Goal: Task Accomplishment & Management: Manage account settings

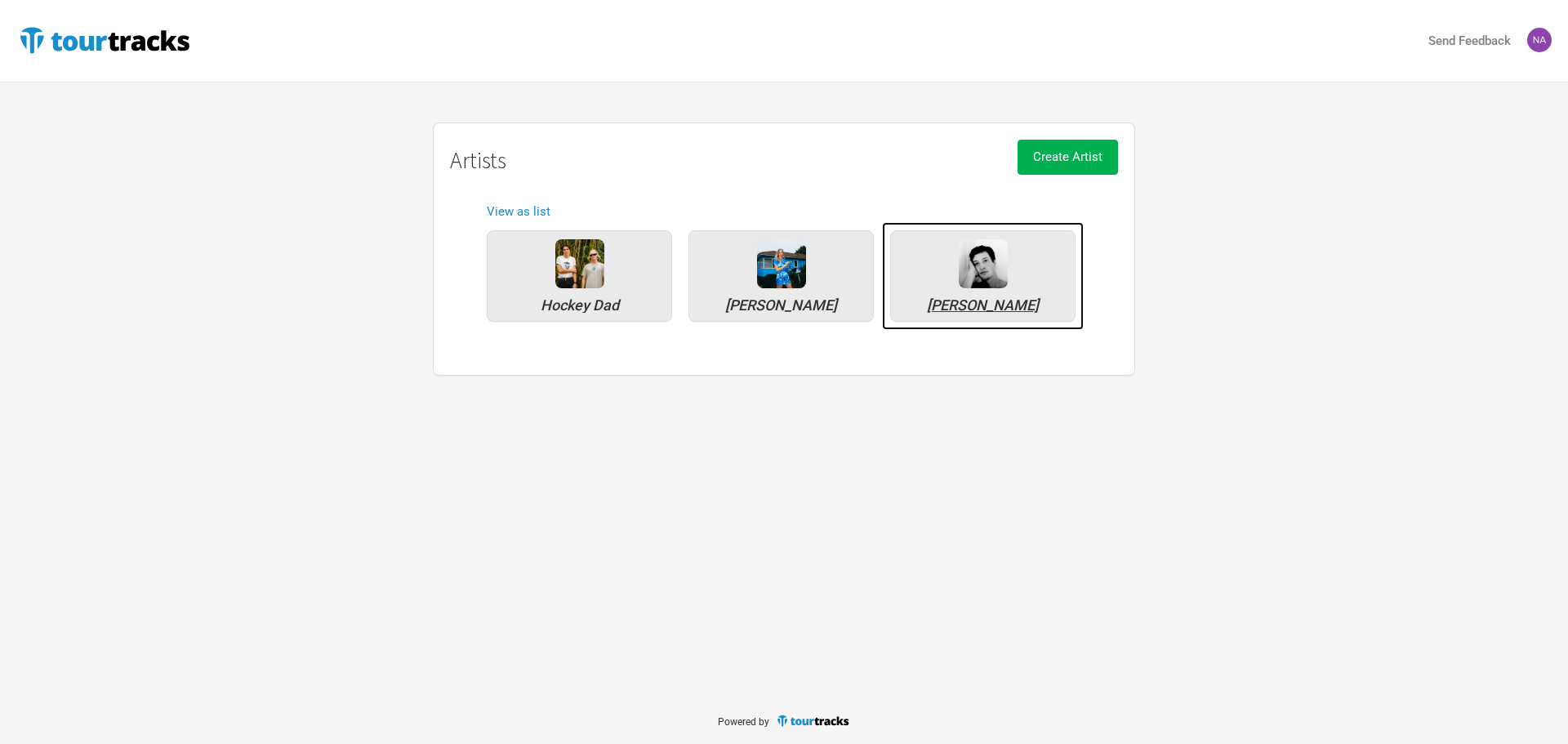
click at [954, 303] on div "[PERSON_NAME]" at bounding box center [983, 306] width 167 height 15
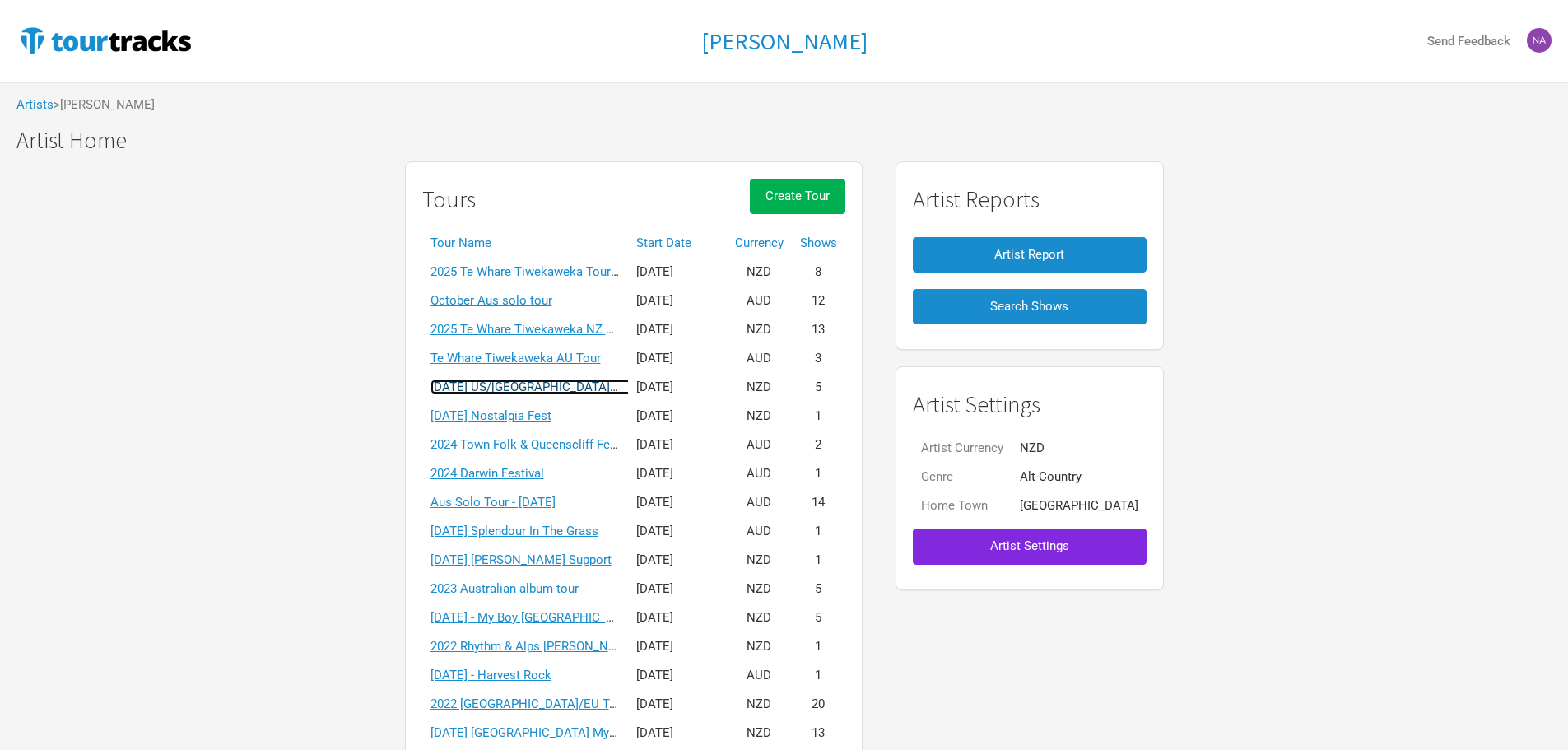
click at [552, 387] on link "[DATE] US/[GEOGRAPHIC_DATA] solo tour" at bounding box center [547, 387] width 233 height 15
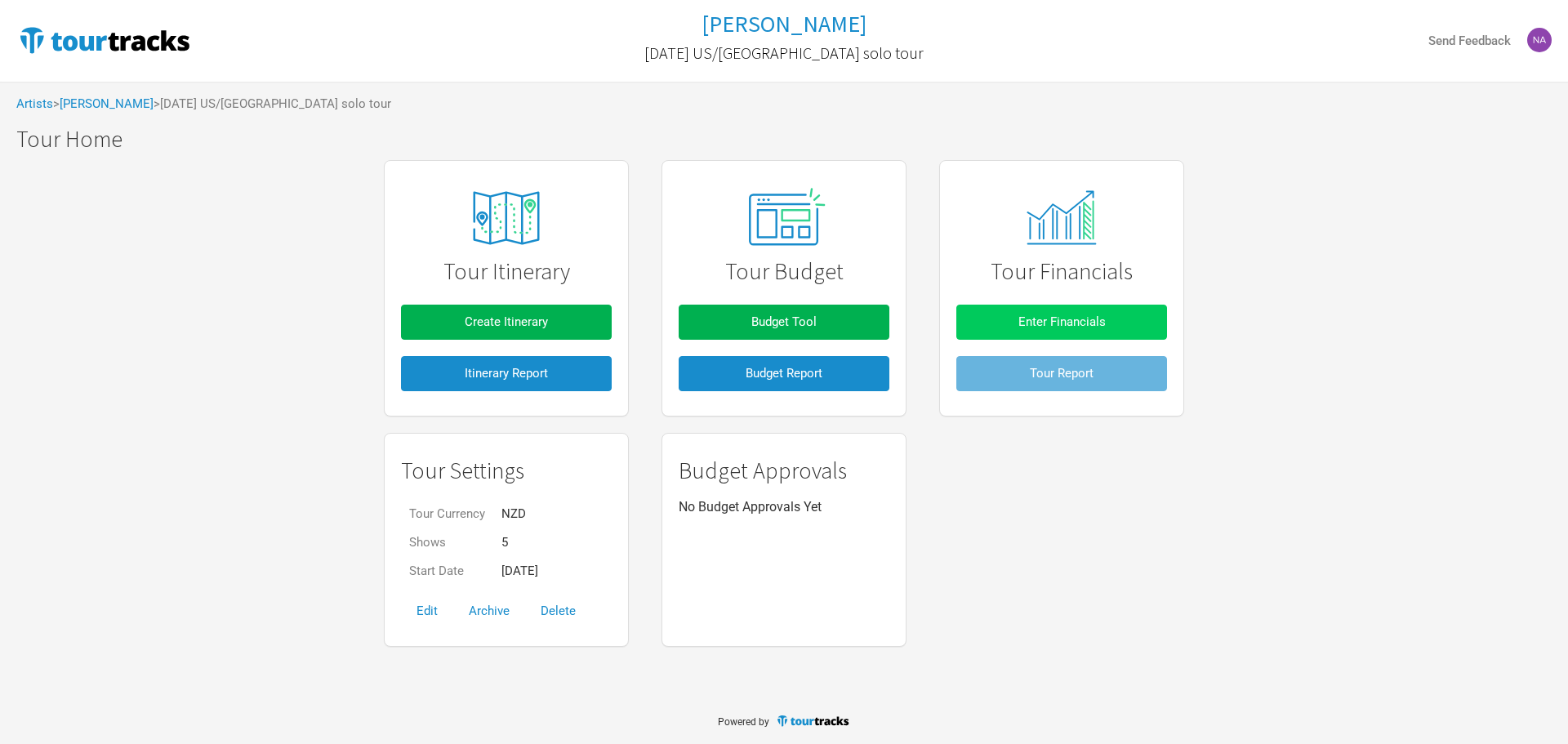
click at [1090, 312] on button "Enter Financials" at bounding box center [1062, 322] width 211 height 35
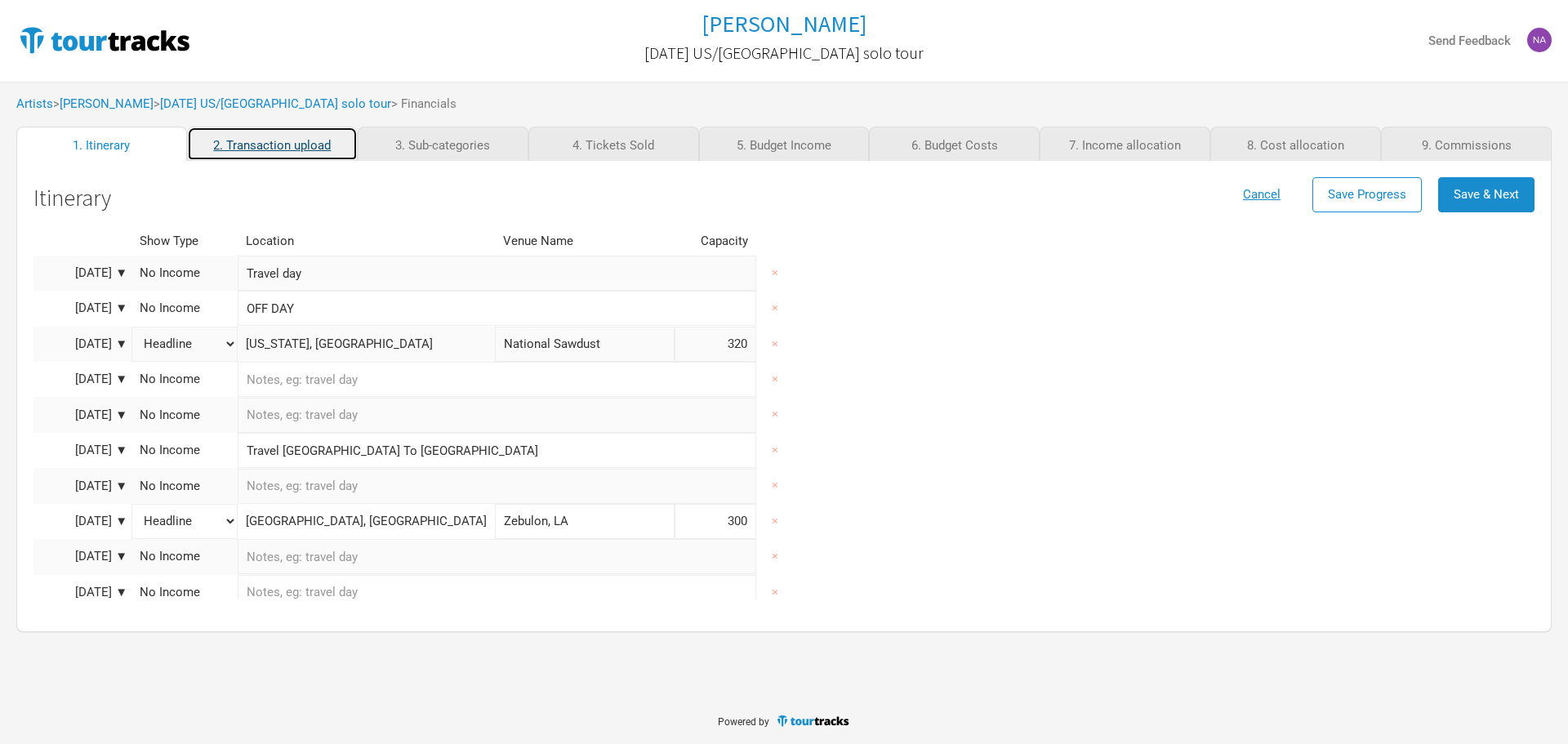
click at [239, 145] on link "2. Transaction upload" at bounding box center [272, 143] width 171 height 34
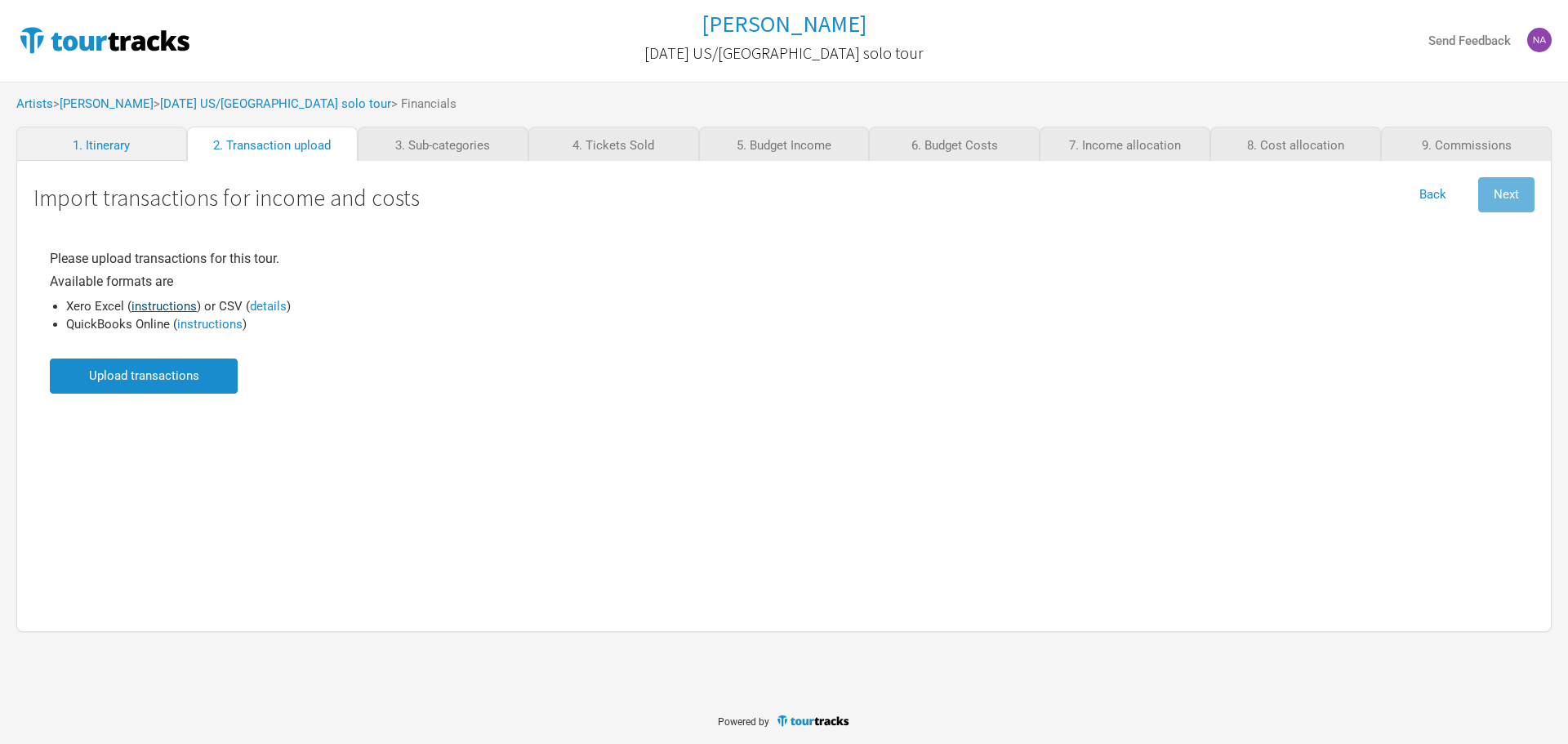
click at [168, 302] on link "instructions" at bounding box center [163, 306] width 66 height 15
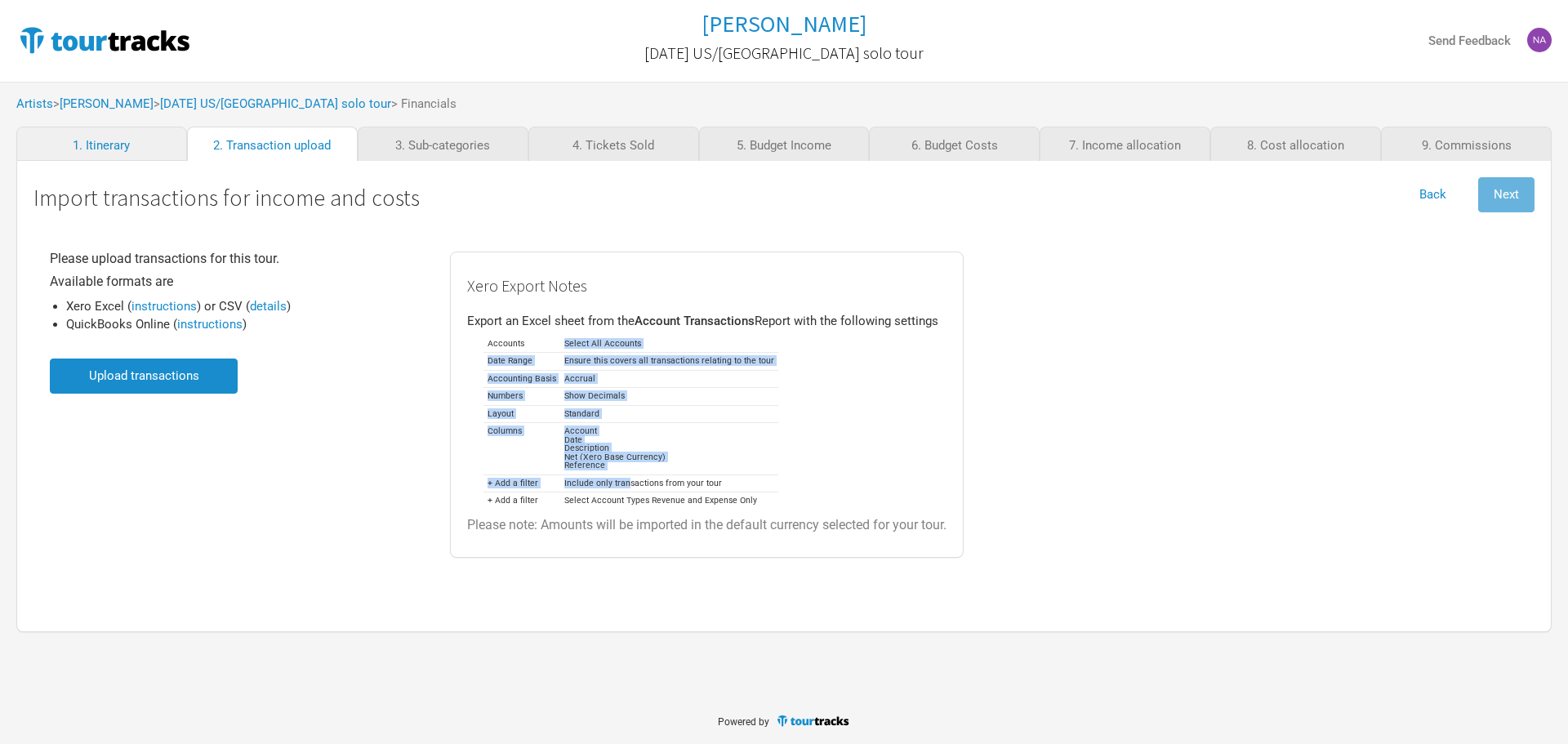
drag, startPoint x: 561, startPoint y: 338, endPoint x: 626, endPoint y: 489, distance: 164.4
click at [624, 489] on table "Accounts Select All Accounts Date Range Ensure this covers all transactions rel…" at bounding box center [631, 422] width 295 height 174
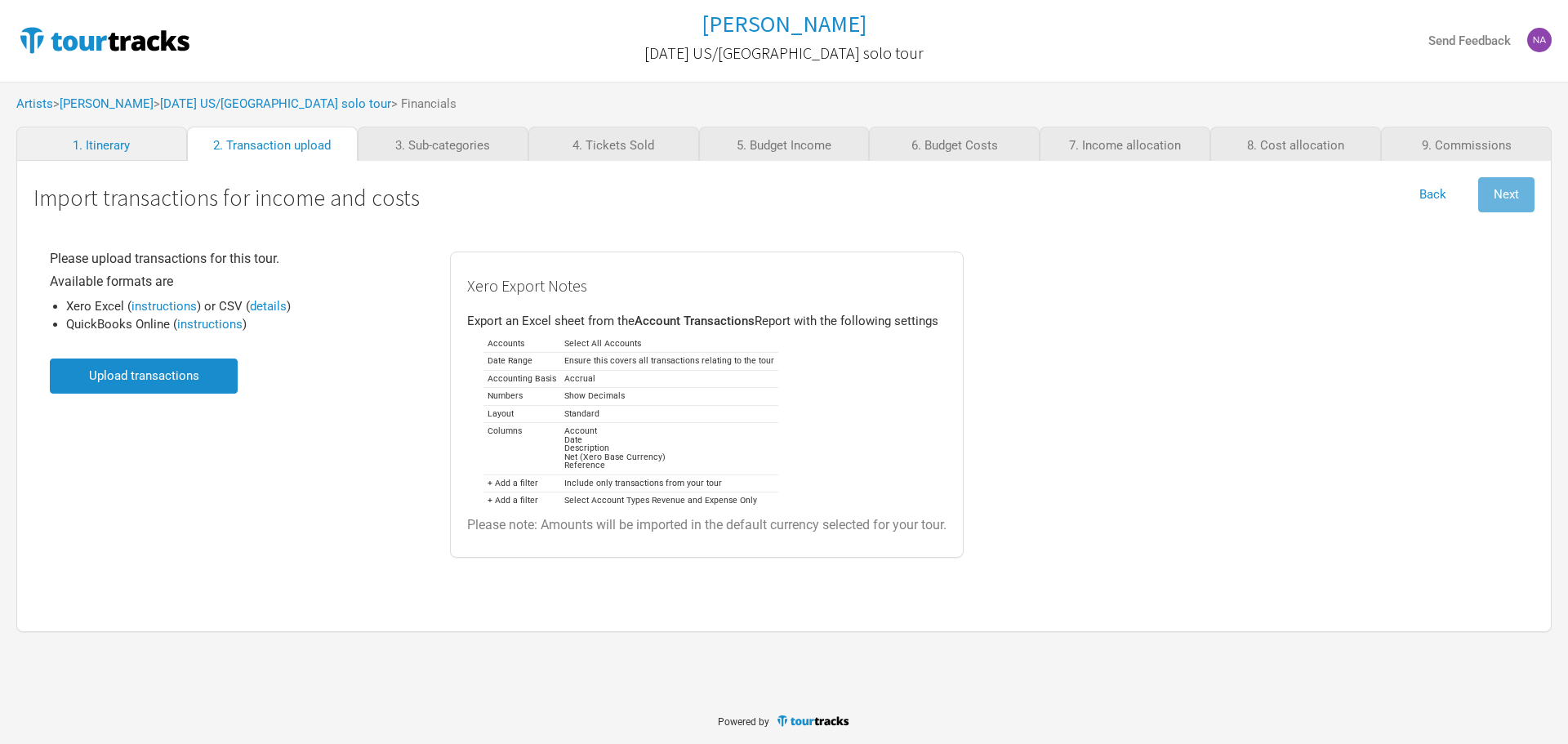
click at [1193, 449] on div "Please upload transactions for this tour. Available formats are Xero Excel ( in…" at bounding box center [784, 404] width 1468 height 322
click at [148, 385] on input "file" at bounding box center [143, 376] width 187 height 35
click at [187, 377] on input "file" at bounding box center [143, 376] width 187 height 35
click at [139, 381] on input "file" at bounding box center [143, 376] width 187 height 35
click at [1289, 398] on div "Please upload transactions for this tour. Available formats are Xero Excel ( in…" at bounding box center [784, 404] width 1468 height 322
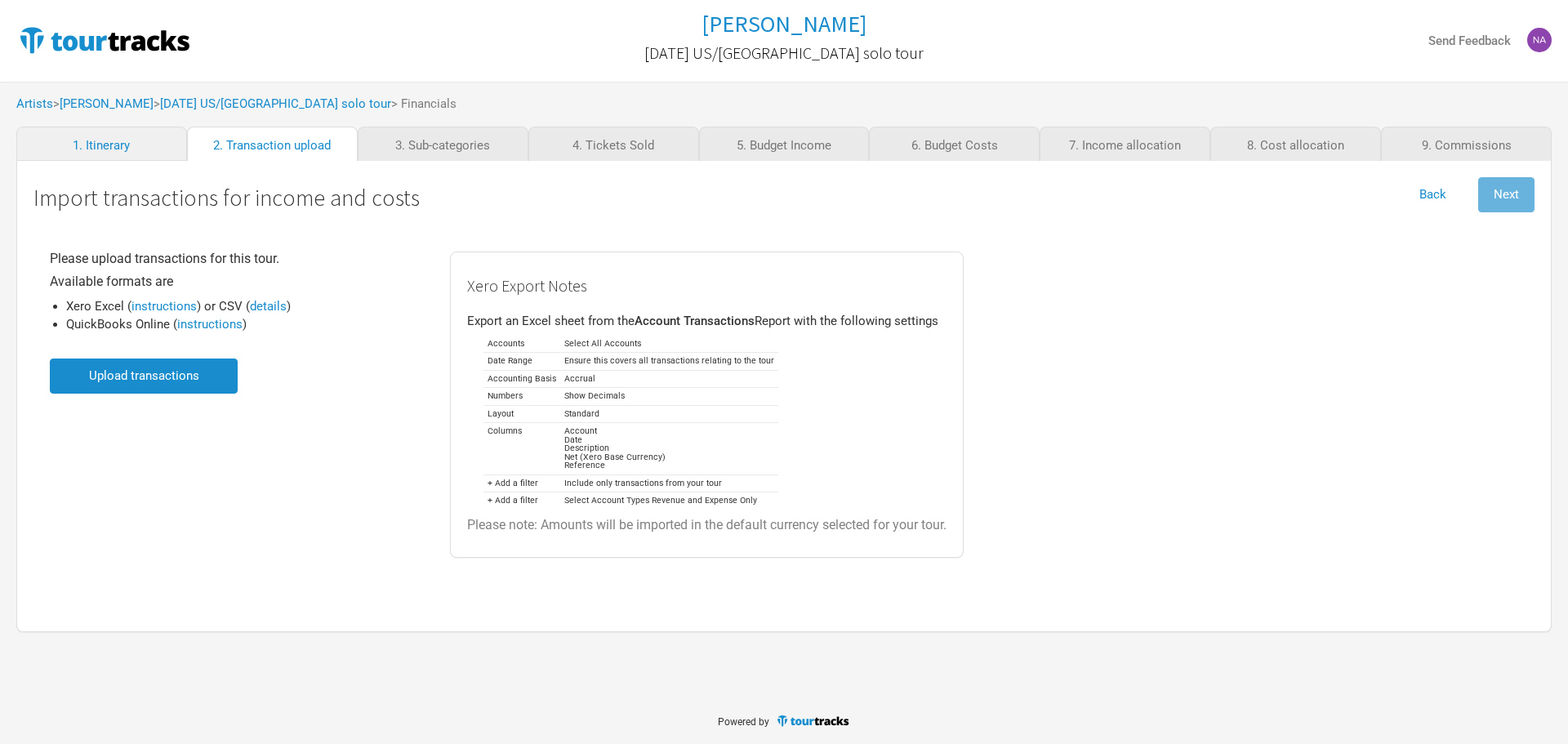
click at [187, 388] on input "file" at bounding box center [143, 376] width 187 height 35
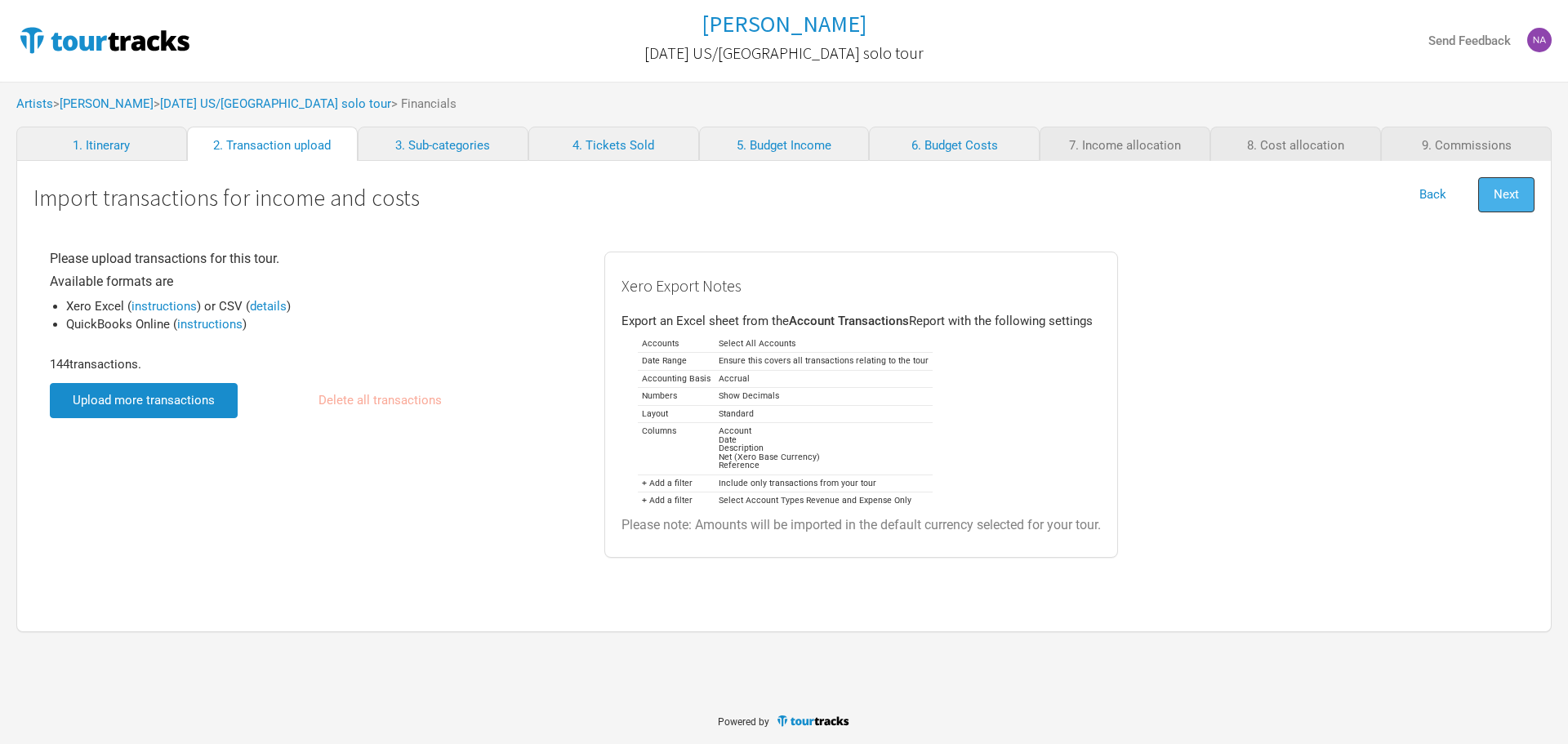
click at [1528, 191] on button "Next" at bounding box center [1506, 195] width 56 height 35
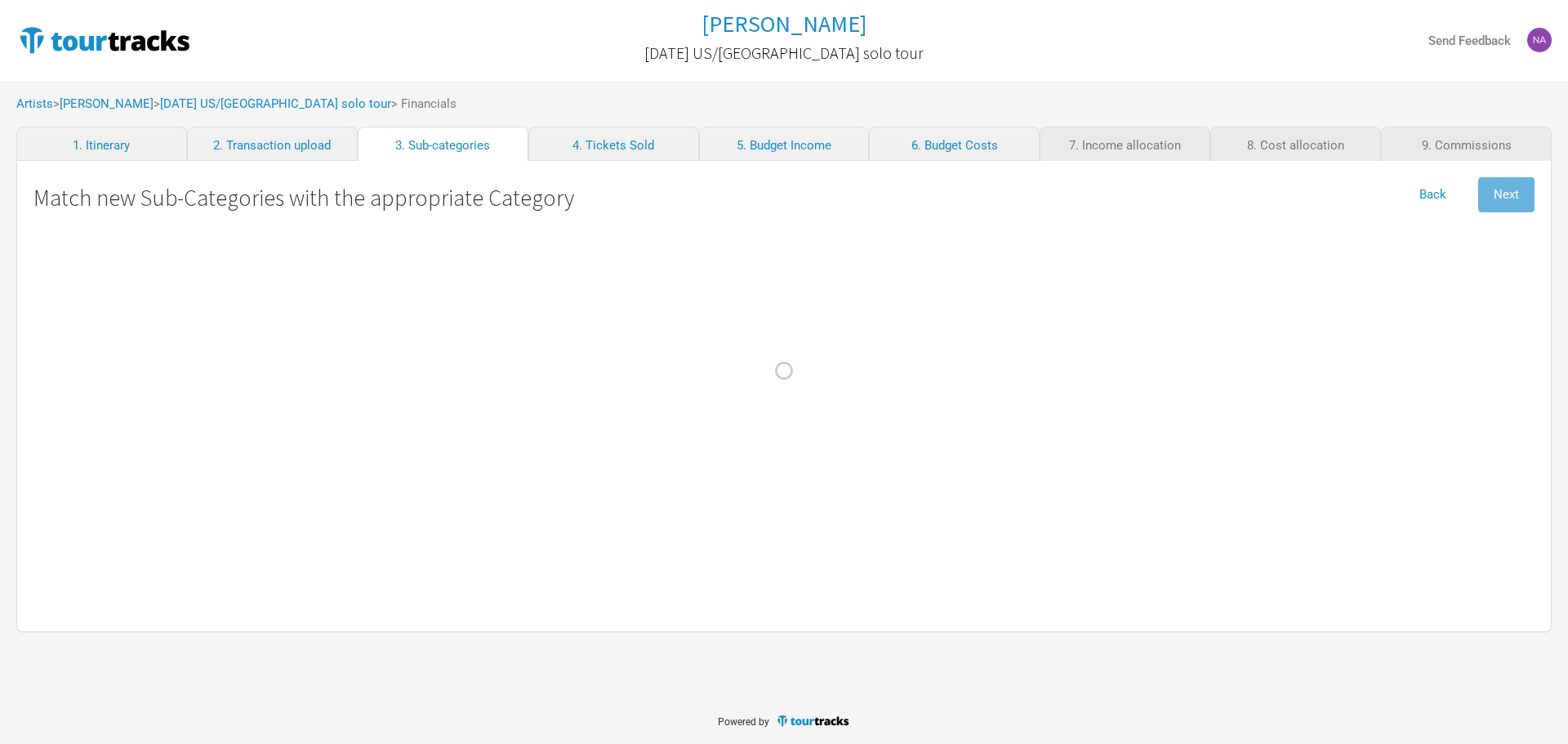
select select "Travel"
select Crew "Travel"
select Band "Travel"
select Hire "Production"
select Charges "Admin"
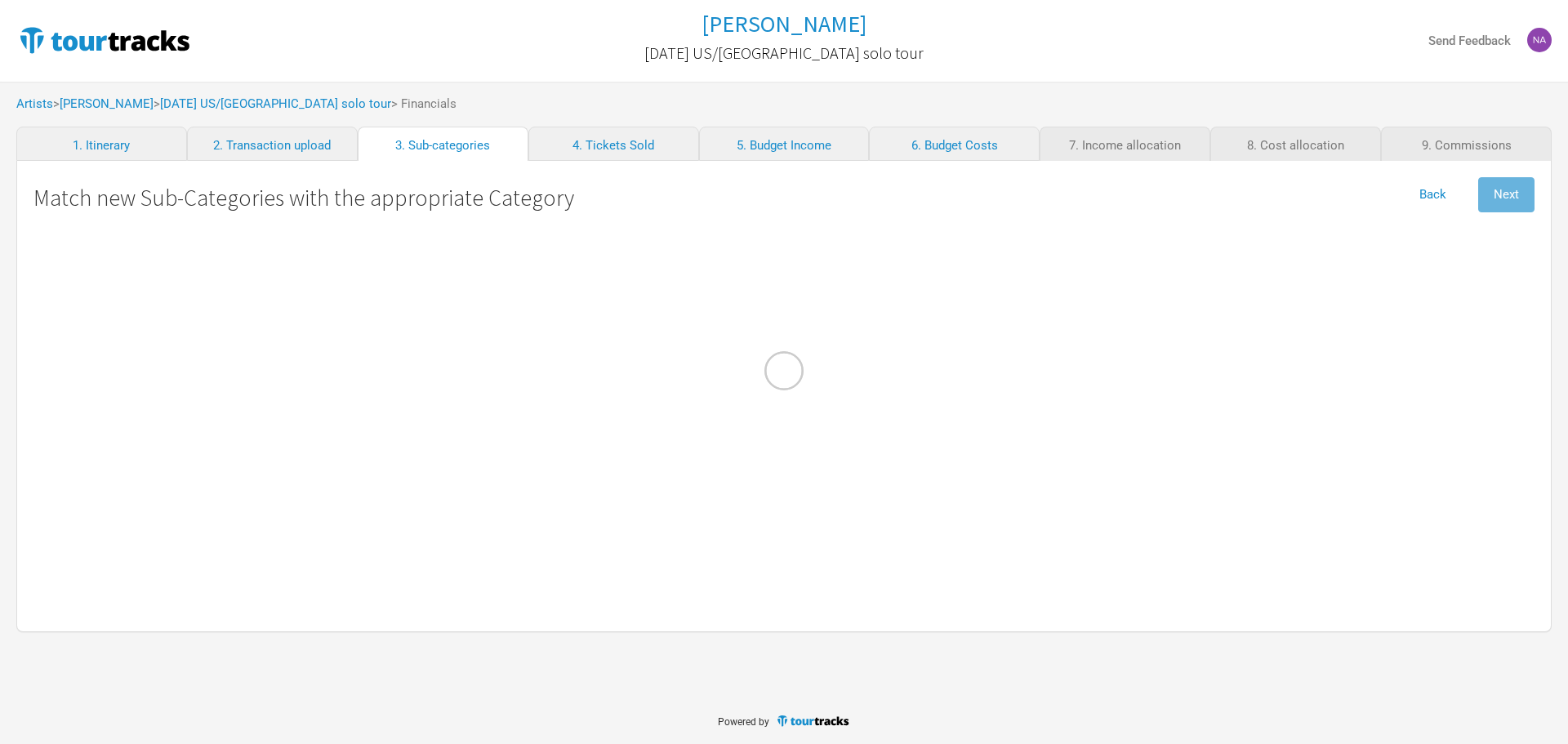
select Commission "Commissions"
select Engineer "Personnel"
select Courier "Show Costs"
select Freight "Merch Costs"
select Fees "Merch Costs"
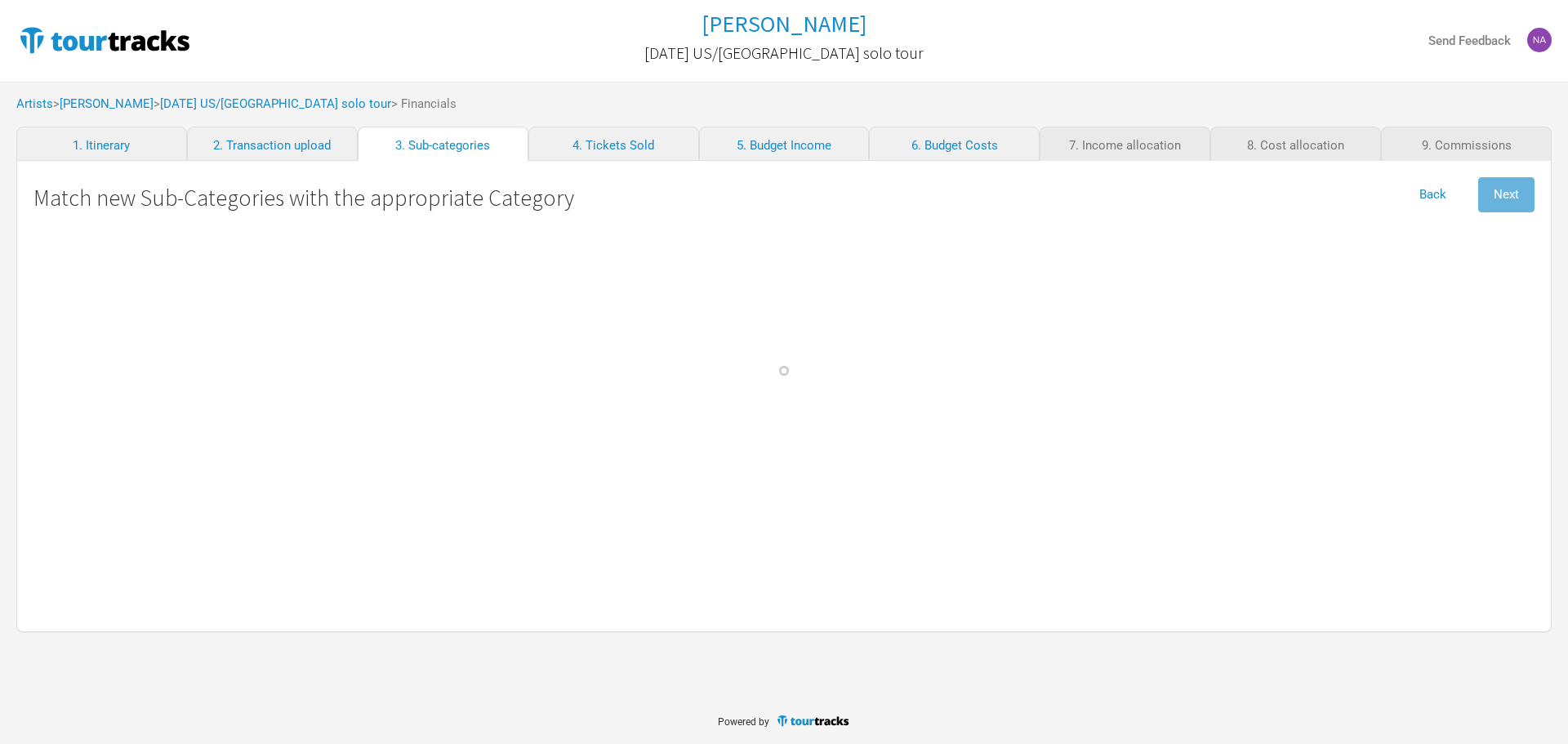
select Expenses "Merch Costs"
select Income "Merch Income"
select Consumables "Production"
select Income "Performance"
select Ground "Travel"
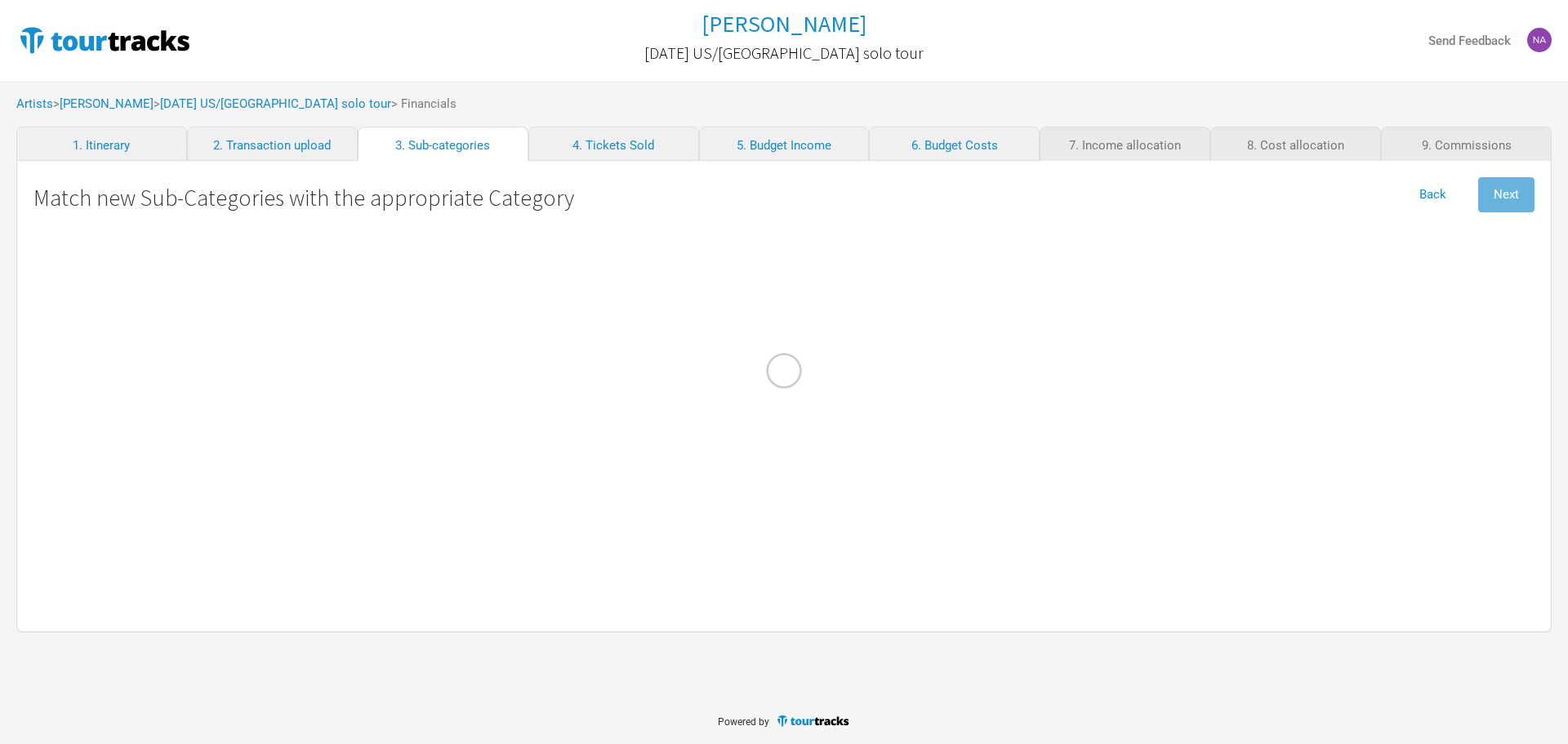
select select "Travel"
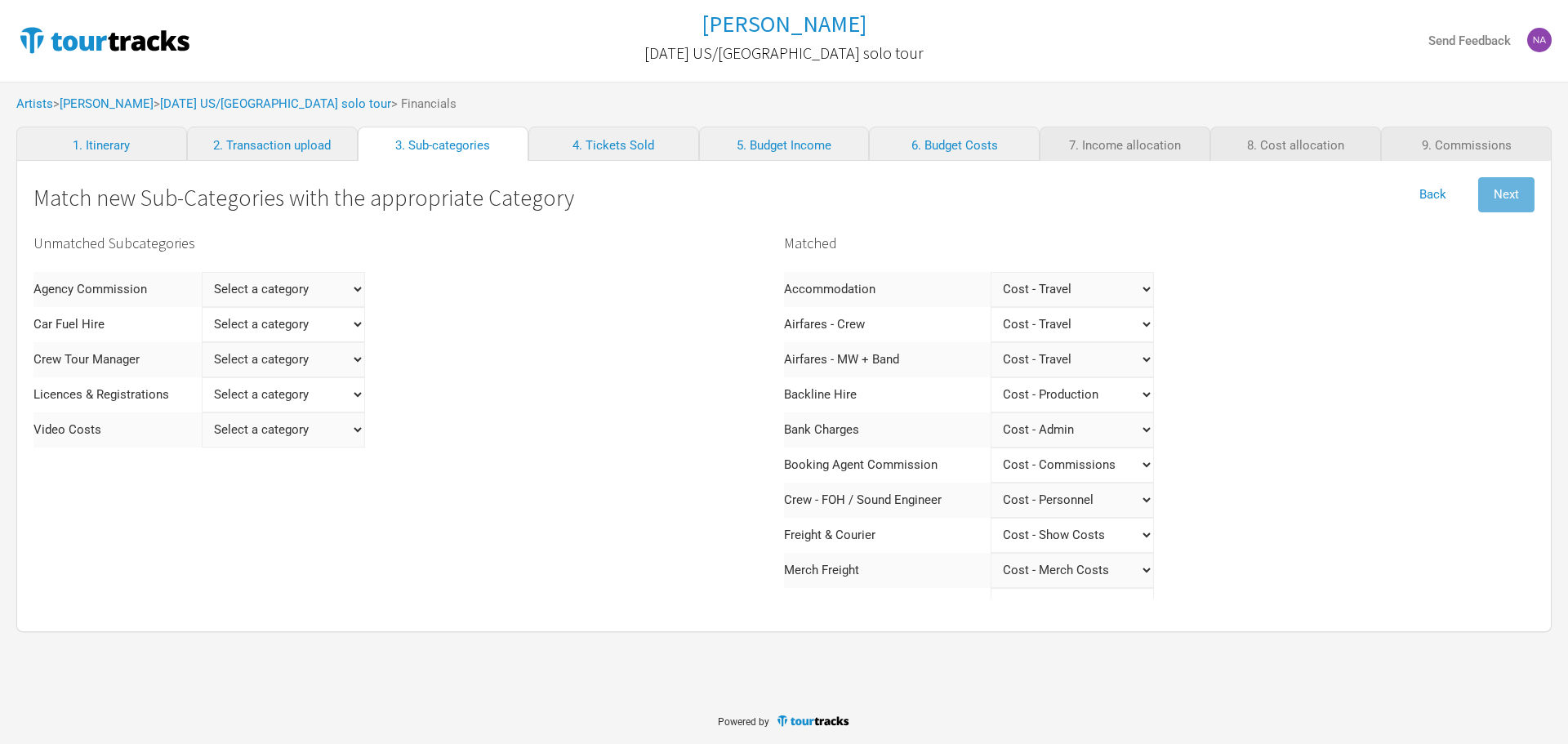
click at [348, 294] on Commission "Select a category Income - Performance Income - Other Income Cost - Show Costs …" at bounding box center [283, 290] width 163 height 35
click at [457, 370] on div "Unmatched Subcategories Agency Commission Select a category Income - Performanc…" at bounding box center [408, 530] width 751 height 606
click at [251, 437] on Costs "Select a category Income - Performance Income - Other Income Cost - Show Costs …" at bounding box center [283, 430] width 163 height 35
select Costs "Production"
select Costs
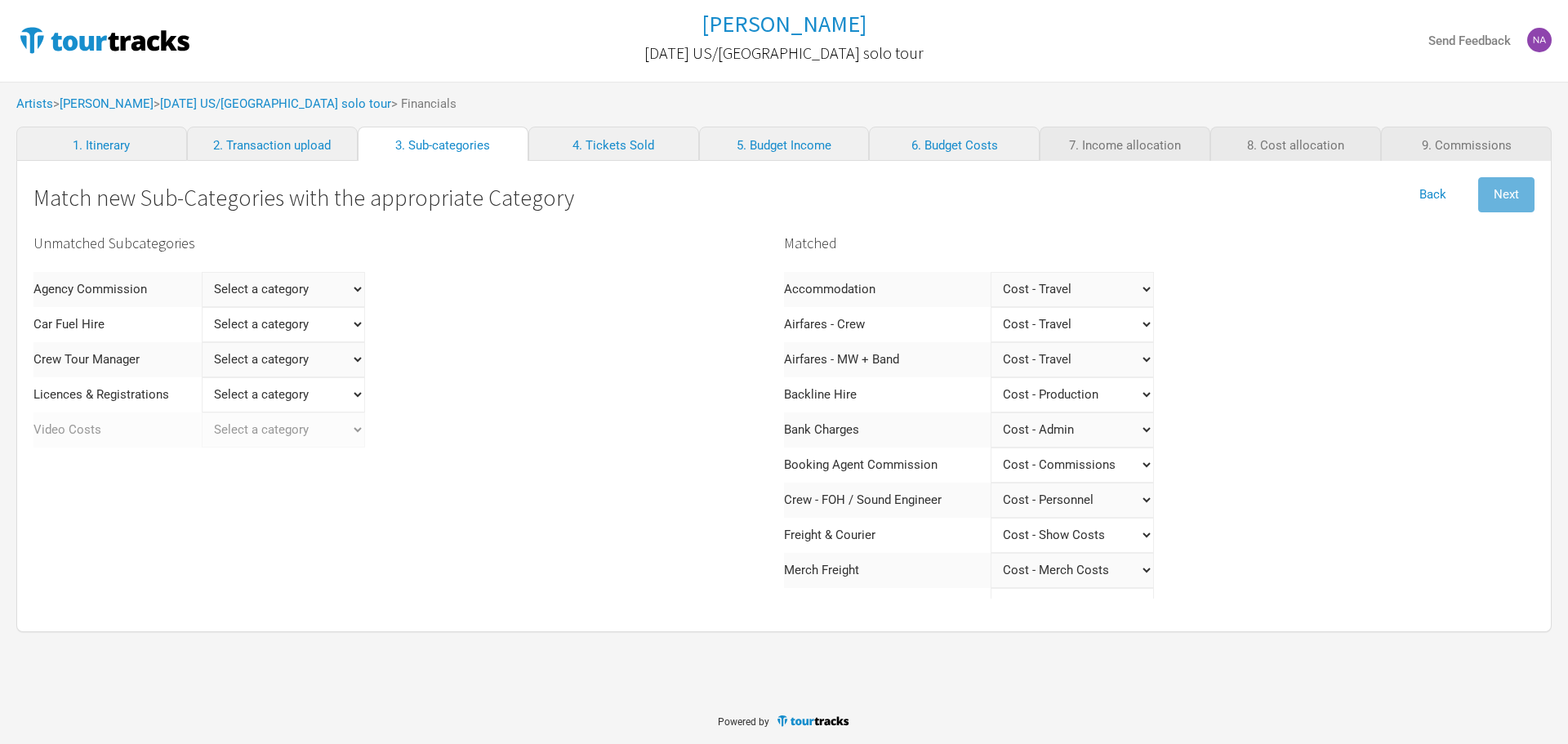
select Costs "Production"
click at [299, 398] on Registrations "Select a category Income - Performance Income - Other Income Cost - Show Costs …" at bounding box center [283, 395] width 163 height 35
select Registrations "Admin"
select Registrations
select Registrations "Admin"
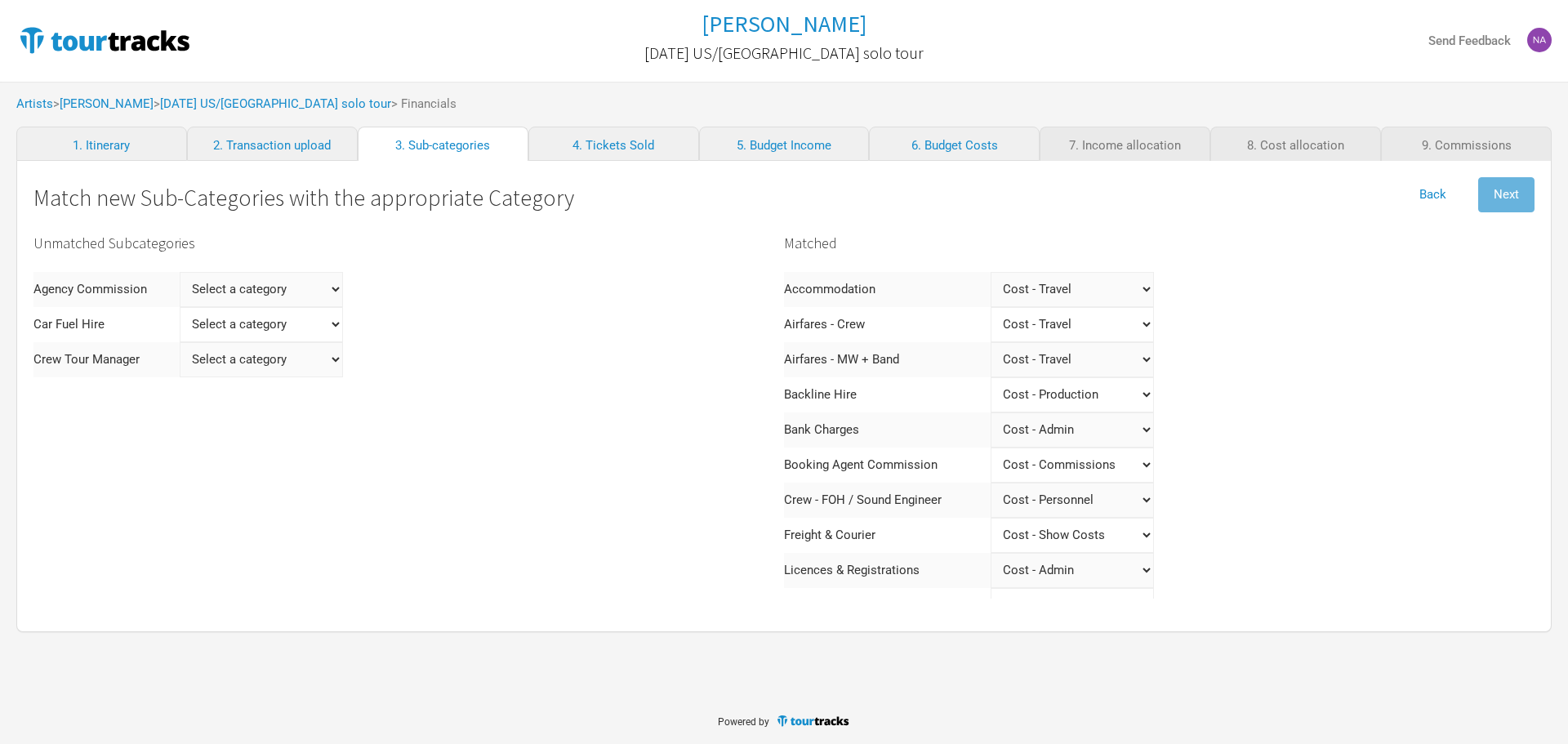
click at [330, 361] on Manager "Select a category Income - Performance Income - Other Income Cost - Show Costs …" at bounding box center [261, 360] width 163 height 35
click at [278, 322] on Hire "Select a category Income - Performance Income - Other Income Cost - Show Costs …" at bounding box center [261, 325] width 163 height 35
select Hire "Travel"
select Hire
select Hire "Travel"
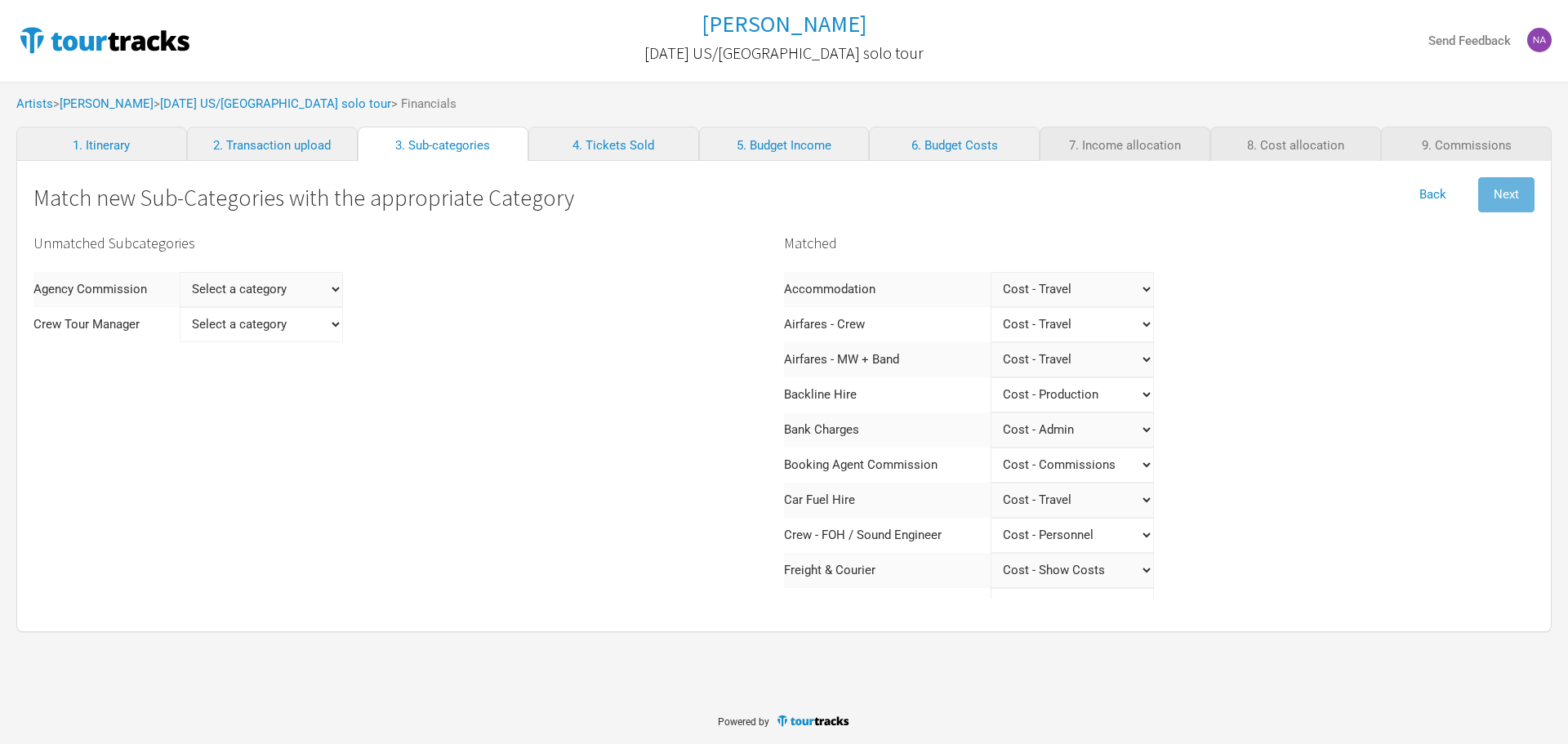
click at [286, 267] on div "Unmatched Subcategories Agency Commission Select a category Income - Performanc…" at bounding box center [408, 582] width 751 height 712
click at [287, 279] on Commission "Select a category Income - Performance Income - Other Income Cost - Show Costs …" at bounding box center [261, 290] width 163 height 35
select Commission "Commissions"
select Commission
select Commission "Commissions"
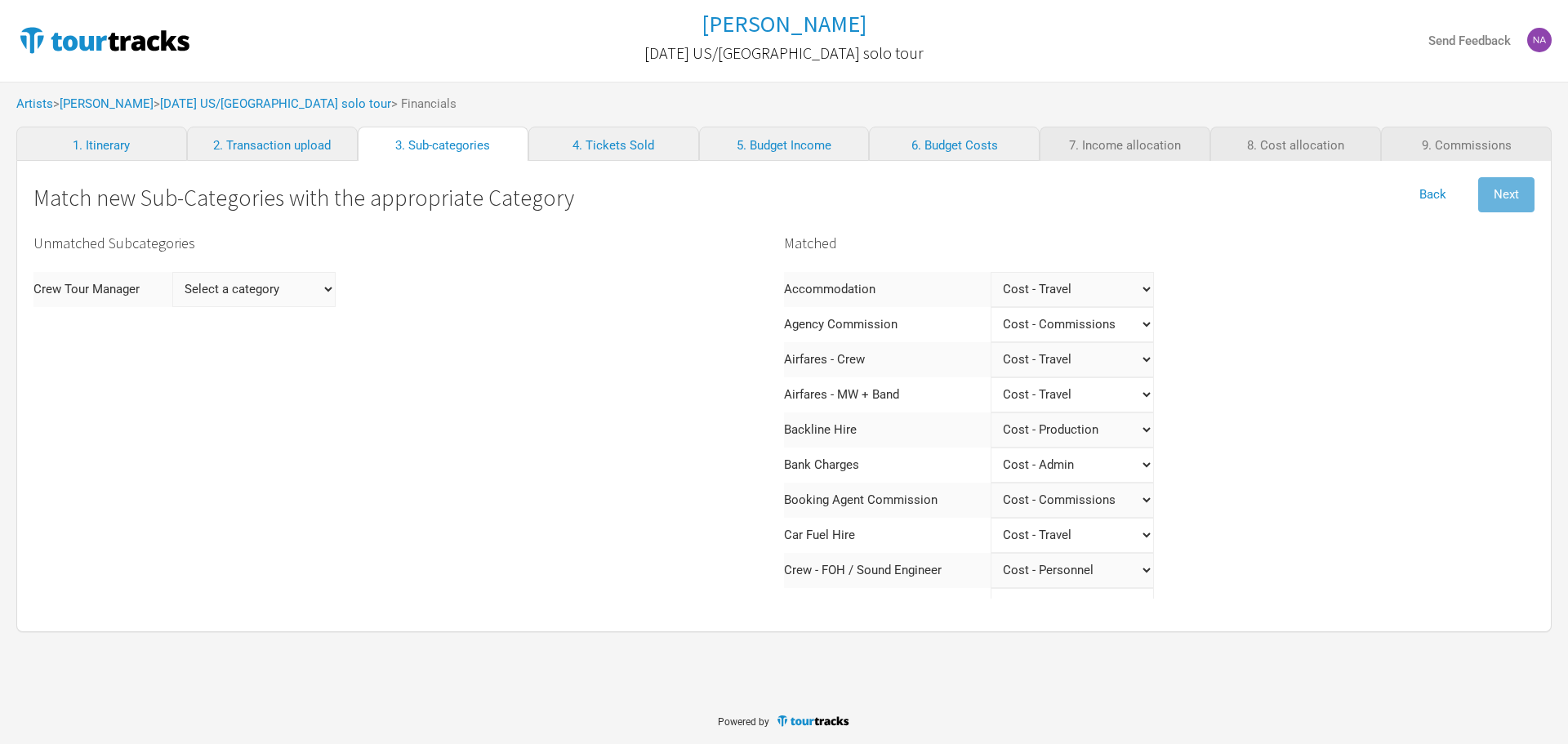
click at [329, 297] on Manager "Select a category Income - Performance Income - Other Income Cost - Show Costs …" at bounding box center [254, 290] width 163 height 35
select Manager "Personnel"
select Manager
select Manager "Personnel"
click at [1083, 341] on Commission "Select a category Income - Performance Income - Other Income Cost - Show Costs …" at bounding box center [1072, 325] width 163 height 35
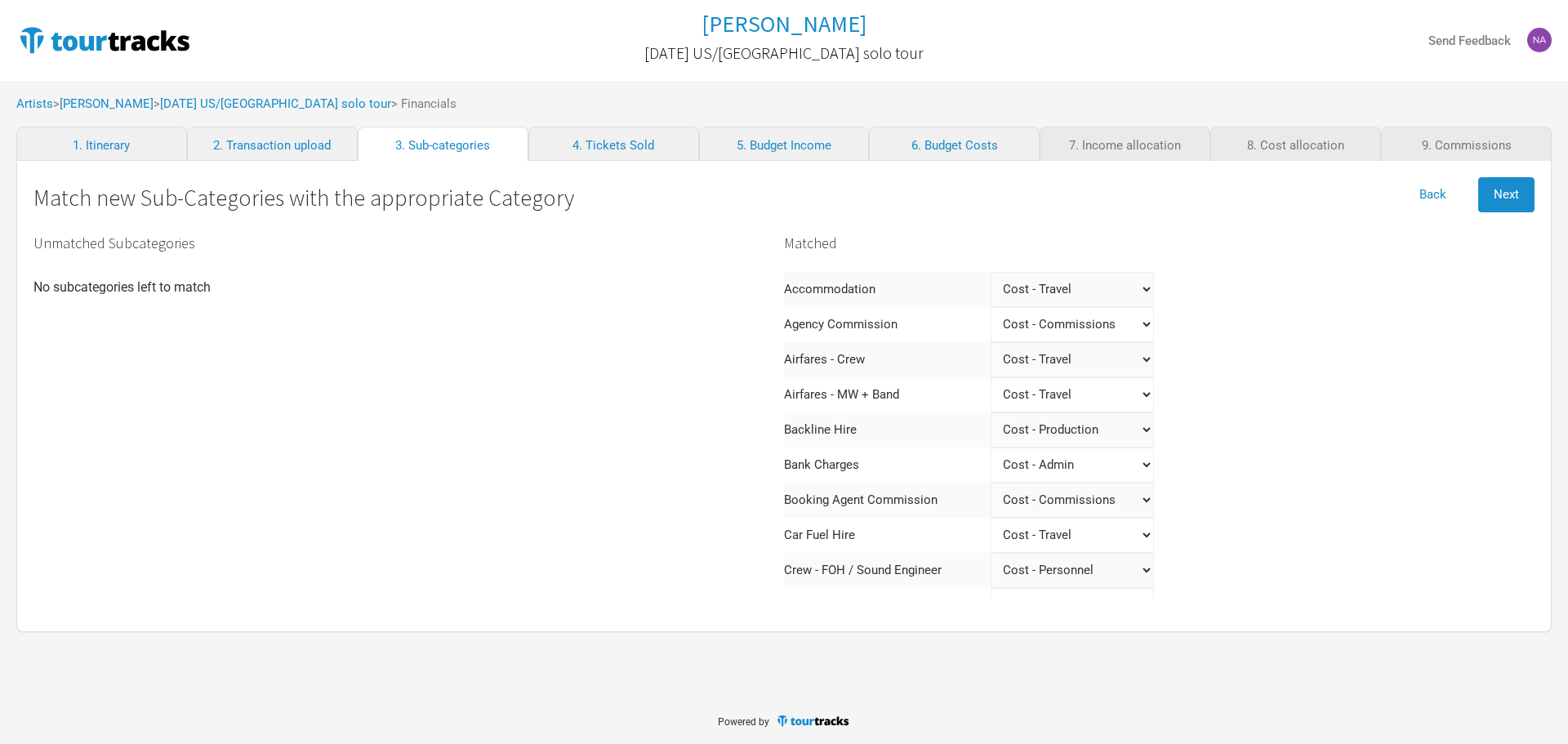
drag, startPoint x: 1480, startPoint y: 350, endPoint x: 1458, endPoint y: 325, distance: 33.3
click at [1480, 350] on div "Matched Accommodation Select a category Income - Performance Income - Other Inc…" at bounding box center [1159, 618] width 751 height 782
click at [1498, 200] on span "Next" at bounding box center [1506, 195] width 25 height 15
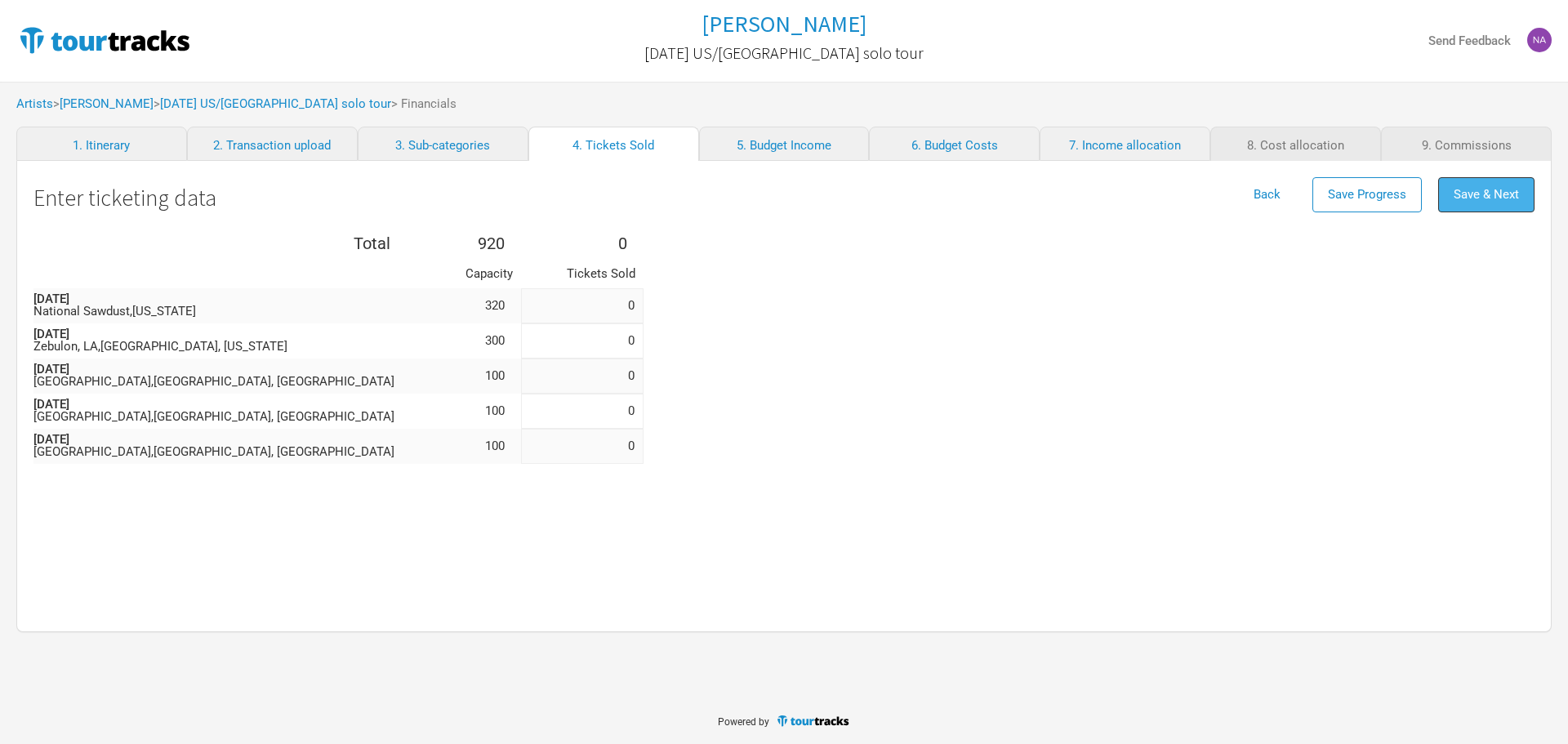
click at [1482, 200] on span "Save & Next" at bounding box center [1486, 195] width 66 height 15
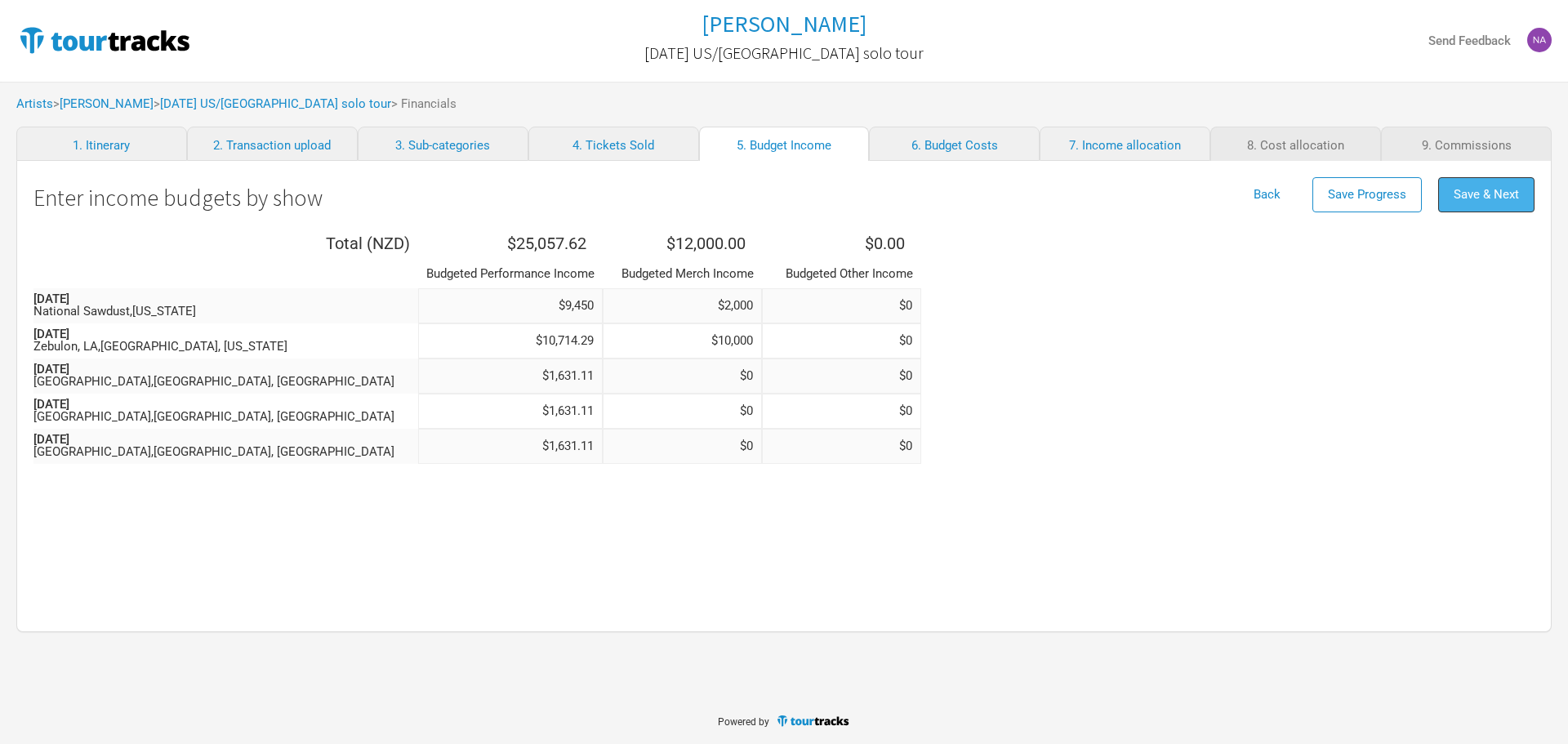
click at [1480, 203] on button "Save & Next" at bounding box center [1486, 195] width 96 height 35
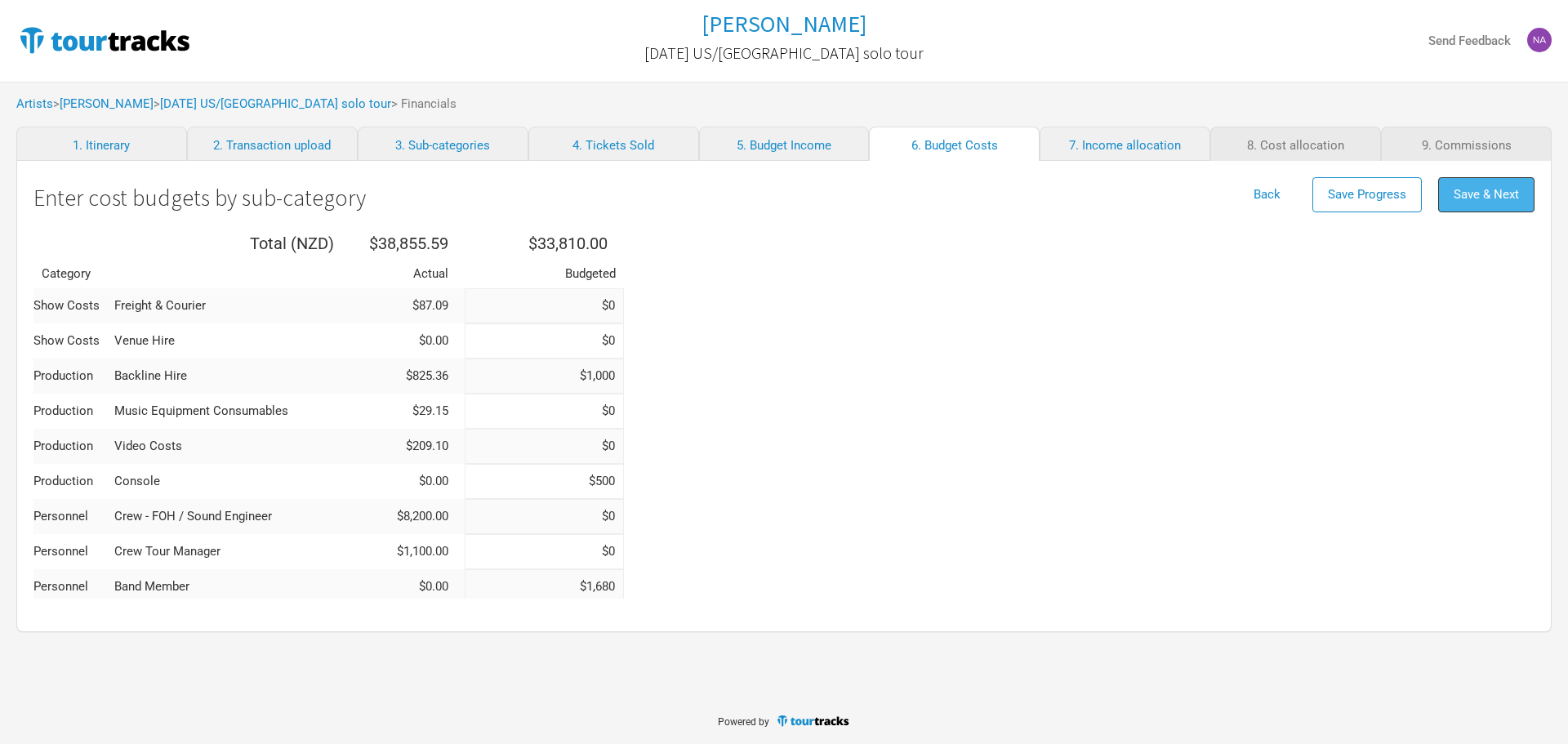
click at [1484, 200] on span "Save & Next" at bounding box center [1486, 195] width 66 height 15
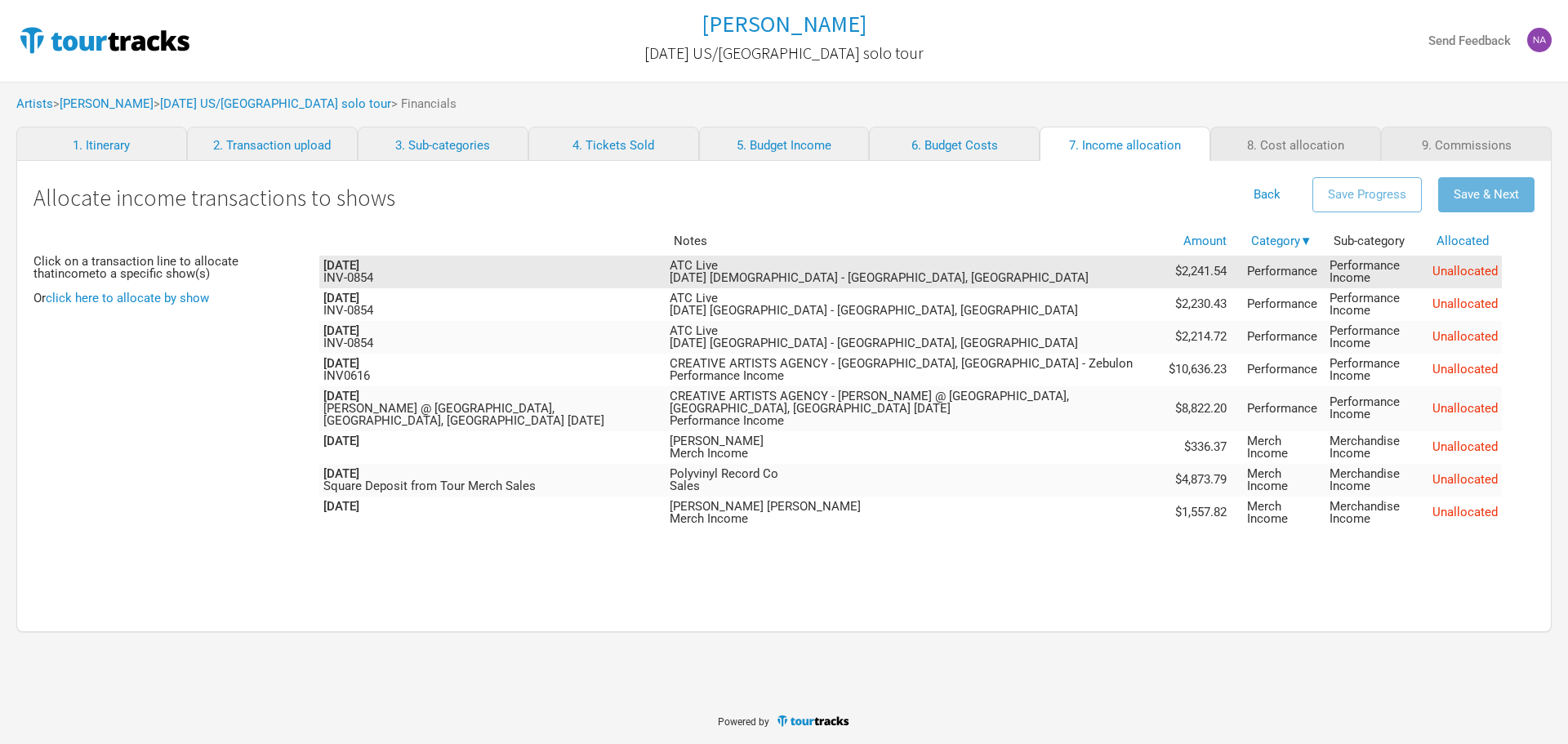
click at [1454, 270] on span "Unallocated" at bounding box center [1465, 271] width 66 height 15
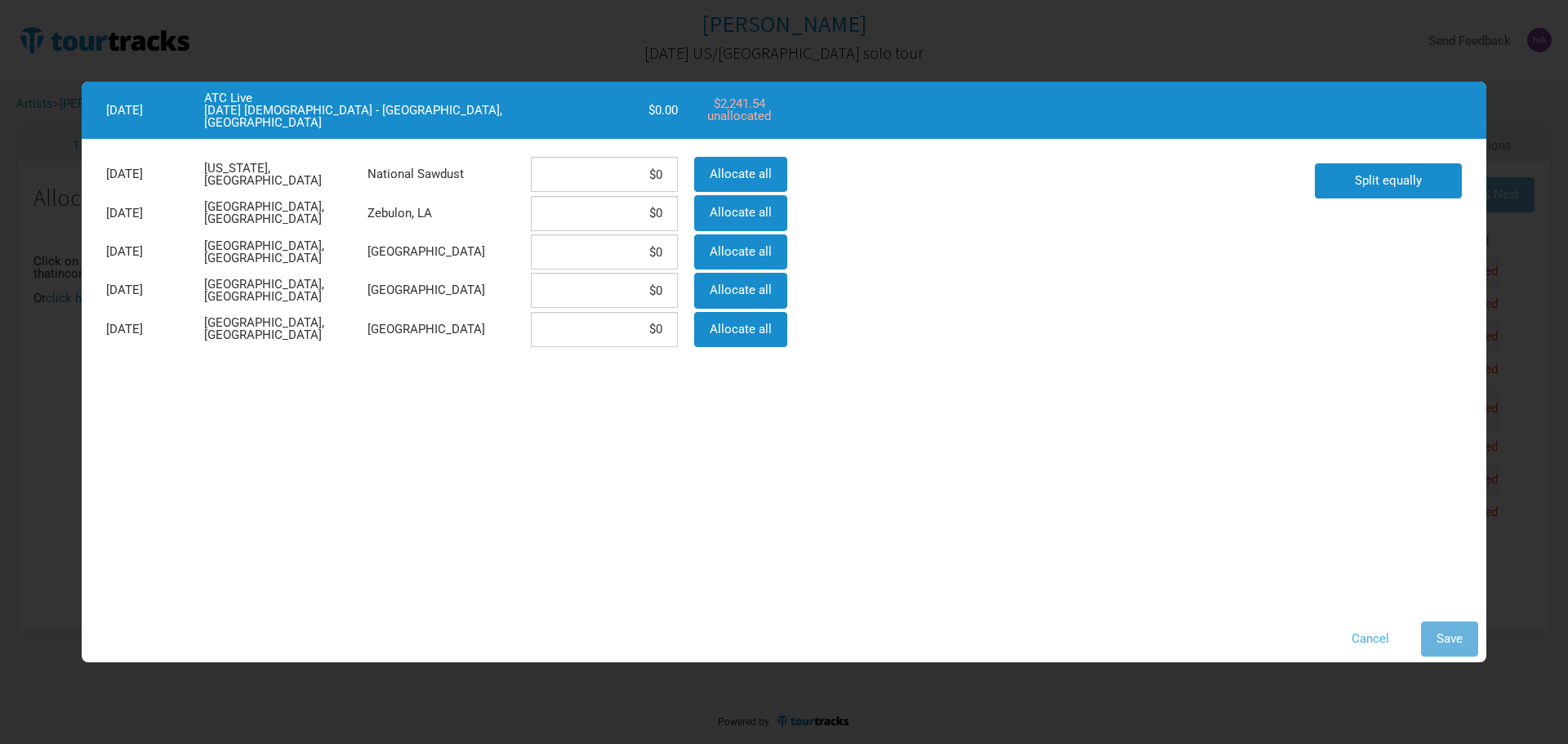
click at [1363, 633] on button "Cancel" at bounding box center [1370, 639] width 68 height 35
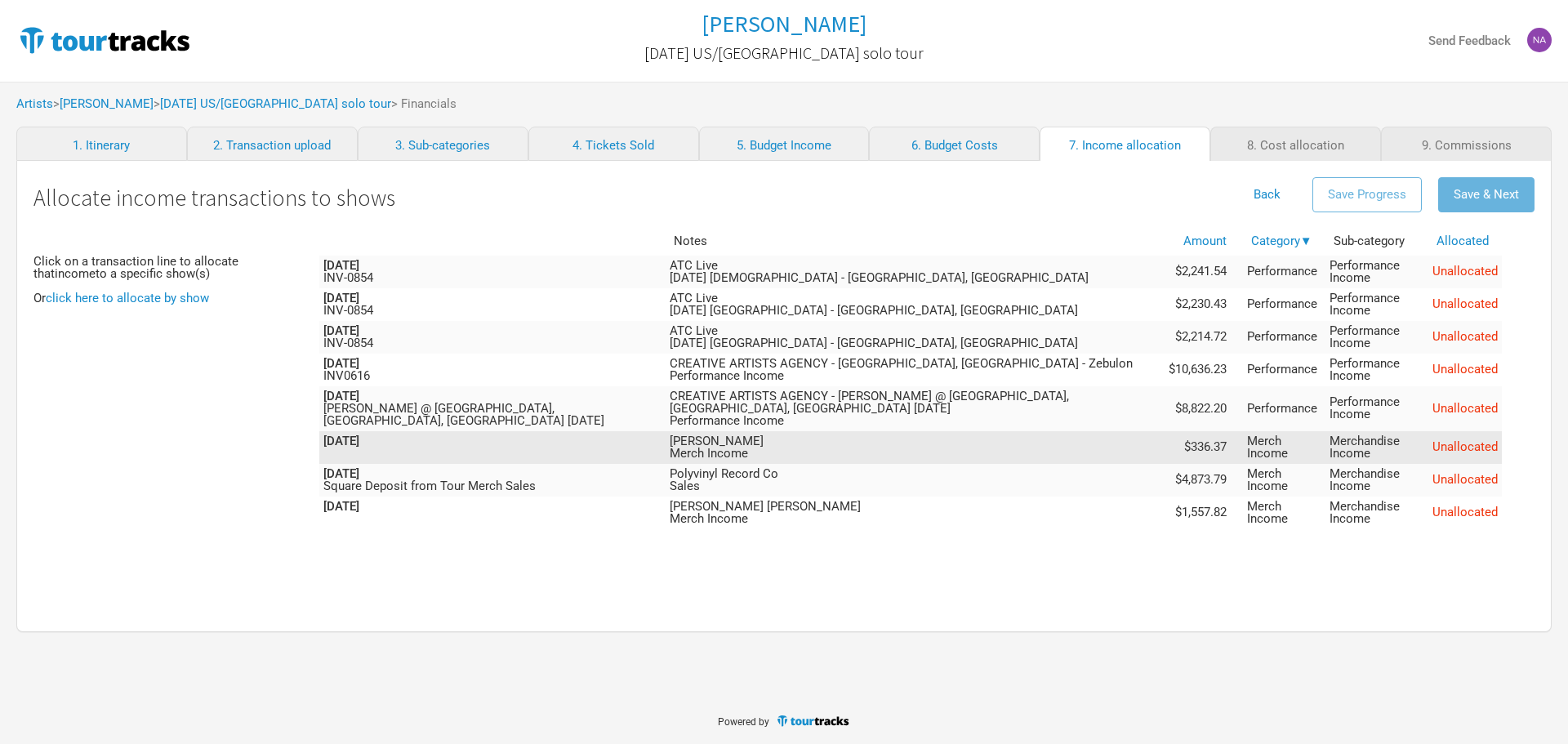
click at [1478, 446] on span "Unallocated" at bounding box center [1465, 447] width 66 height 15
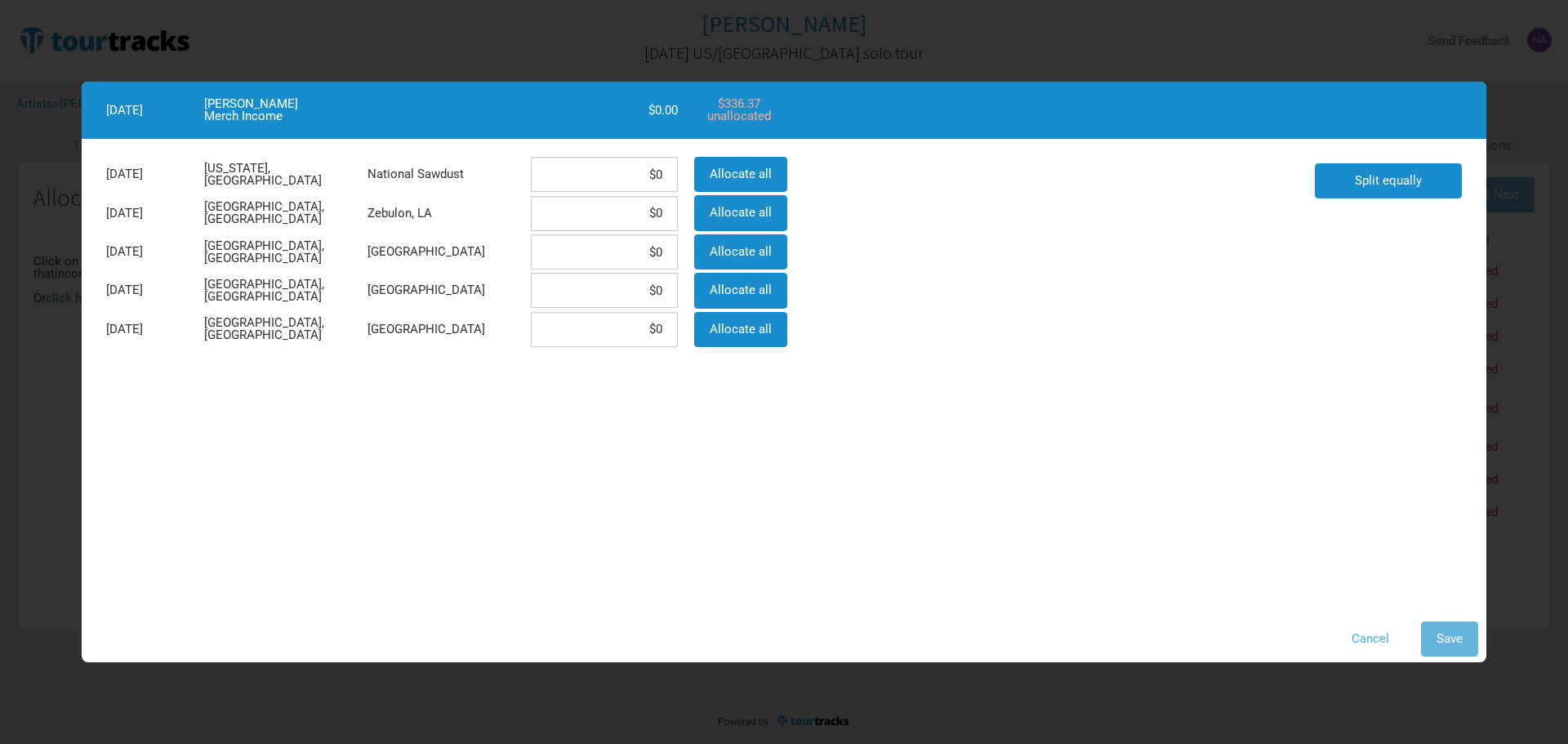
click at [1363, 639] on button "Cancel" at bounding box center [1370, 639] width 68 height 35
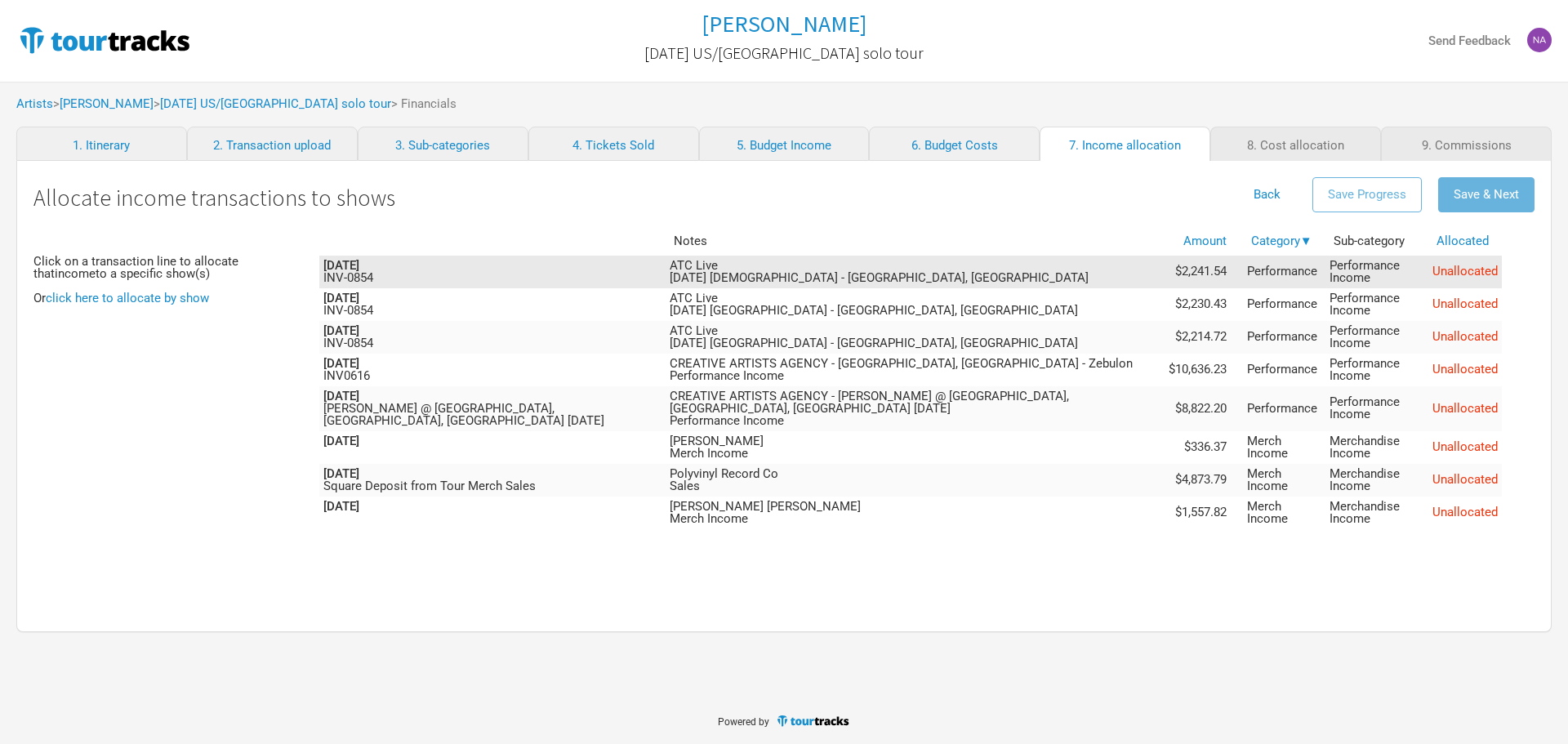
click at [1443, 269] on span "Unallocated" at bounding box center [1465, 271] width 66 height 15
click at [1482, 270] on span "Unallocated" at bounding box center [1465, 271] width 66 height 15
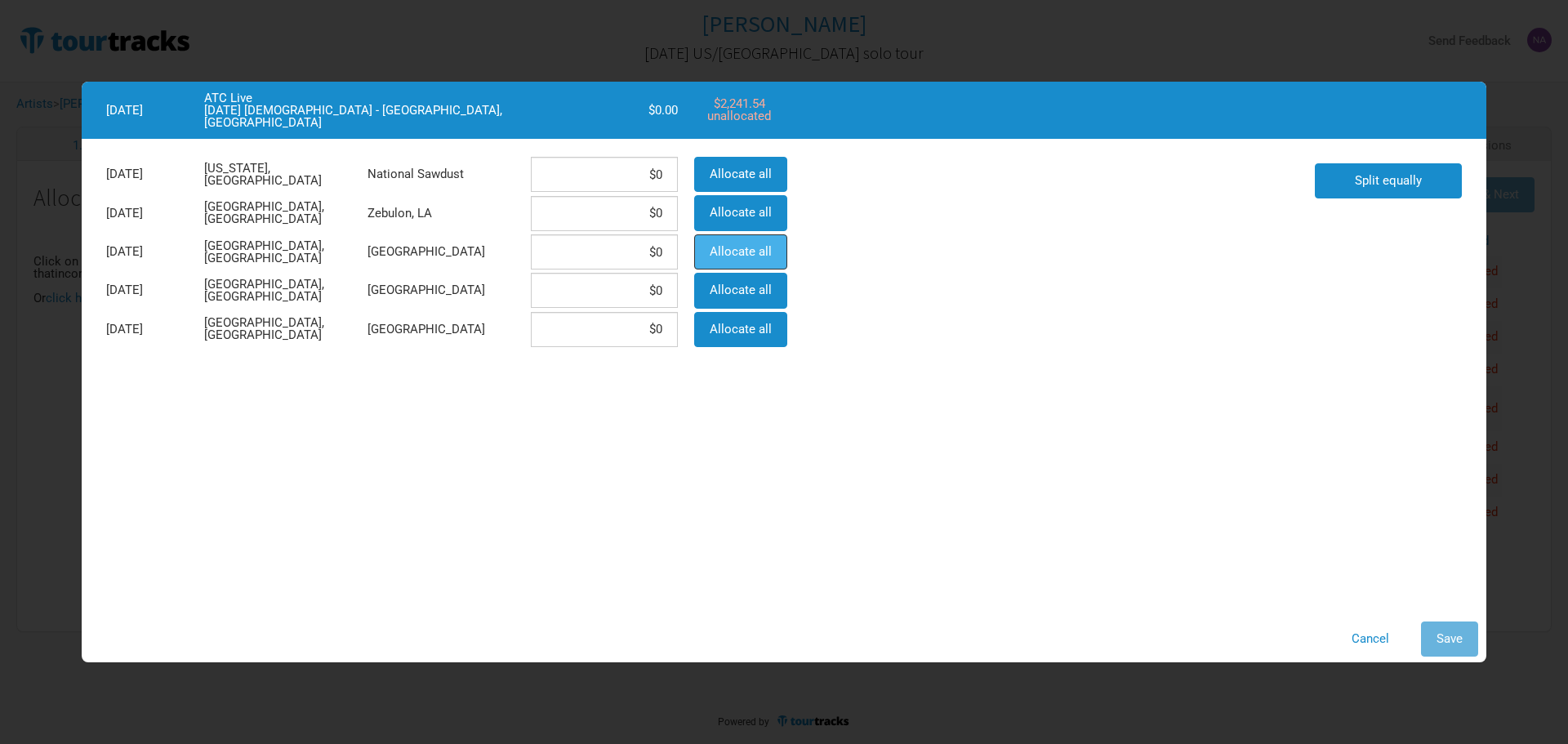
click at [742, 247] on span "Allocate all" at bounding box center [741, 251] width 62 height 15
type input "$2,241.54"
click at [1476, 642] on button "Save" at bounding box center [1450, 639] width 57 height 35
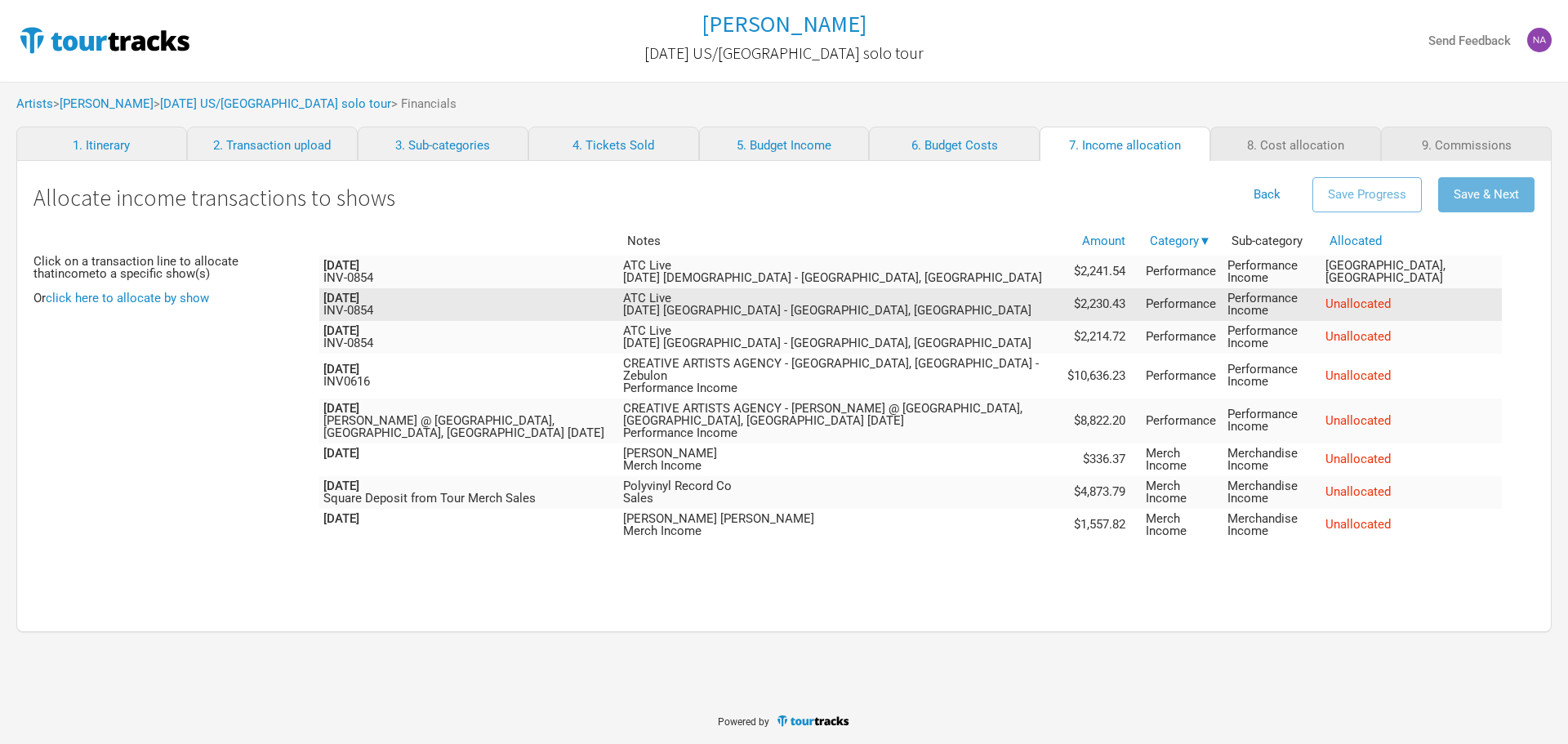
click at [1391, 306] on span "Unallocated" at bounding box center [1357, 304] width 66 height 15
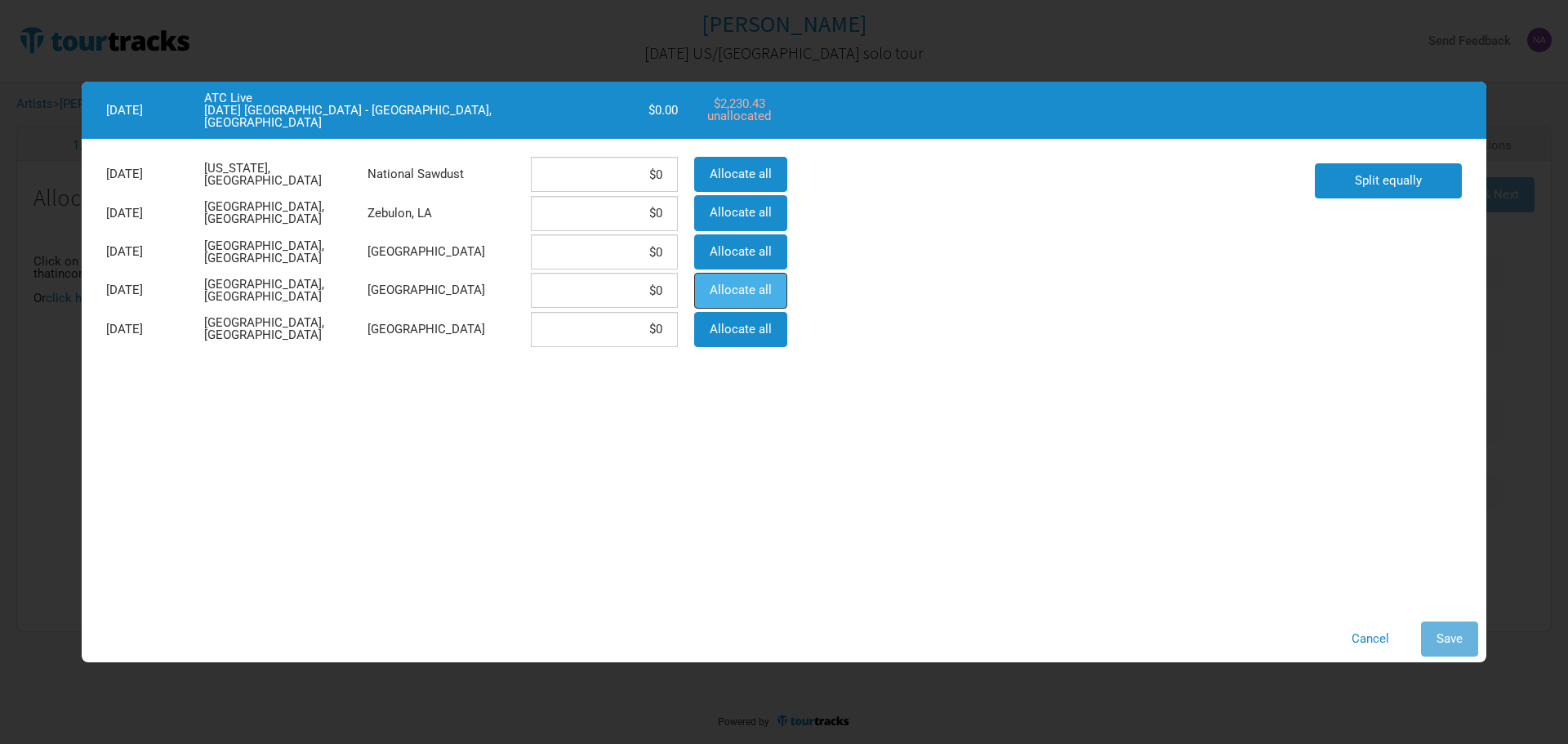
click at [754, 289] on span "Allocate all" at bounding box center [741, 290] width 62 height 15
type input "$2,230.43"
click at [1444, 644] on span "Save" at bounding box center [1450, 639] width 26 height 15
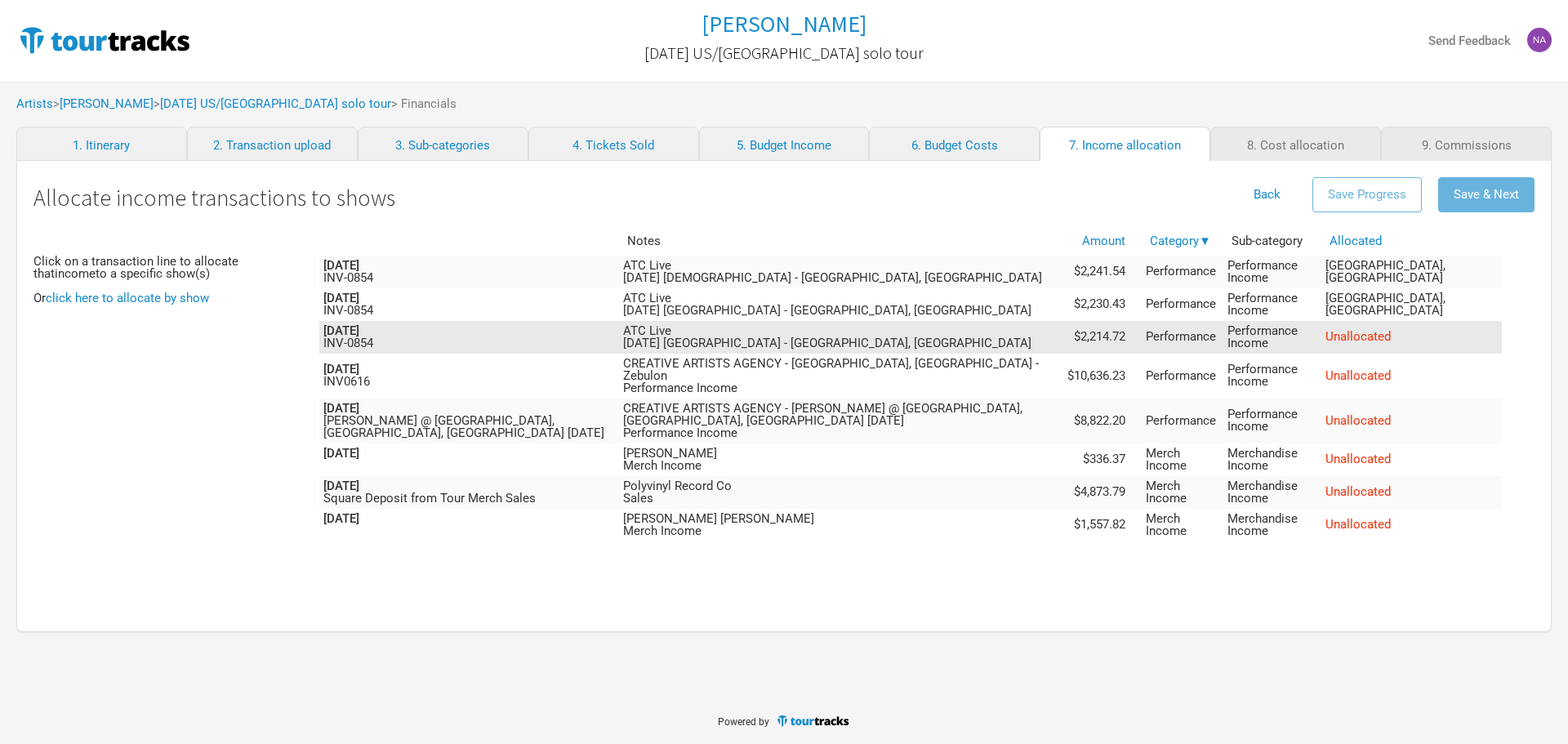
click at [1382, 340] on span "Unallocated" at bounding box center [1357, 336] width 66 height 15
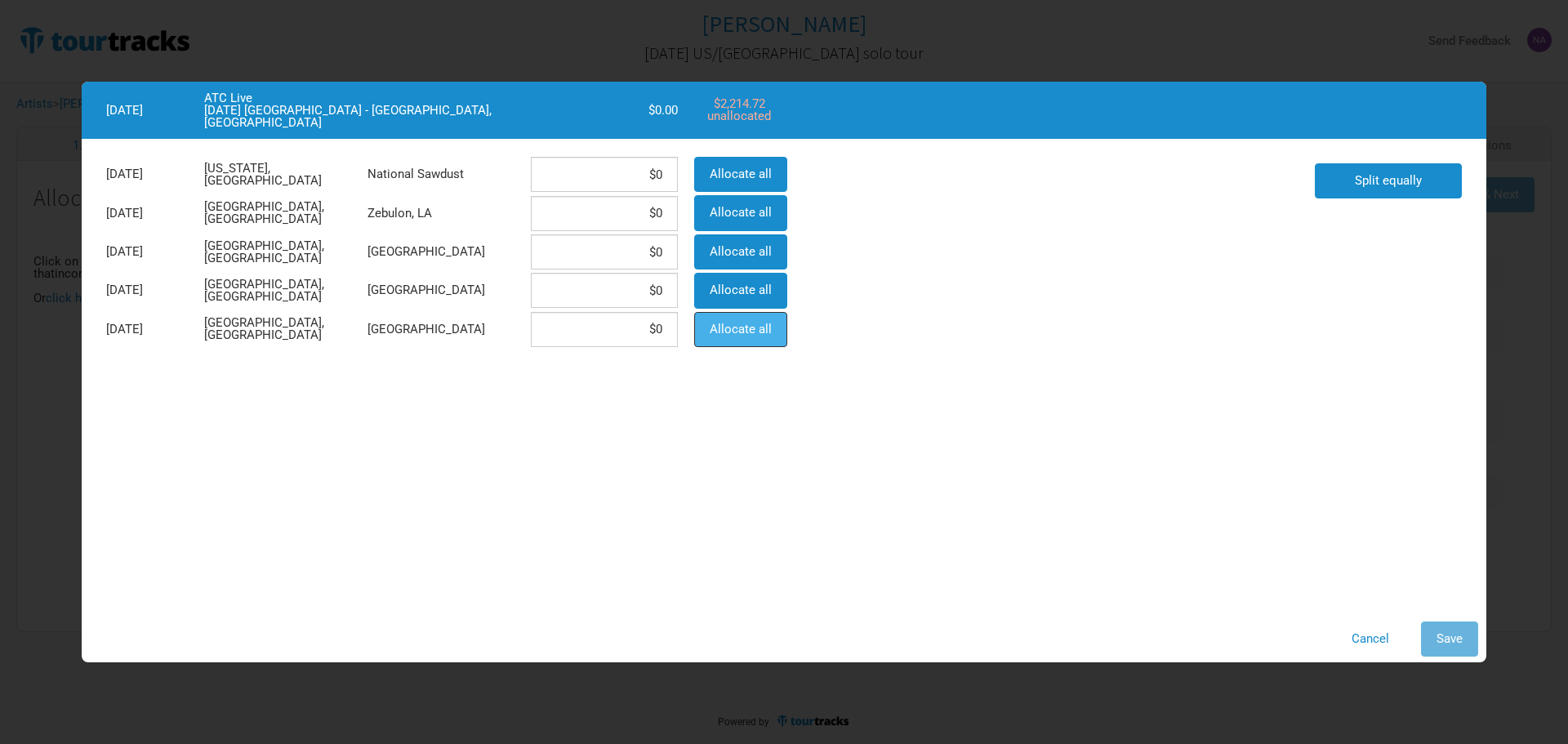
click at [726, 323] on span "Allocate all" at bounding box center [741, 329] width 62 height 15
type input "$2,214.72"
click at [1452, 634] on span "Save" at bounding box center [1450, 639] width 26 height 15
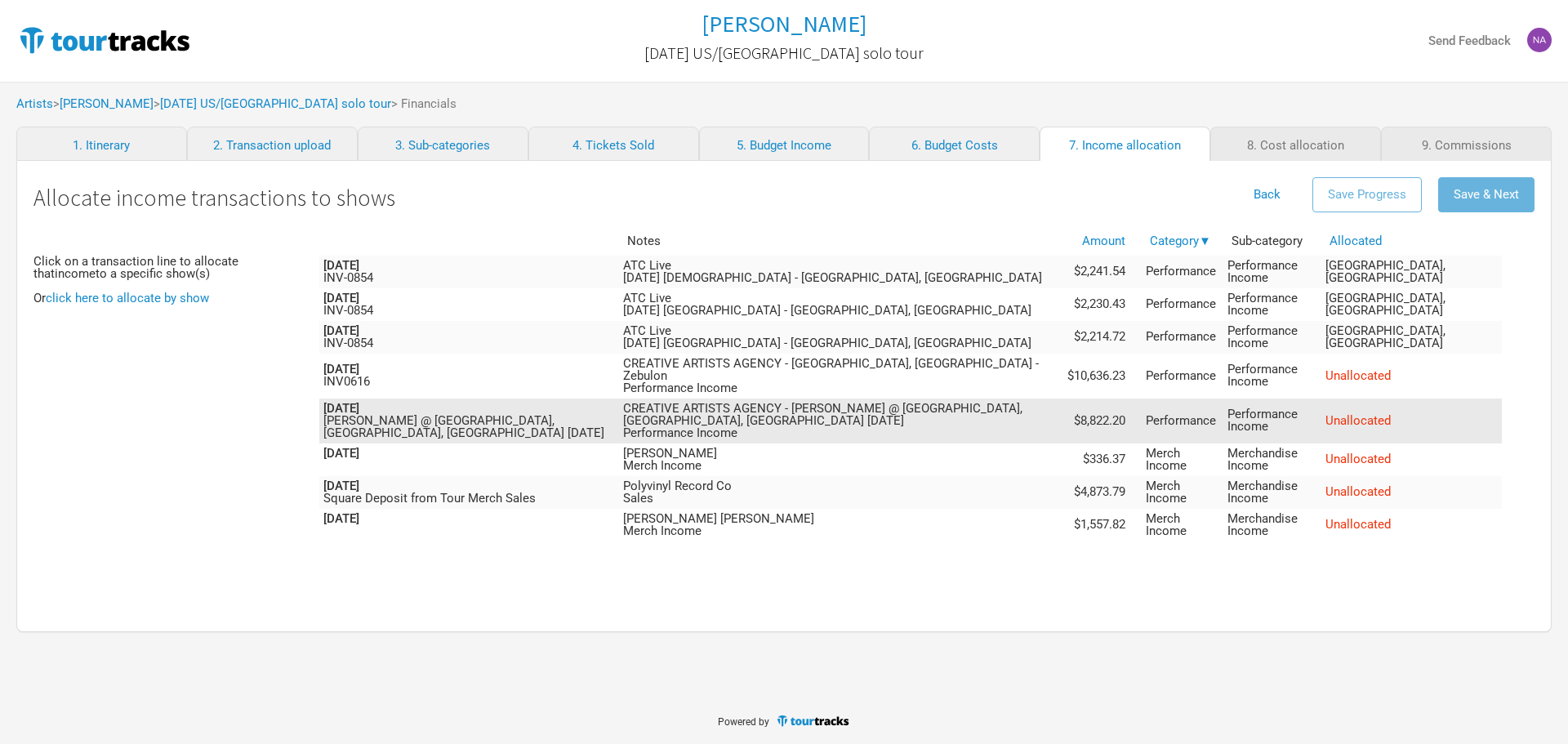
click at [1391, 413] on span "Unallocated" at bounding box center [1357, 420] width 66 height 15
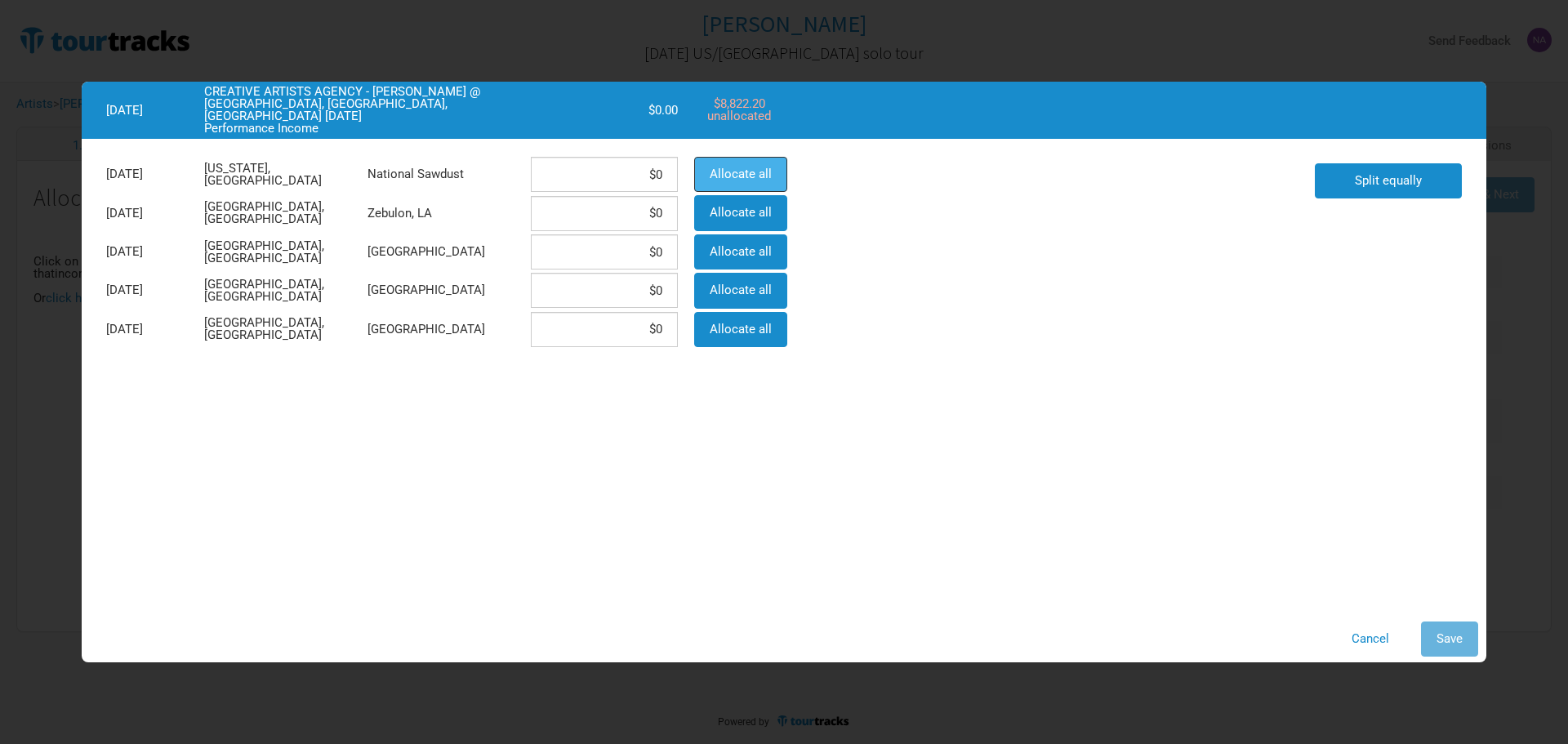
click at [720, 179] on span "Allocate all" at bounding box center [741, 174] width 62 height 15
type input "$8,822.2"
click at [1472, 640] on button "Save" at bounding box center [1450, 639] width 57 height 35
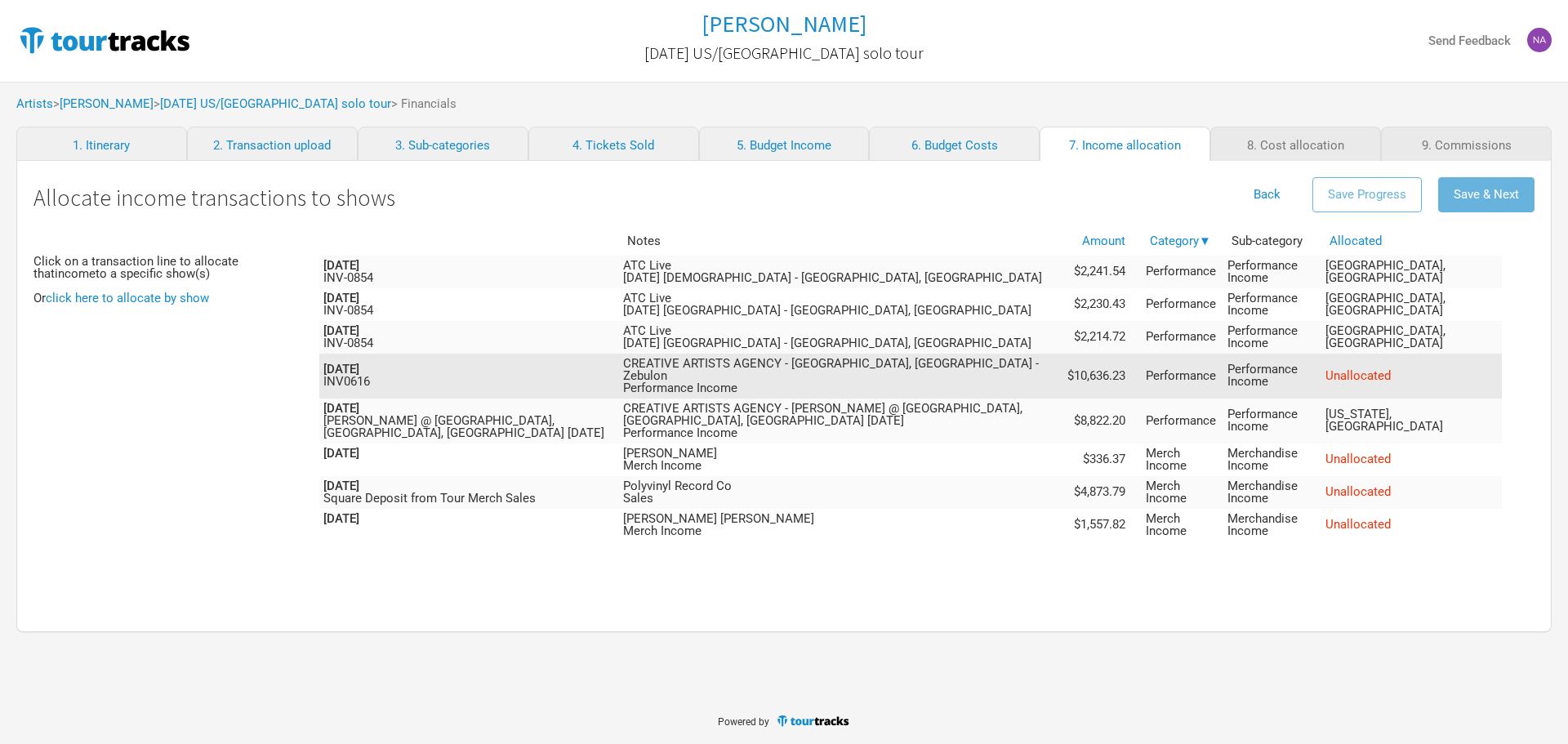
click at [1391, 371] on span "Unallocated" at bounding box center [1357, 376] width 66 height 15
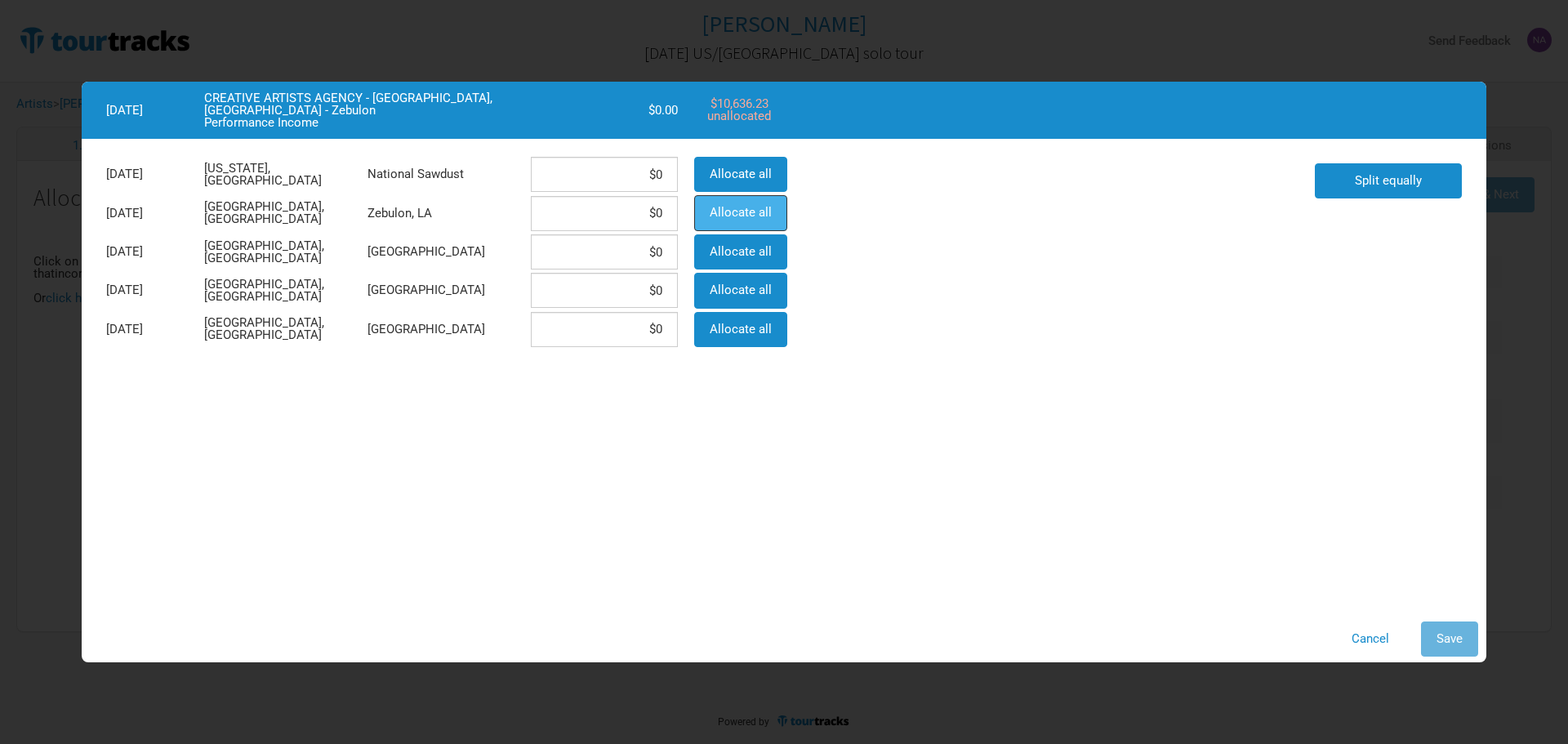
click at [749, 211] on span "Allocate all" at bounding box center [741, 212] width 62 height 15
type input "$10,636.23"
click at [1435, 632] on button "Save" at bounding box center [1450, 639] width 57 height 35
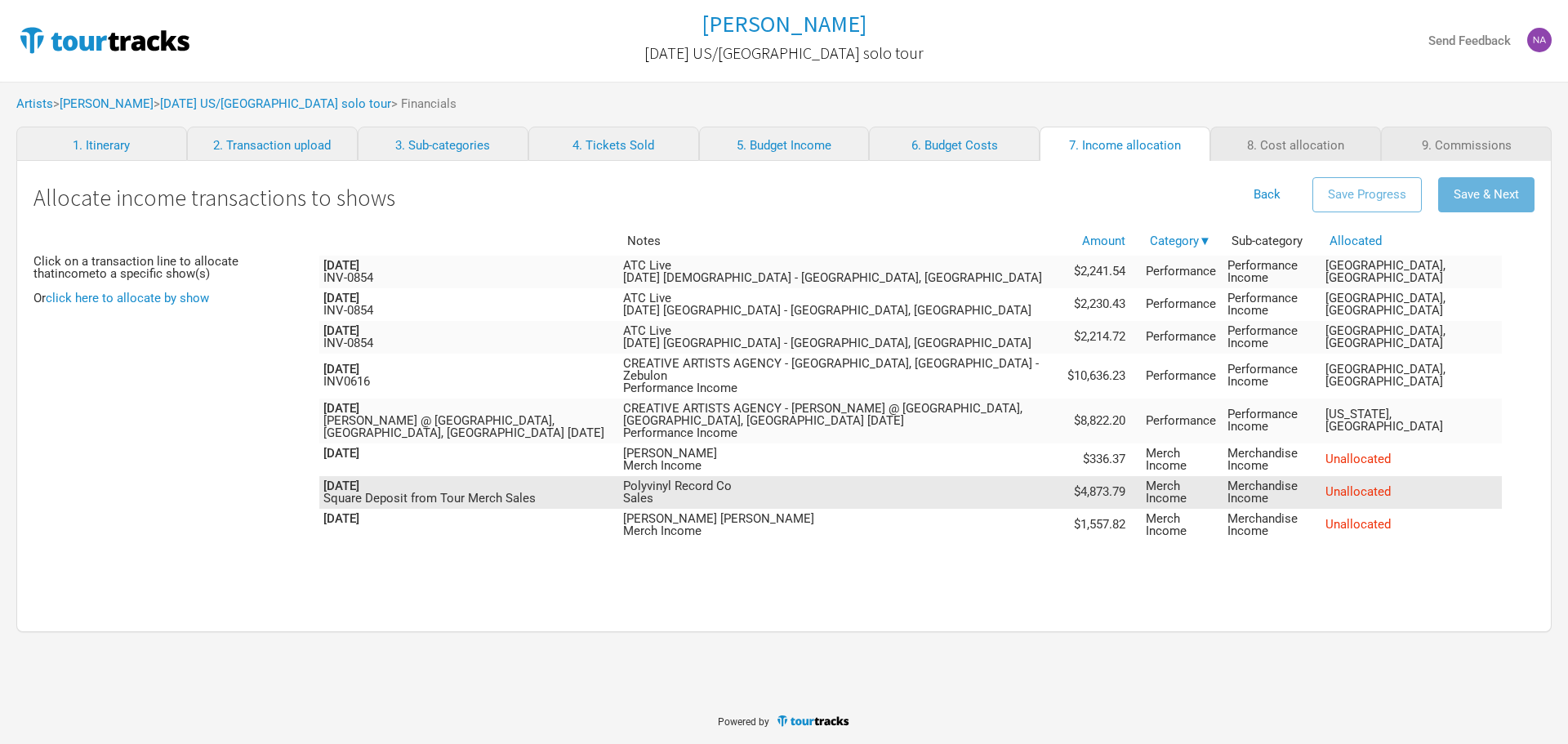
click at [1376, 484] on span "Unallocated" at bounding box center [1357, 491] width 66 height 15
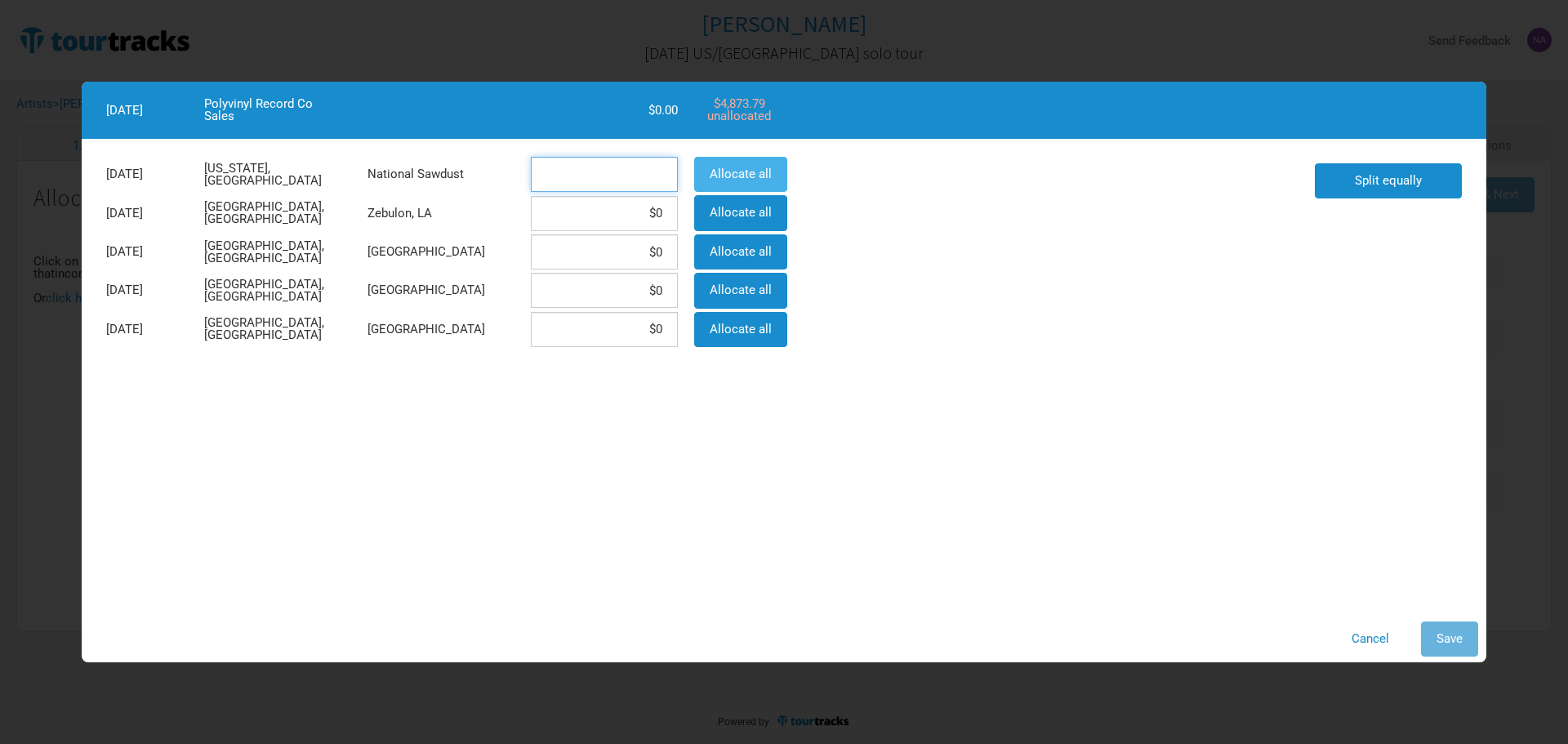
click at [728, 175] on div "[DATE] [US_STATE], [GEOGRAPHIC_DATA] National Sawdust Allocate all" at bounding box center [445, 174] width 694 height 39
type input "$2,436.89"
click at [639, 210] on input at bounding box center [604, 213] width 147 height 35
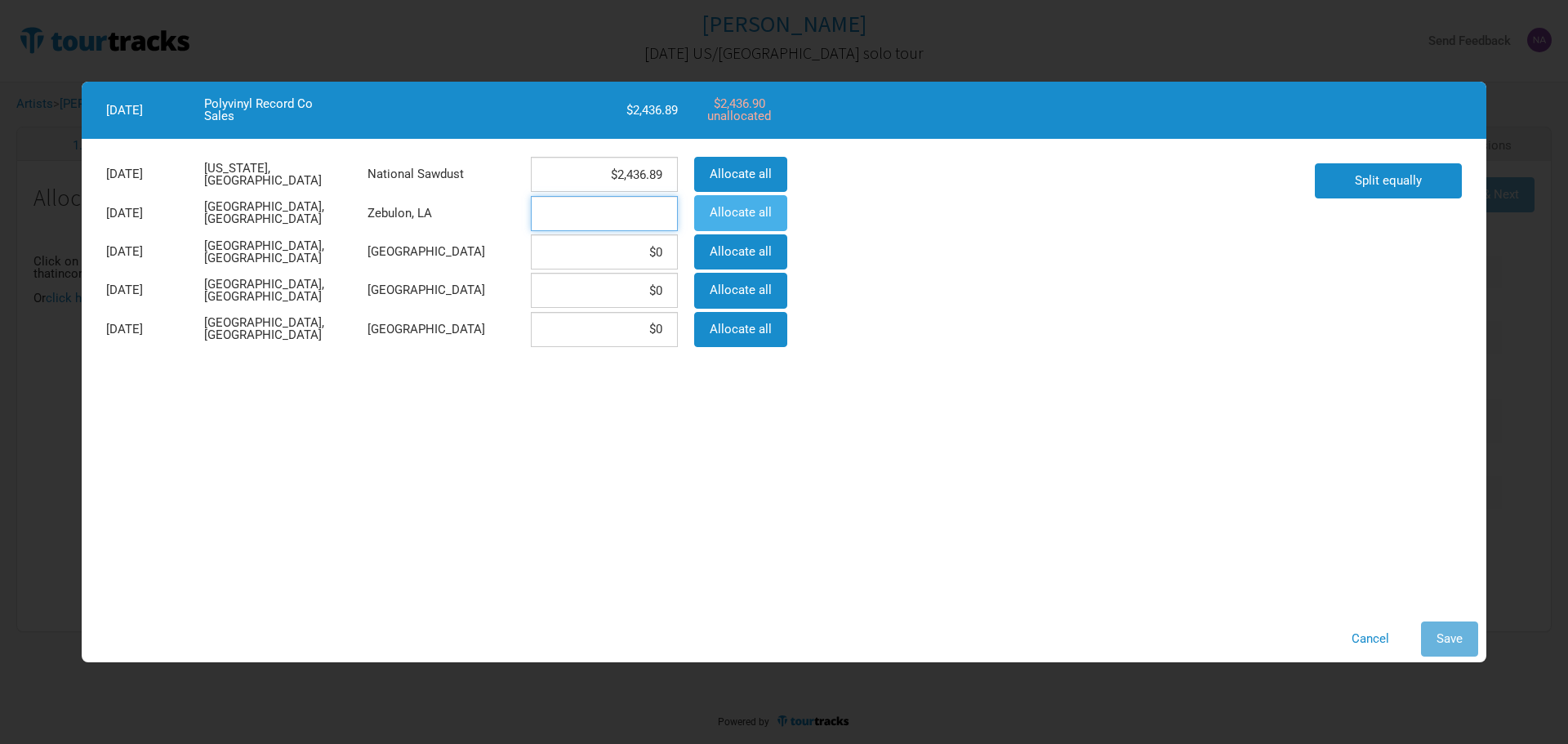
drag, startPoint x: 639, startPoint y: 210, endPoint x: 710, endPoint y: 213, distance: 71.1
click at [710, 213] on div "[DATE] [GEOGRAPHIC_DATA], [GEOGRAPHIC_DATA] Zebulon, [GEOGRAPHIC_DATA] Allocate…" at bounding box center [445, 213] width 694 height 39
type input "$0"
drag, startPoint x: 577, startPoint y: 150, endPoint x: 621, endPoint y: 151, distance: 44.0
click at [621, 151] on div "[DATE][GEOGRAPHIC_DATA][US_STATE], [GEOGRAPHIC_DATA] National Sawdust $2,436.89…" at bounding box center [783, 251] width 1405 height 226
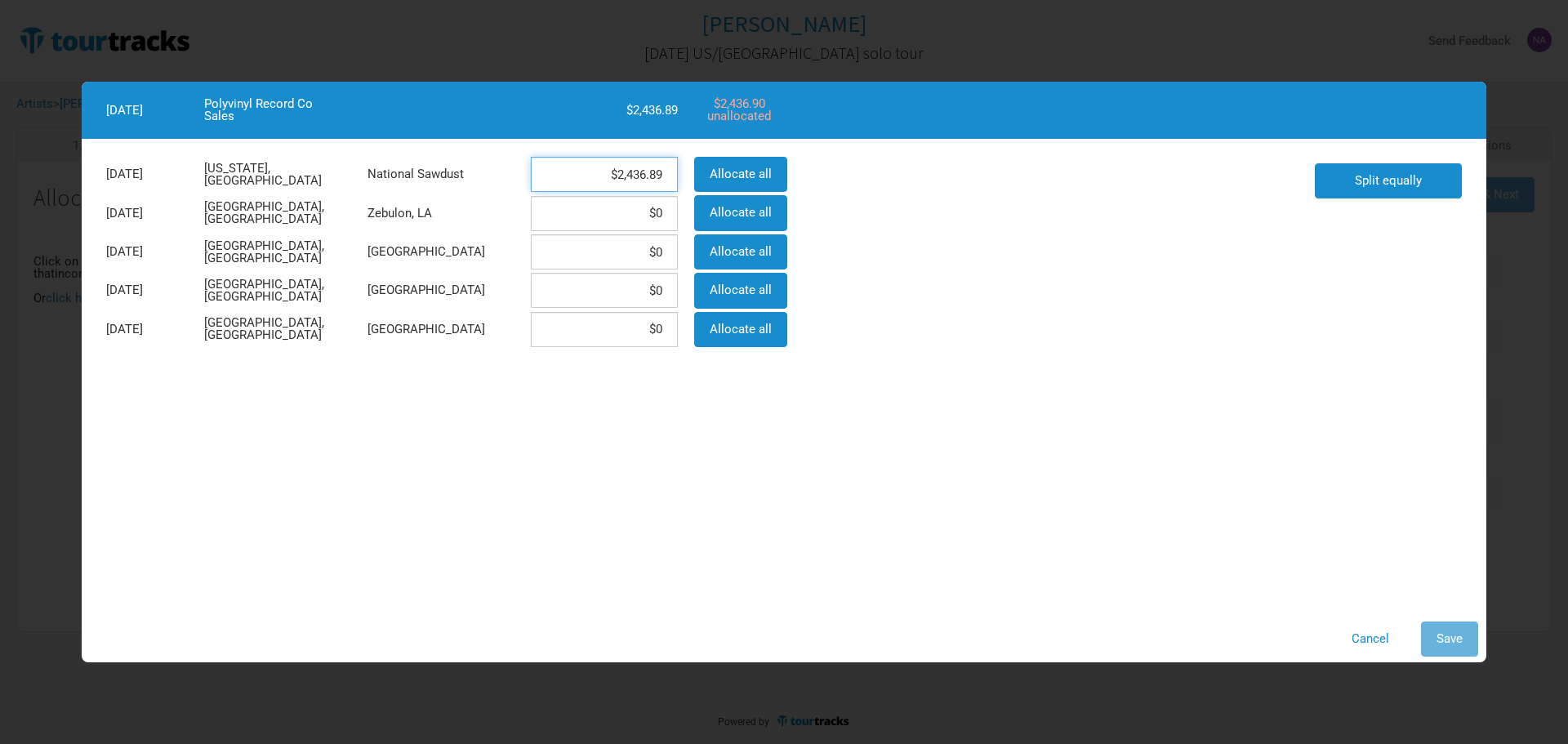
click at [608, 164] on input "$2,436.89" at bounding box center [604, 174] width 147 height 35
drag, startPoint x: 561, startPoint y: 167, endPoint x: 778, endPoint y: 166, distance: 217.0
click at [778, 166] on div "[DATE][GEOGRAPHIC_DATA][US_STATE], [GEOGRAPHIC_DATA] National Sawdust $2,436.89…" at bounding box center [445, 174] width 694 height 39
type input "$1,218.45"
click at [687, 224] on div "Allocate all" at bounding box center [739, 213] width 106 height 39
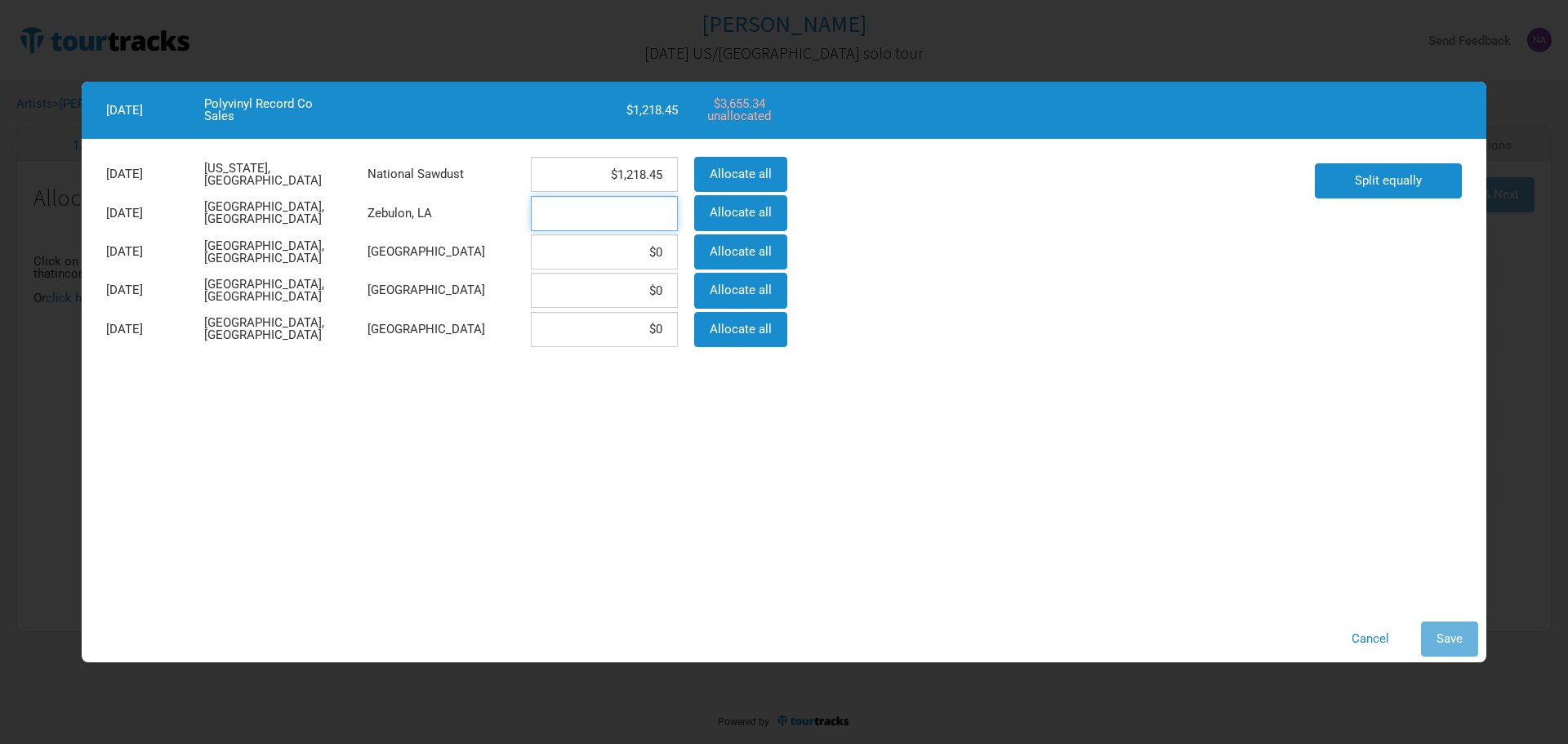
click at [618, 207] on input at bounding box center [604, 213] width 147 height 35
type input "$0"
drag, startPoint x: 746, startPoint y: 172, endPoint x: 890, endPoint y: 163, distance: 144.3
click at [890, 163] on div "[DATE][GEOGRAPHIC_DATA][US_STATE], [GEOGRAPHIC_DATA] National Sawdust $1,218.45…" at bounding box center [702, 252] width 1209 height 194
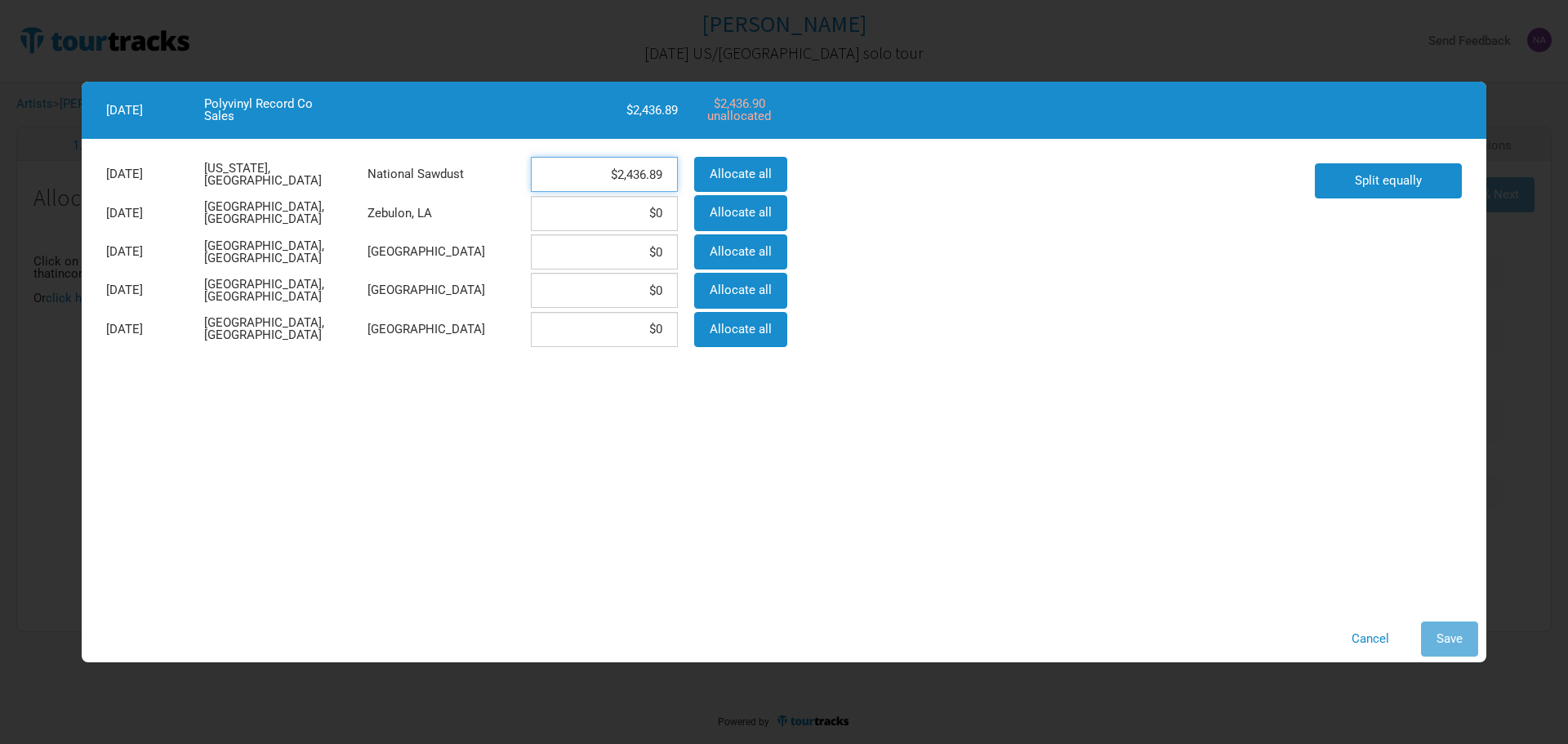
type input "$2,436.89"
click at [624, 215] on input at bounding box center [604, 213] width 147 height 35
type input "$2,436.9"
click at [1063, 291] on div "[DATE][GEOGRAPHIC_DATA][US_STATE], [GEOGRAPHIC_DATA] National Sawdust $2,436.89…" at bounding box center [702, 252] width 1209 height 194
click at [1440, 640] on span "Save" at bounding box center [1450, 639] width 26 height 15
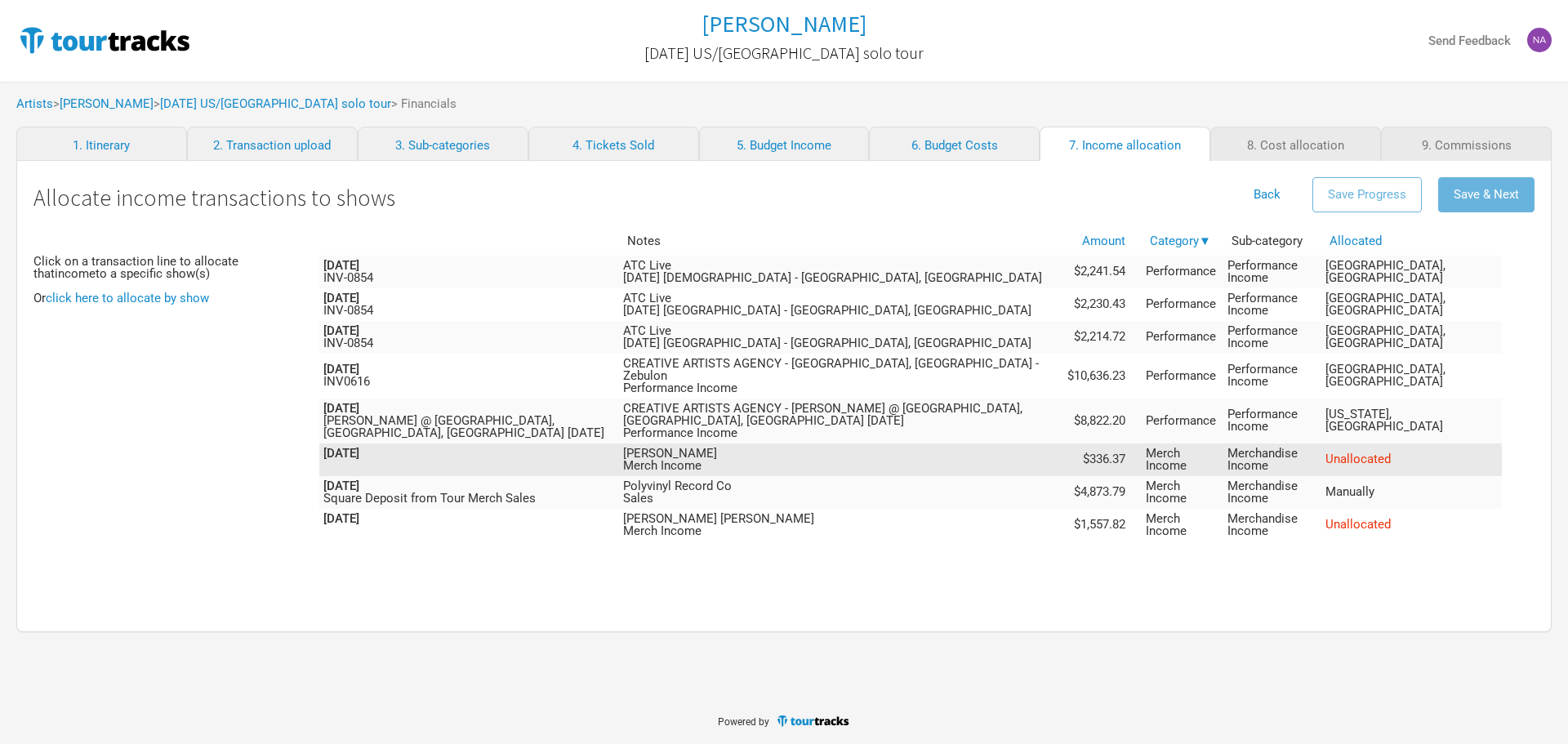
click at [1381, 443] on td "Unallocated" at bounding box center [1411, 459] width 180 height 32
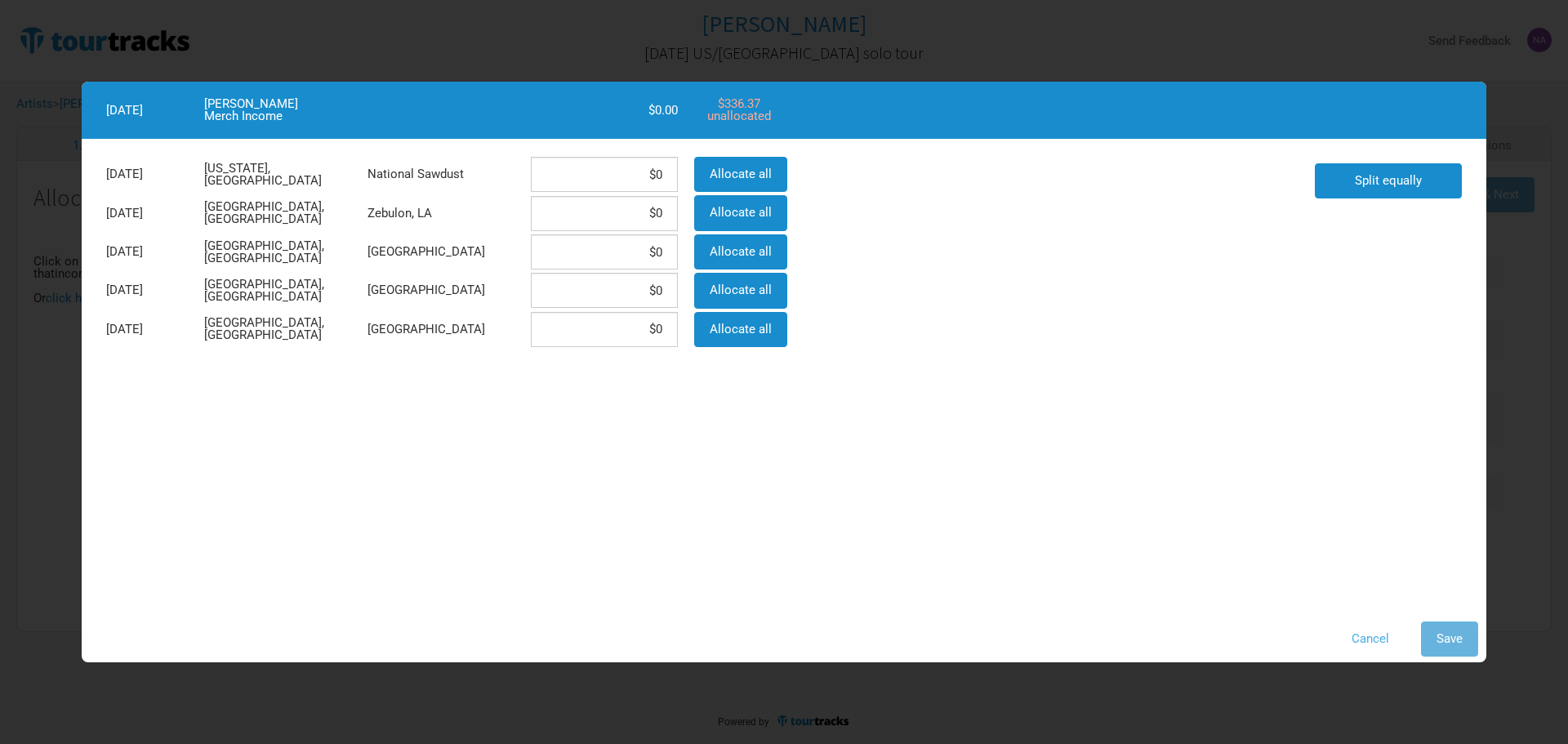
click at [1367, 639] on button "Cancel" at bounding box center [1370, 639] width 68 height 35
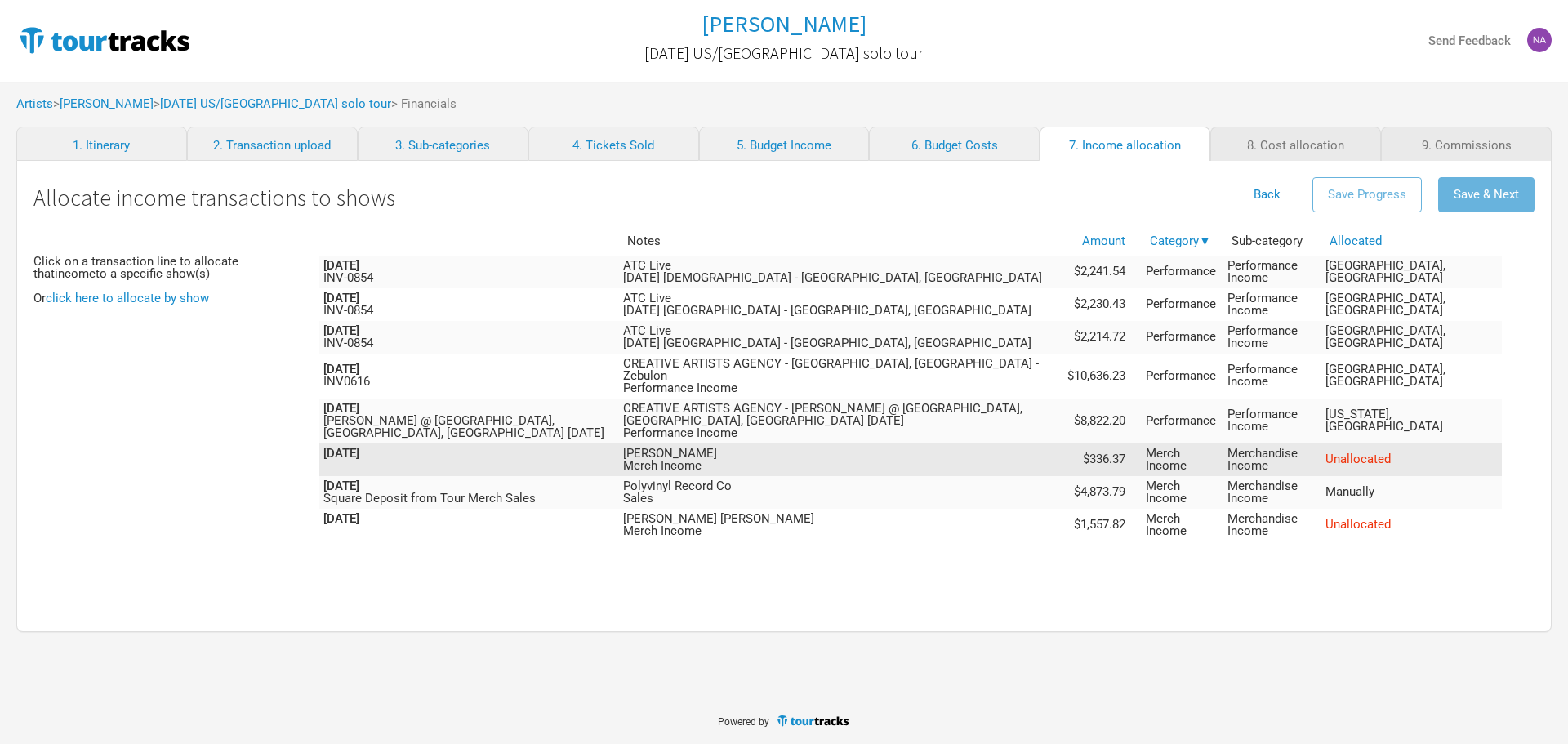
click at [1390, 451] on span "Unallocated" at bounding box center [1357, 459] width 66 height 15
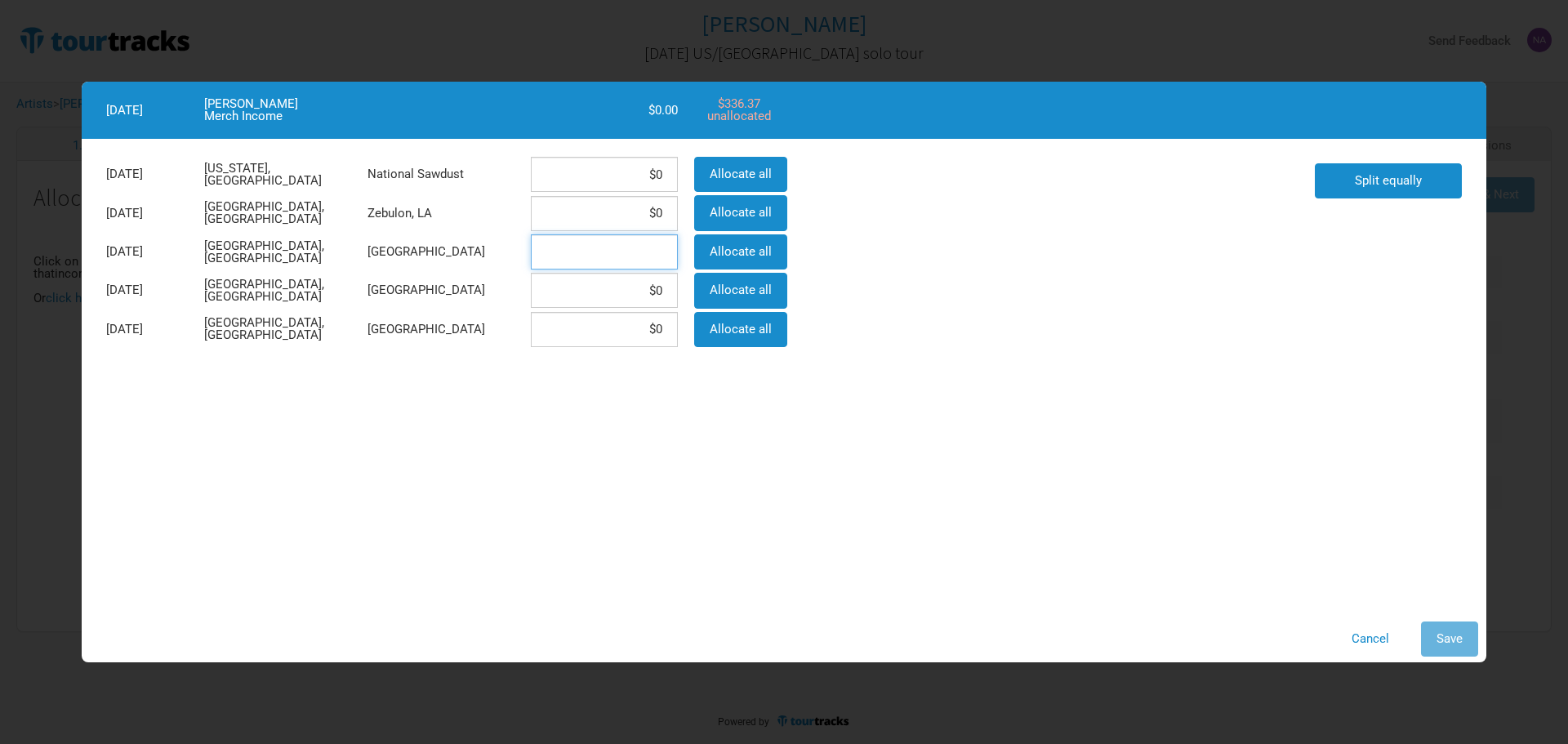
click at [638, 260] on input at bounding box center [604, 252] width 147 height 35
type input "$112.12"
click at [649, 285] on input at bounding box center [604, 290] width 147 height 35
type input "$112.12"
click at [652, 342] on input at bounding box center [604, 330] width 147 height 35
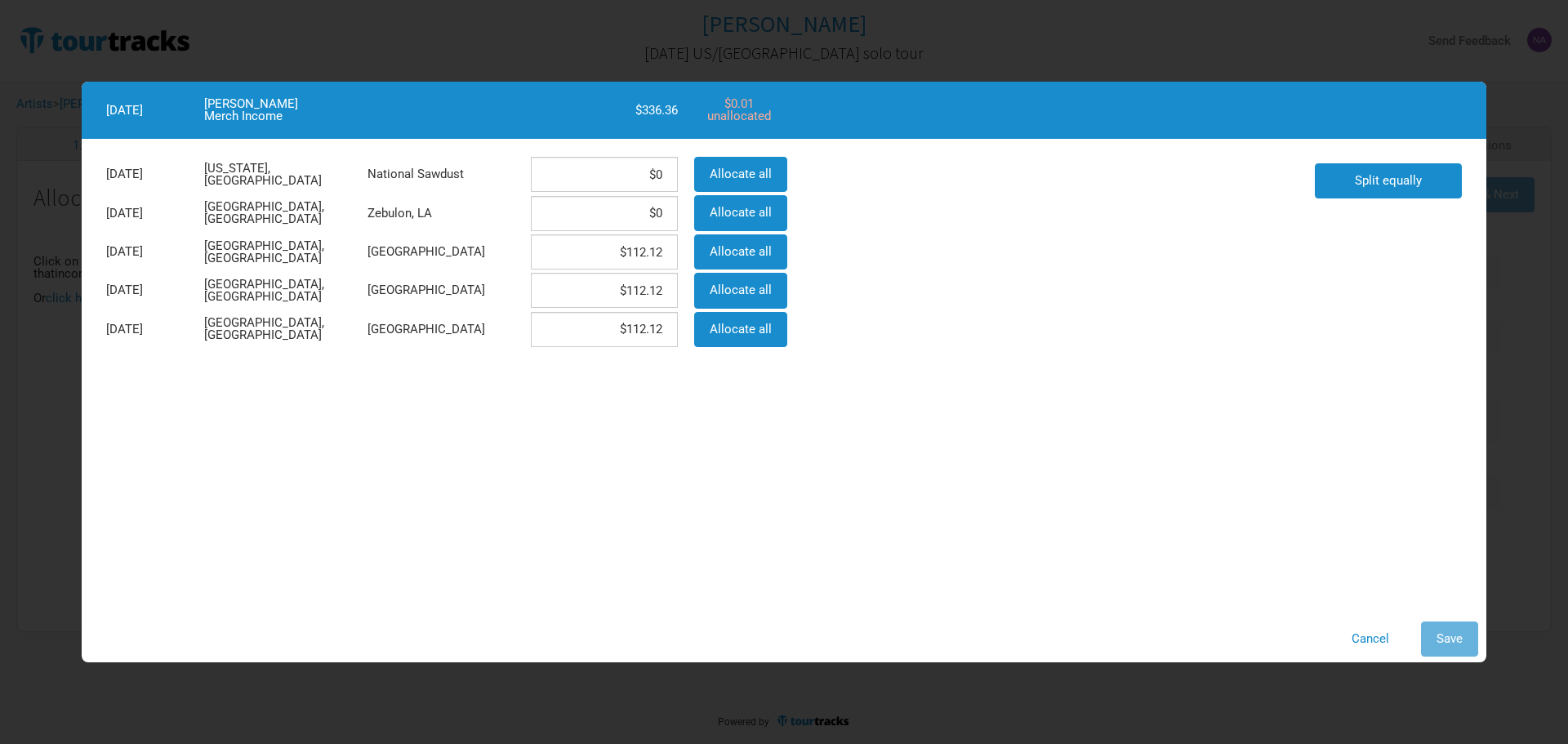
click at [720, 505] on div "[DATE][GEOGRAPHIC_DATA][US_STATE], [GEOGRAPHIC_DATA] National Sawdust $0 Alloca…" at bounding box center [783, 376] width 1405 height 474
click at [663, 332] on input "$112.12" at bounding box center [604, 330] width 147 height 35
type input "$112.13"
click at [711, 382] on div "[DATE][GEOGRAPHIC_DATA][US_STATE], [GEOGRAPHIC_DATA] National Sawdust $0 Alloca…" at bounding box center [783, 376] width 1405 height 474
click at [1432, 635] on button "Save" at bounding box center [1450, 639] width 57 height 35
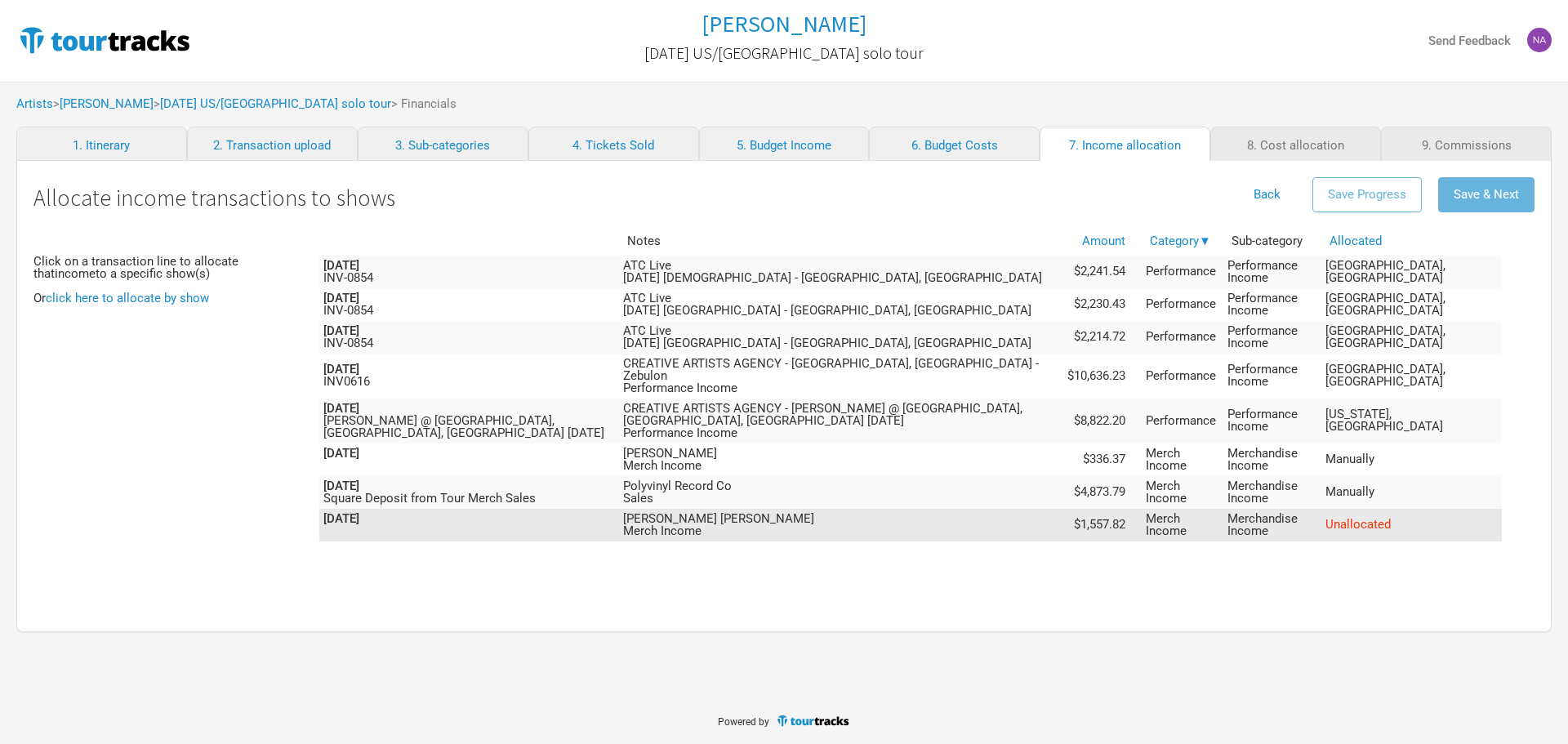
click at [1391, 517] on span "Unallocated" at bounding box center [1357, 524] width 66 height 15
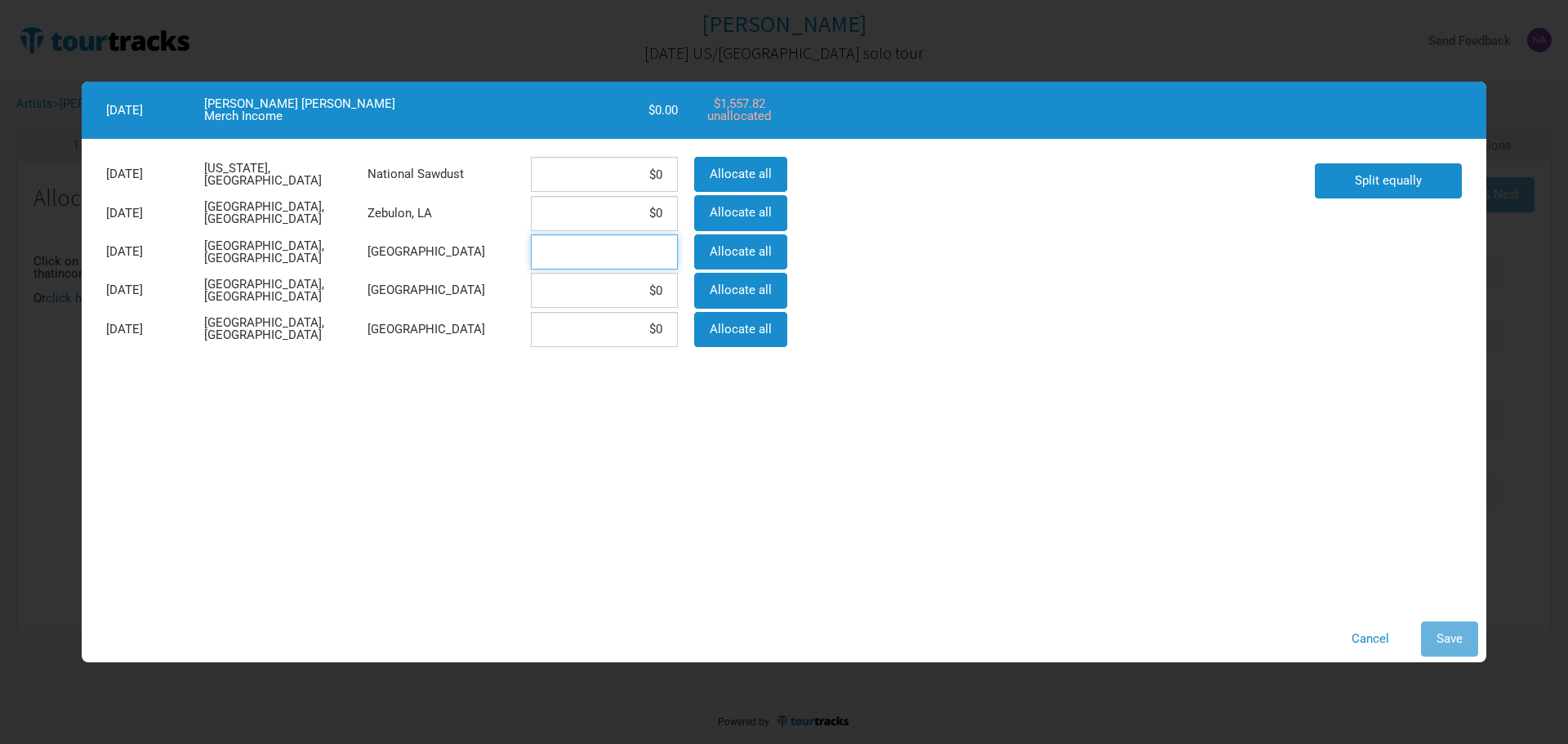
click at [614, 251] on input at bounding box center [604, 252] width 147 height 35
type input "$519.27"
click at [622, 281] on input at bounding box center [604, 290] width 147 height 35
type input "$519.27"
click at [629, 322] on input at bounding box center [604, 330] width 147 height 35
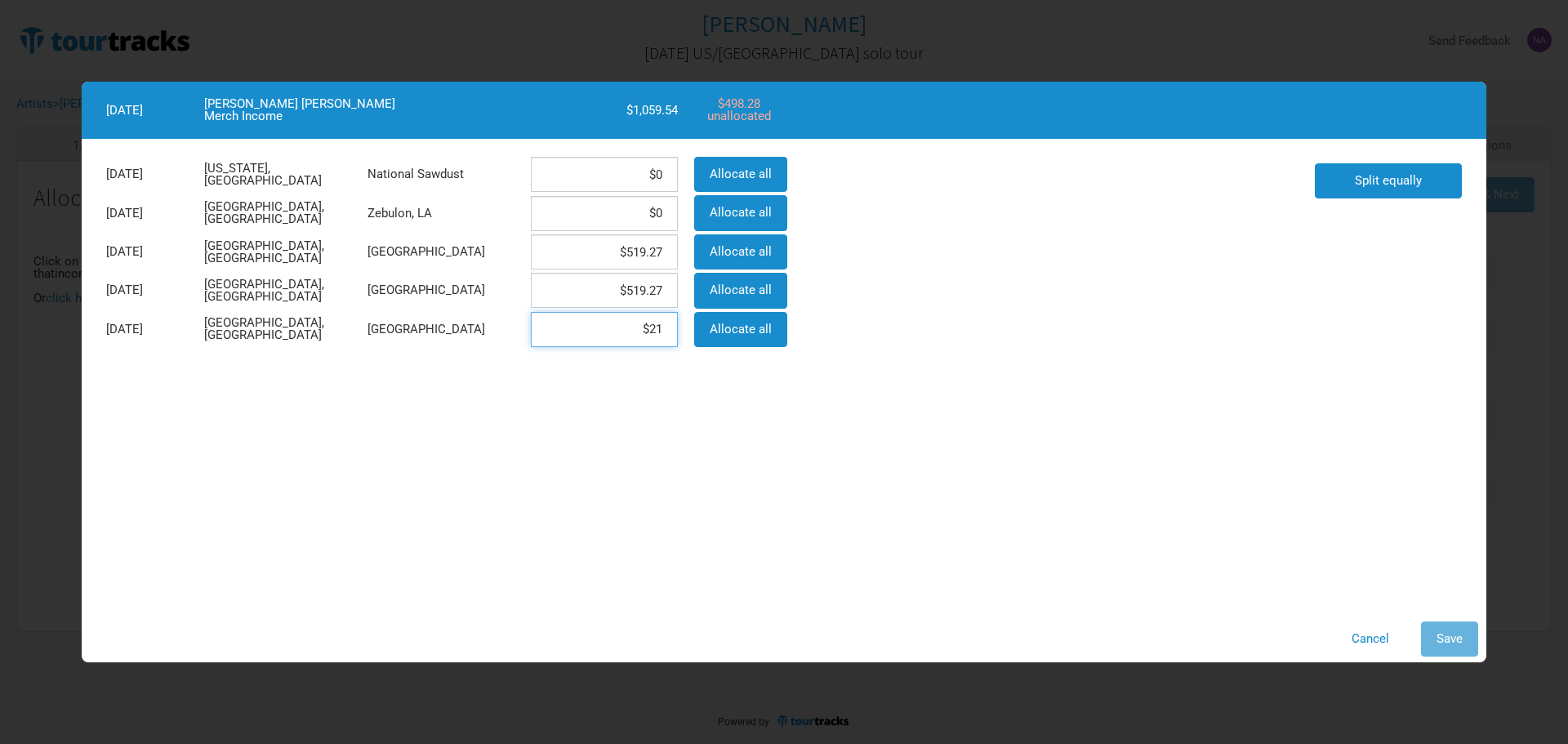
type input "$2"
type input "$519.28"
click at [869, 509] on div "[DATE][GEOGRAPHIC_DATA][US_STATE], [GEOGRAPHIC_DATA] National Sawdust $0 Alloca…" at bounding box center [783, 376] width 1405 height 474
click at [1457, 639] on span "Save" at bounding box center [1450, 639] width 26 height 15
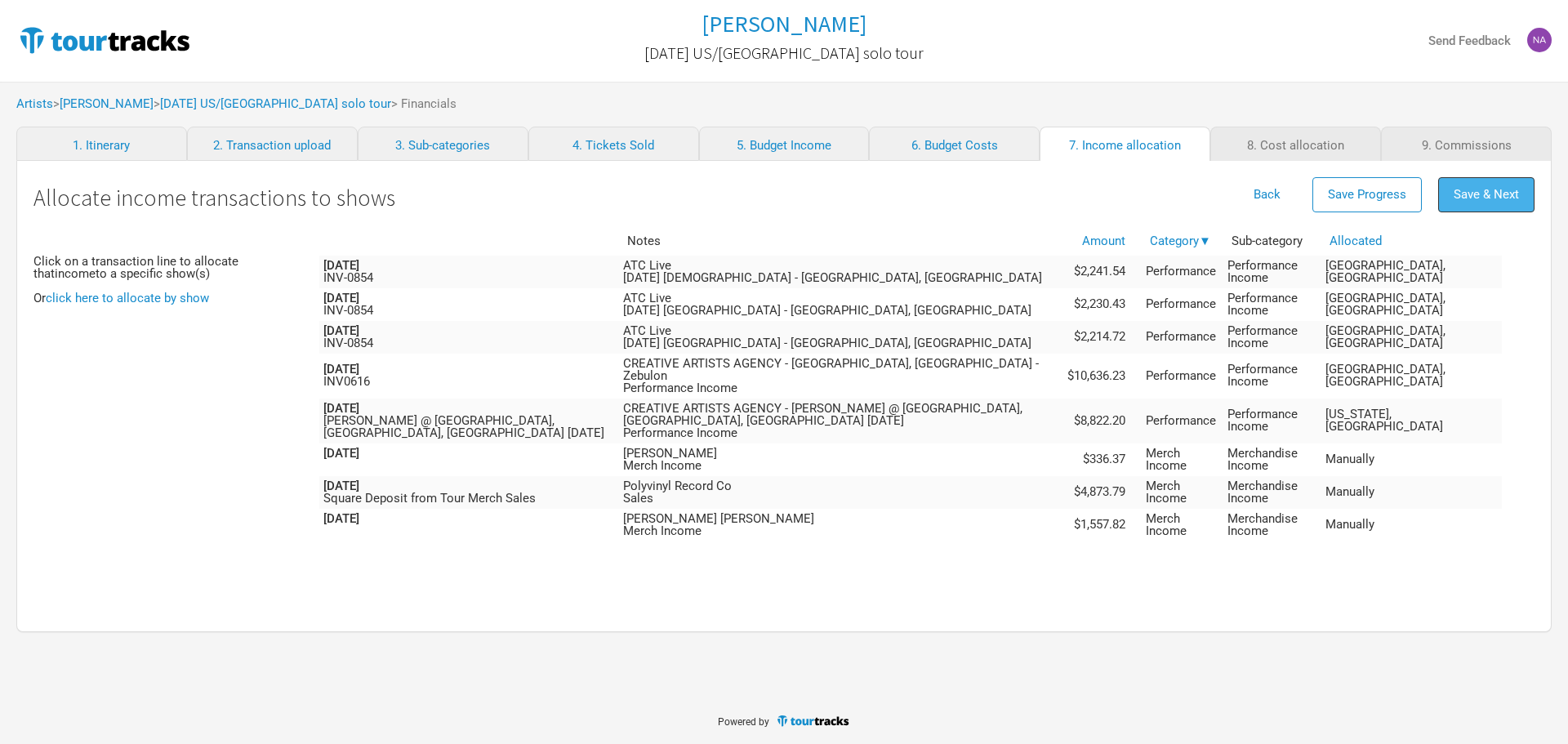
click at [1490, 191] on span "Save & Next" at bounding box center [1486, 195] width 66 height 15
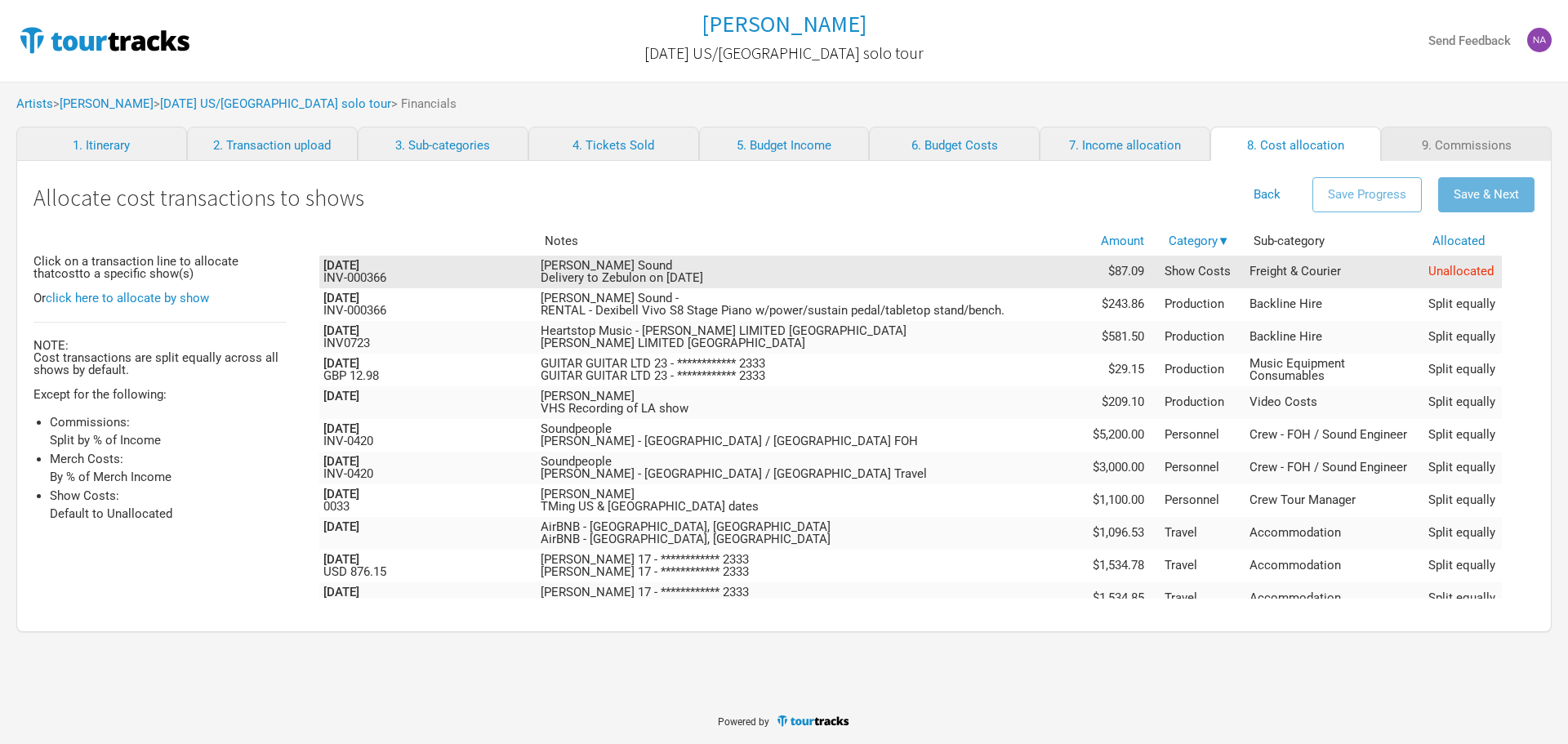
click at [878, 274] on td "[PERSON_NAME] Sound Delivery to Zebulon on [DATE]" at bounding box center [812, 271] width 550 height 32
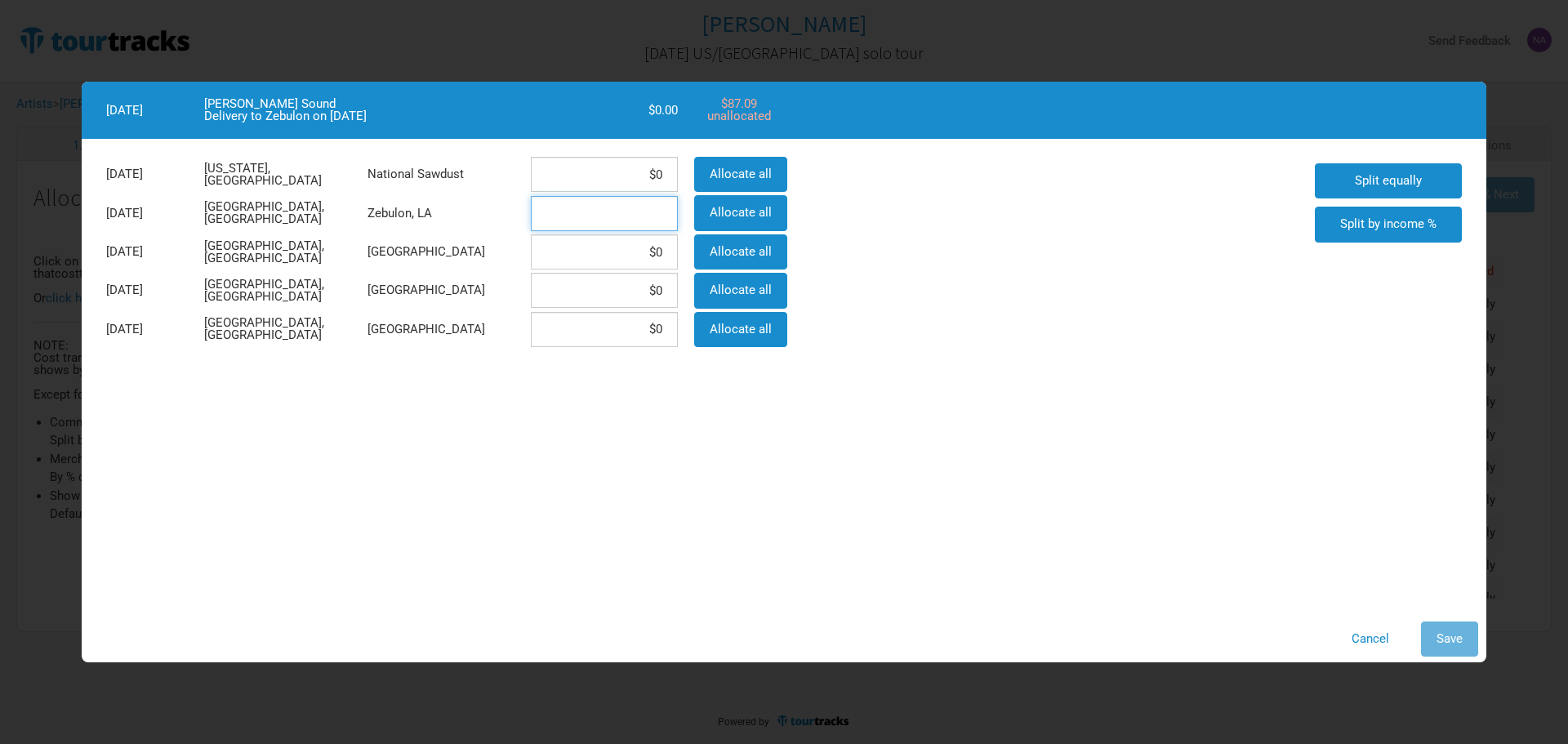
click at [659, 213] on input at bounding box center [604, 213] width 147 height 35
type input "$87.09"
click at [1426, 630] on button "Save" at bounding box center [1450, 639] width 57 height 35
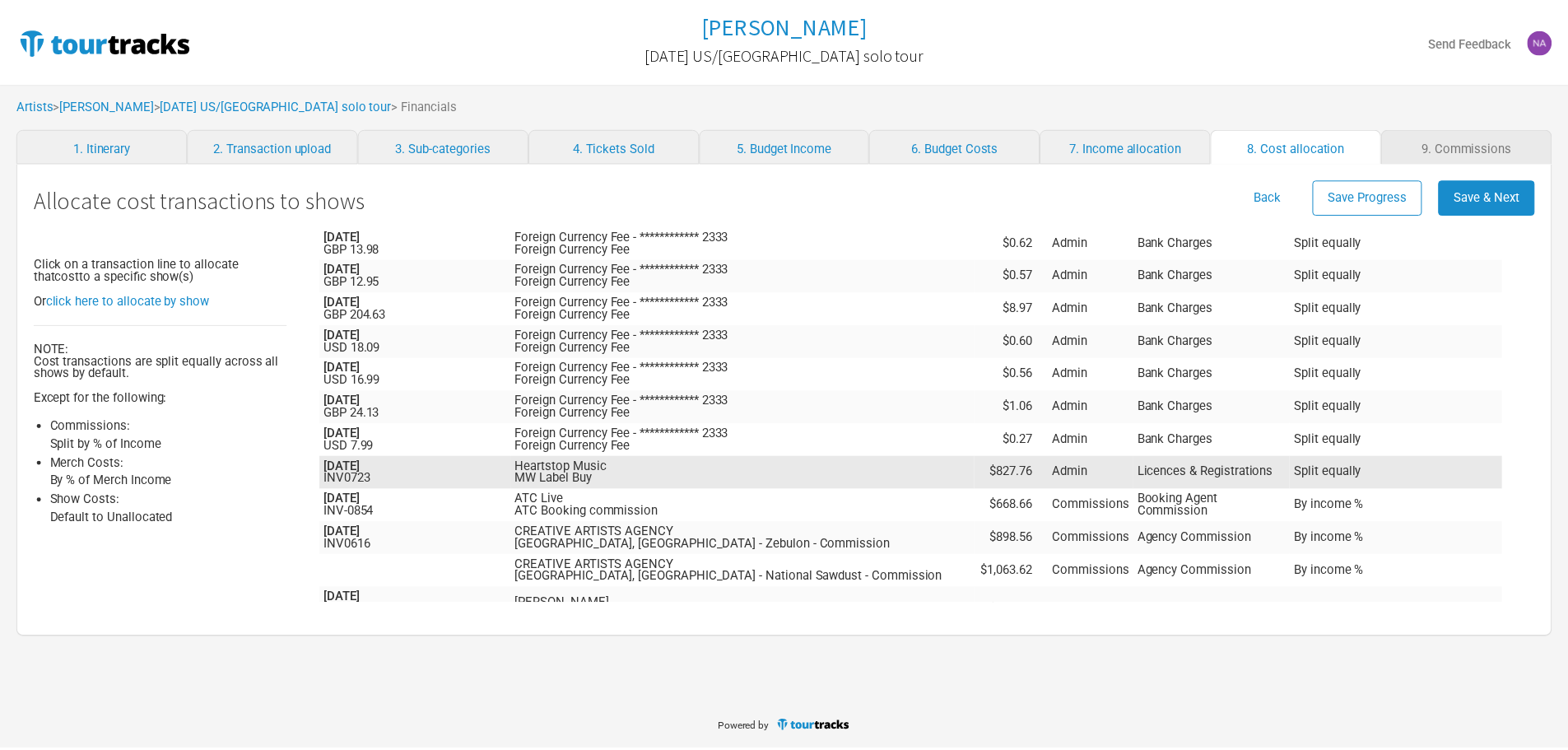
scroll to position [4180, 0]
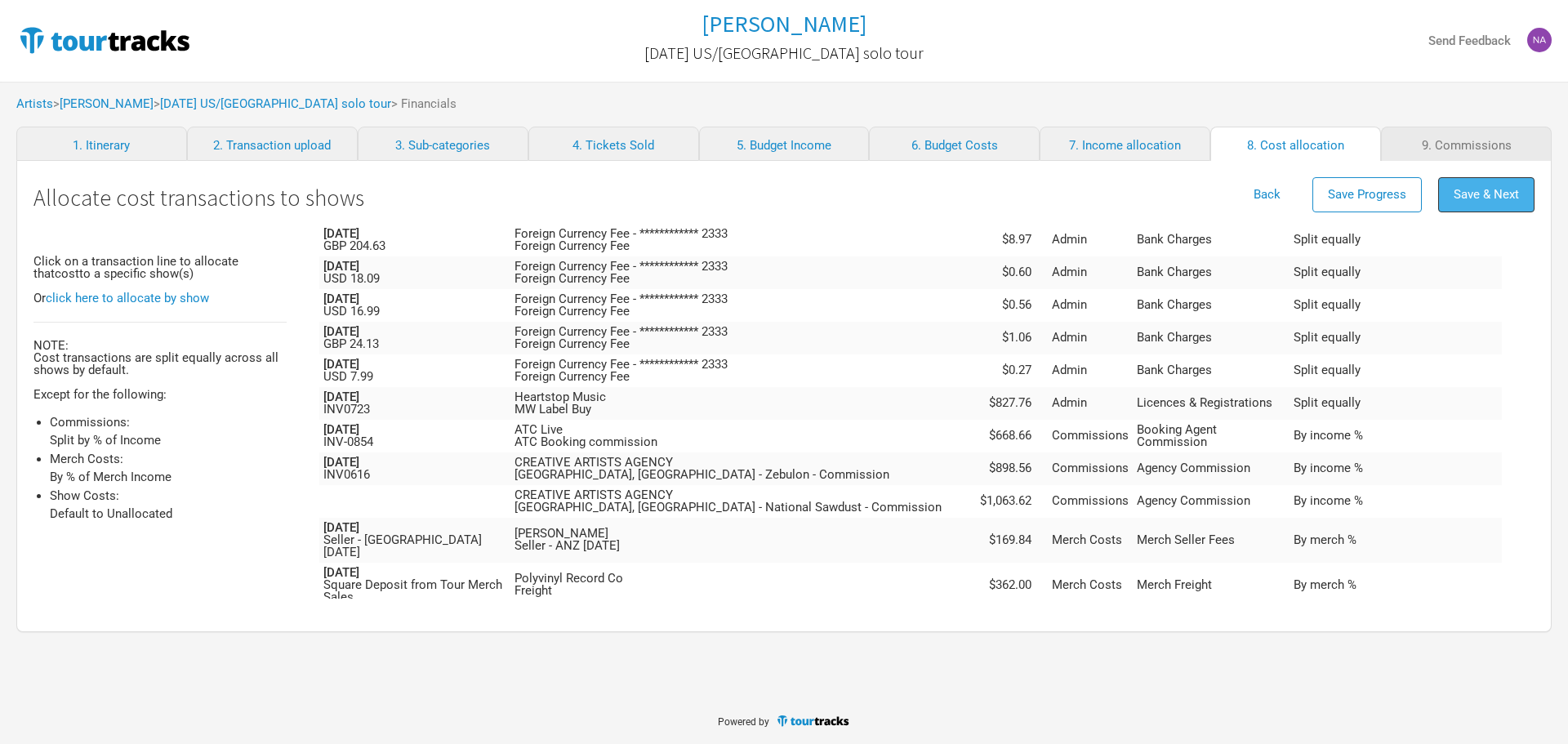
click at [1500, 200] on span "Save & Next" at bounding box center [1486, 195] width 66 height 15
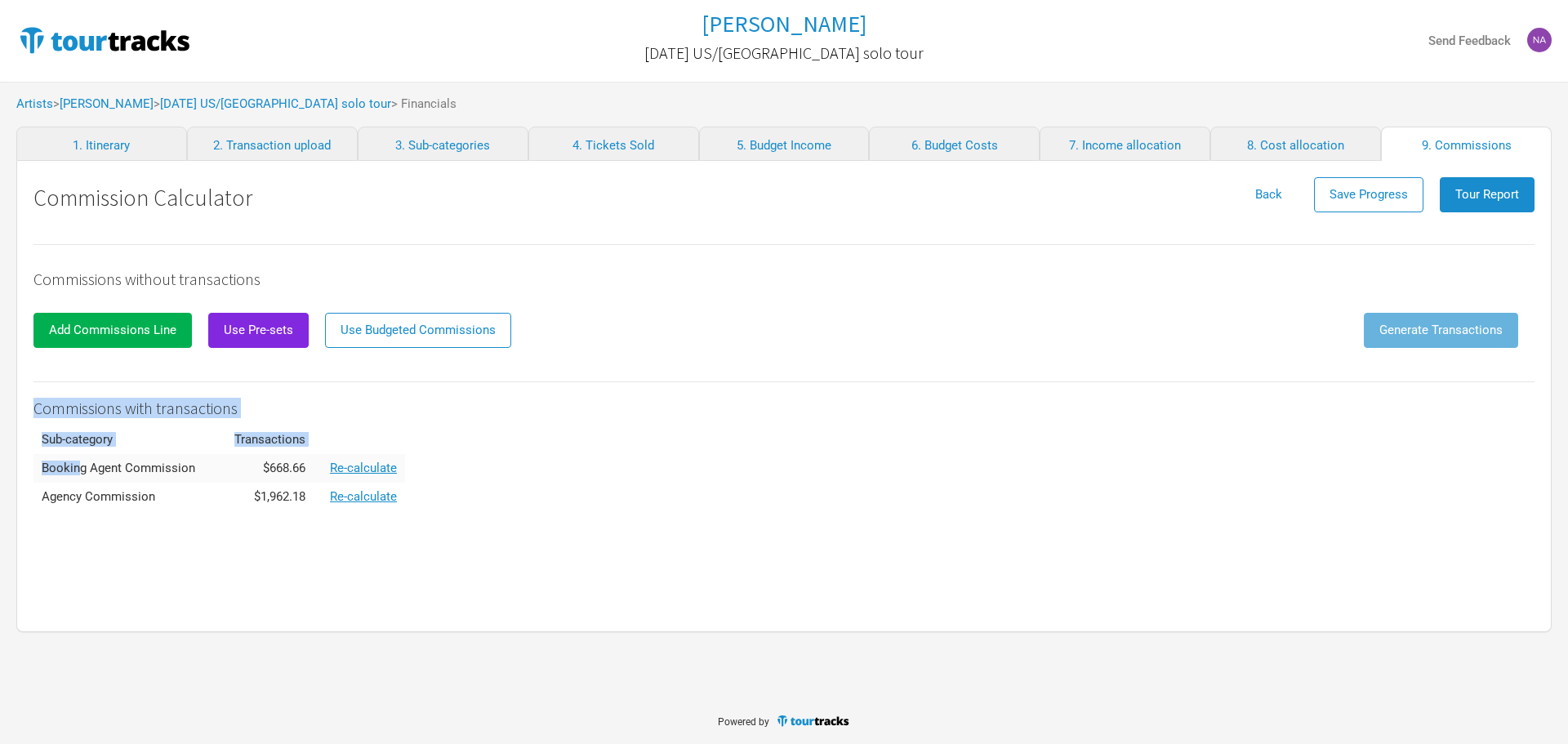
drag, startPoint x: 81, startPoint y: 470, endPoint x: 151, endPoint y: 518, distance: 84.9
click at [131, 518] on div "Commissions without transactions Add Commissions Line Use Pre-sets Use Budgeted…" at bounding box center [783, 413] width 1501 height 372
click at [175, 521] on div "Commissions without transactions Add Commissions Line Use Pre-sets Use Budgeted…" at bounding box center [783, 413] width 1501 height 372
drag, startPoint x: 684, startPoint y: 537, endPoint x: 1262, endPoint y: 413, distance: 591.2
click at [686, 537] on div "Commissions without transactions Add Commissions Line Use Pre-sets Use Budgeted…" at bounding box center [783, 413] width 1501 height 372
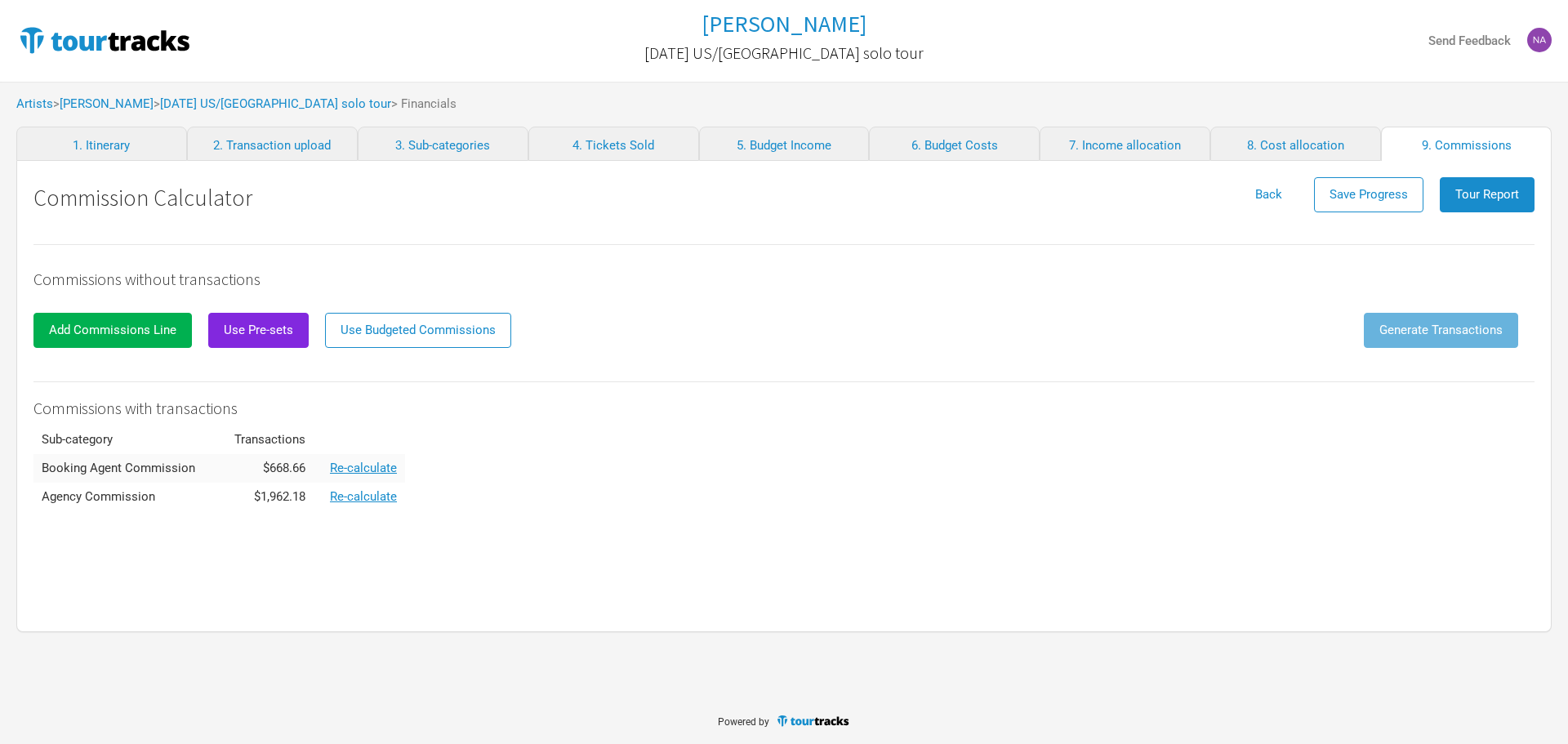
click at [1073, 534] on div "Commissions without transactions Add Commissions Line Use Pre-sets Use Budgeted…" at bounding box center [783, 413] width 1501 height 372
click at [1468, 200] on span "Tour Report" at bounding box center [1487, 195] width 64 height 15
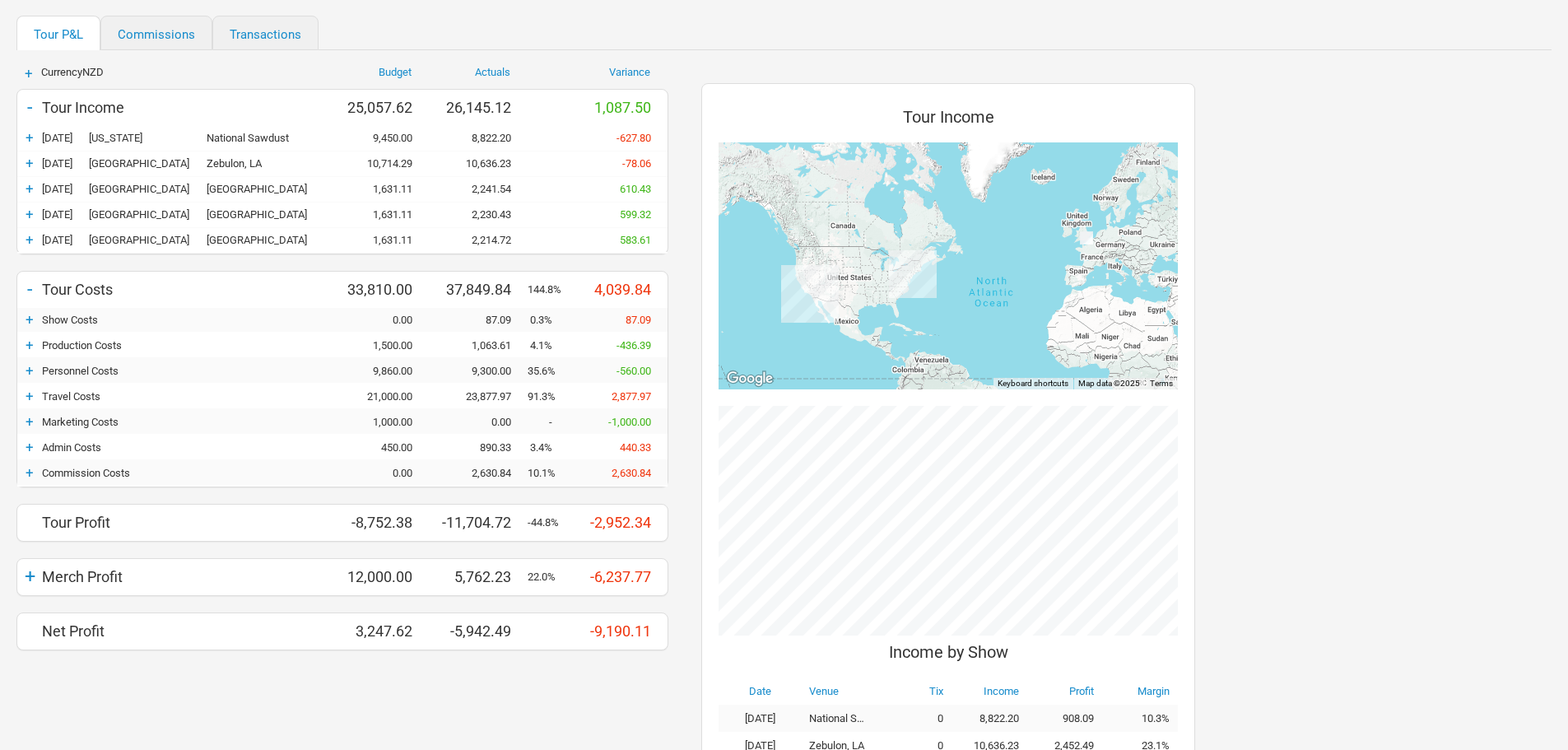
scroll to position [153, 0]
click at [28, 423] on div "+" at bounding box center [30, 423] width 25 height 17
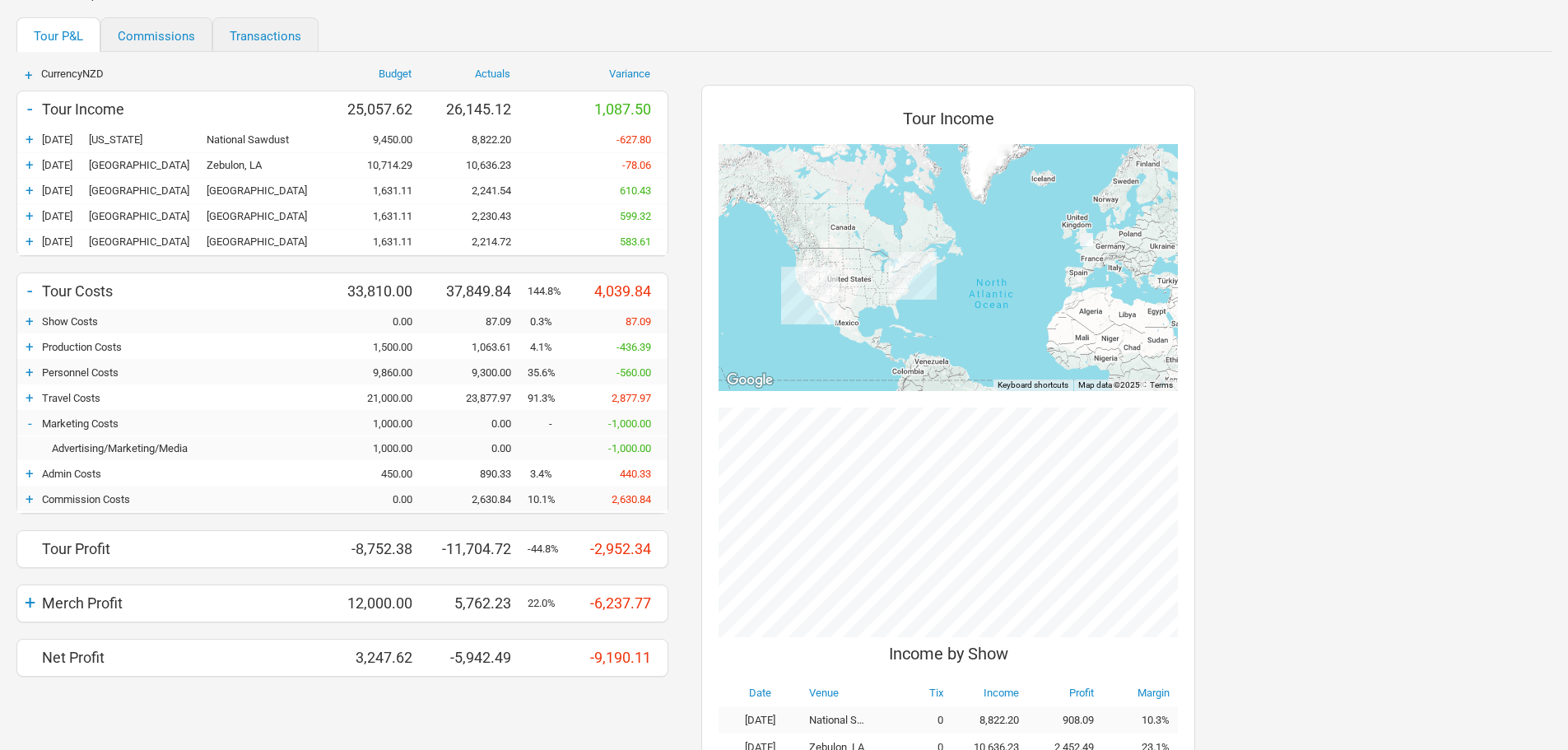
drag, startPoint x: 25, startPoint y: 471, endPoint x: 36, endPoint y: 482, distance: 15.6
click at [26, 472] on div "+" at bounding box center [30, 474] width 25 height 17
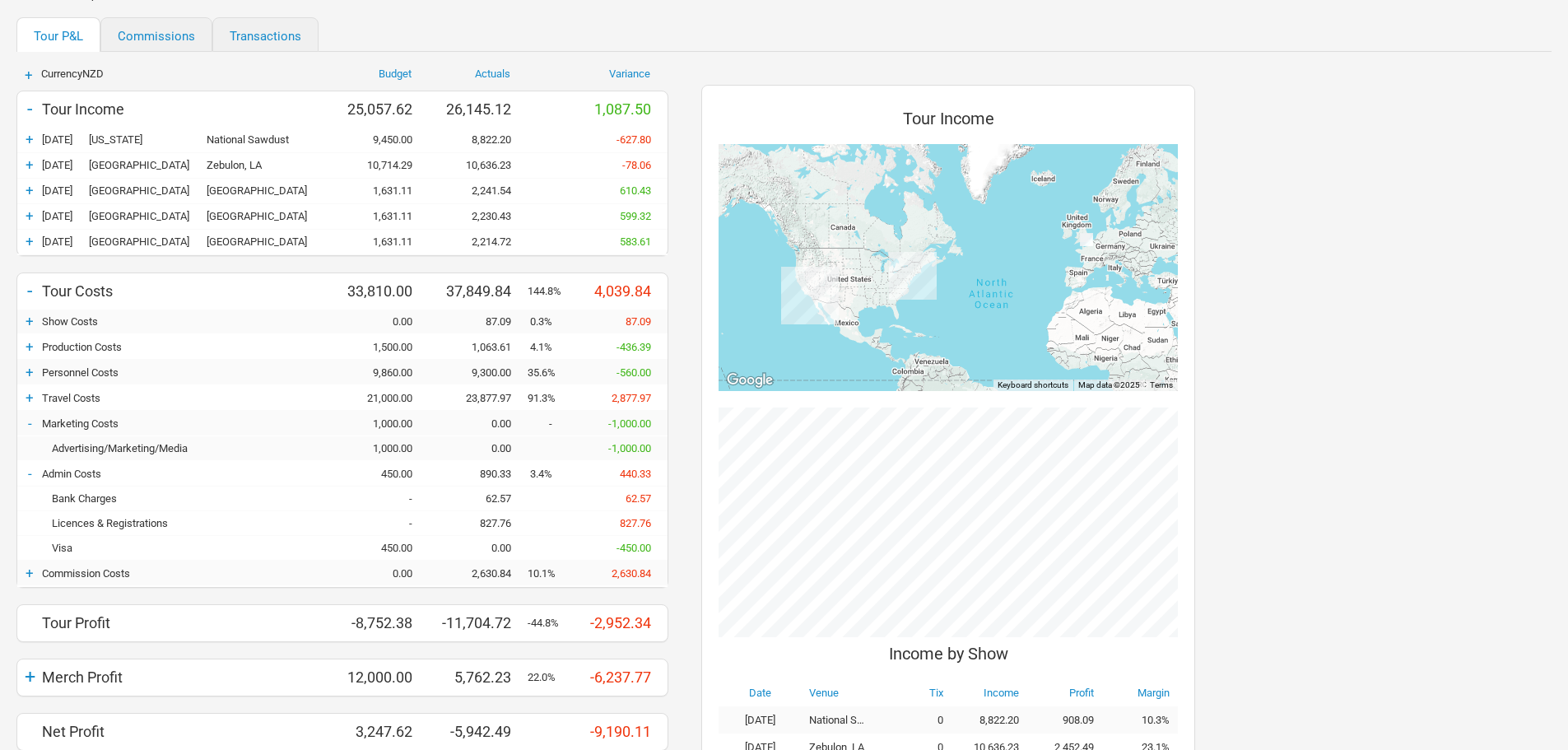
click at [34, 566] on div "+" at bounding box center [30, 573] width 25 height 17
click at [32, 315] on div "+" at bounding box center [30, 321] width 25 height 17
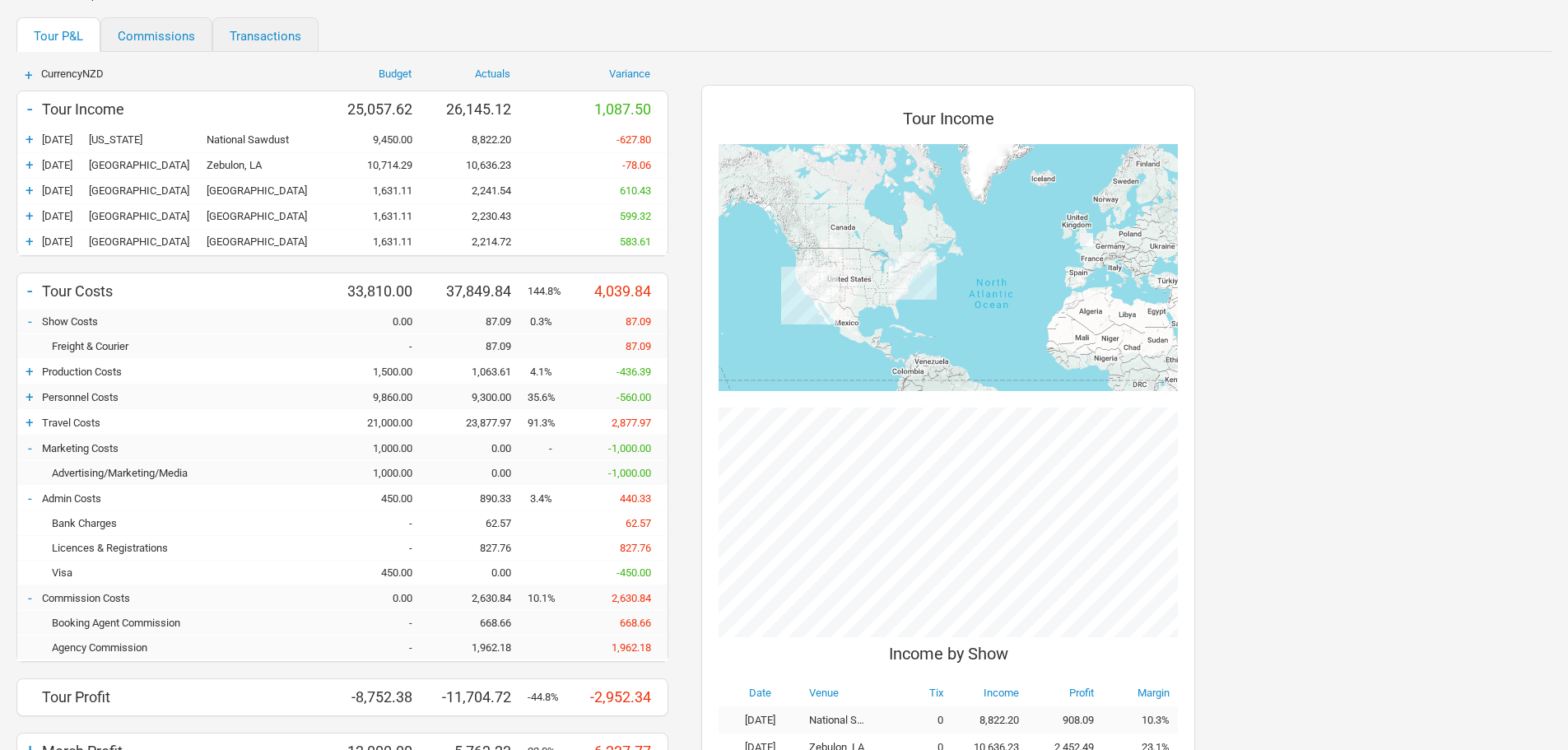
click at [25, 381] on div "+ Production Costs 1,500.00 1,063.61 4.1% -436.39" at bounding box center [342, 371] width 650 height 25
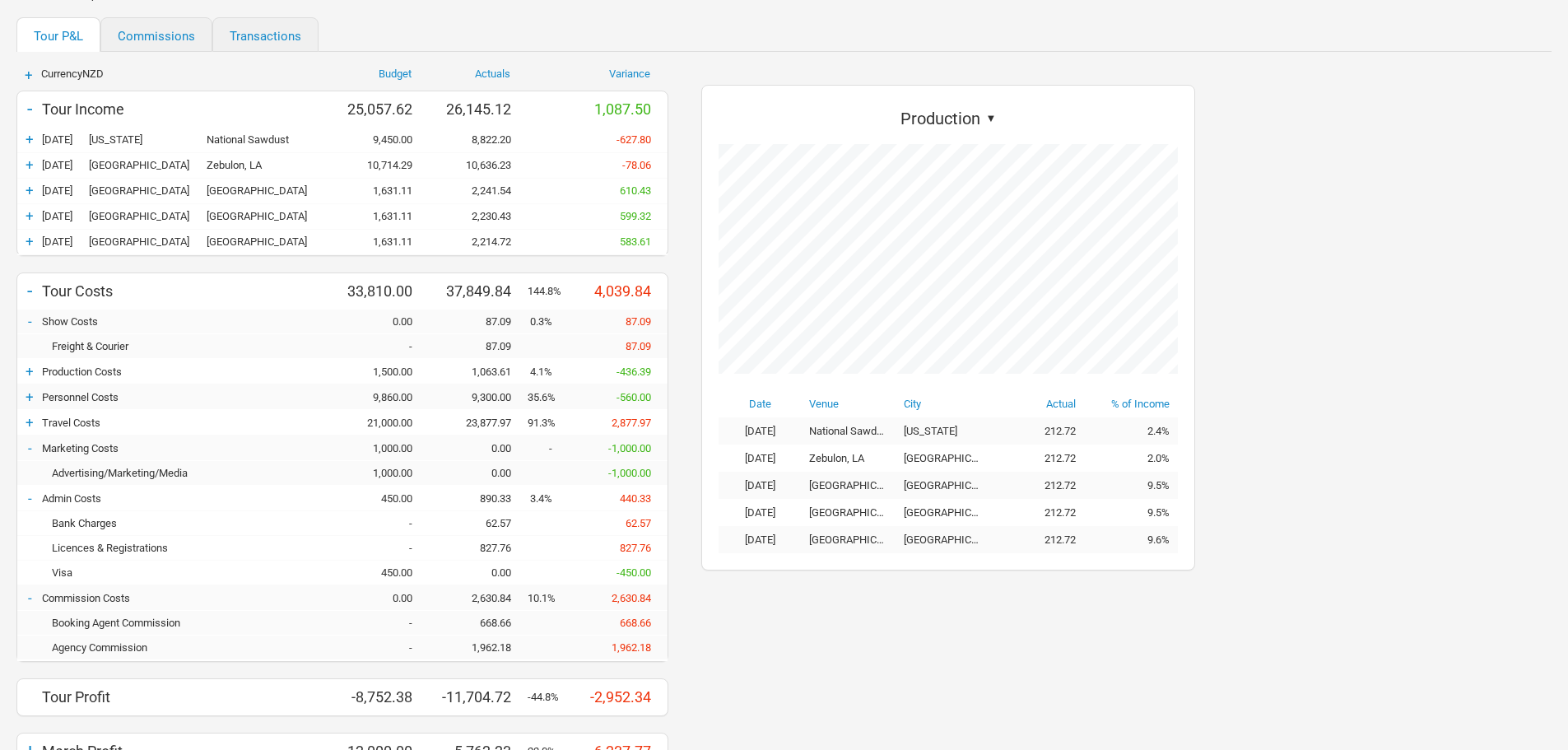
scroll to position [486, 527]
click at [30, 365] on div "+" at bounding box center [30, 371] width 25 height 17
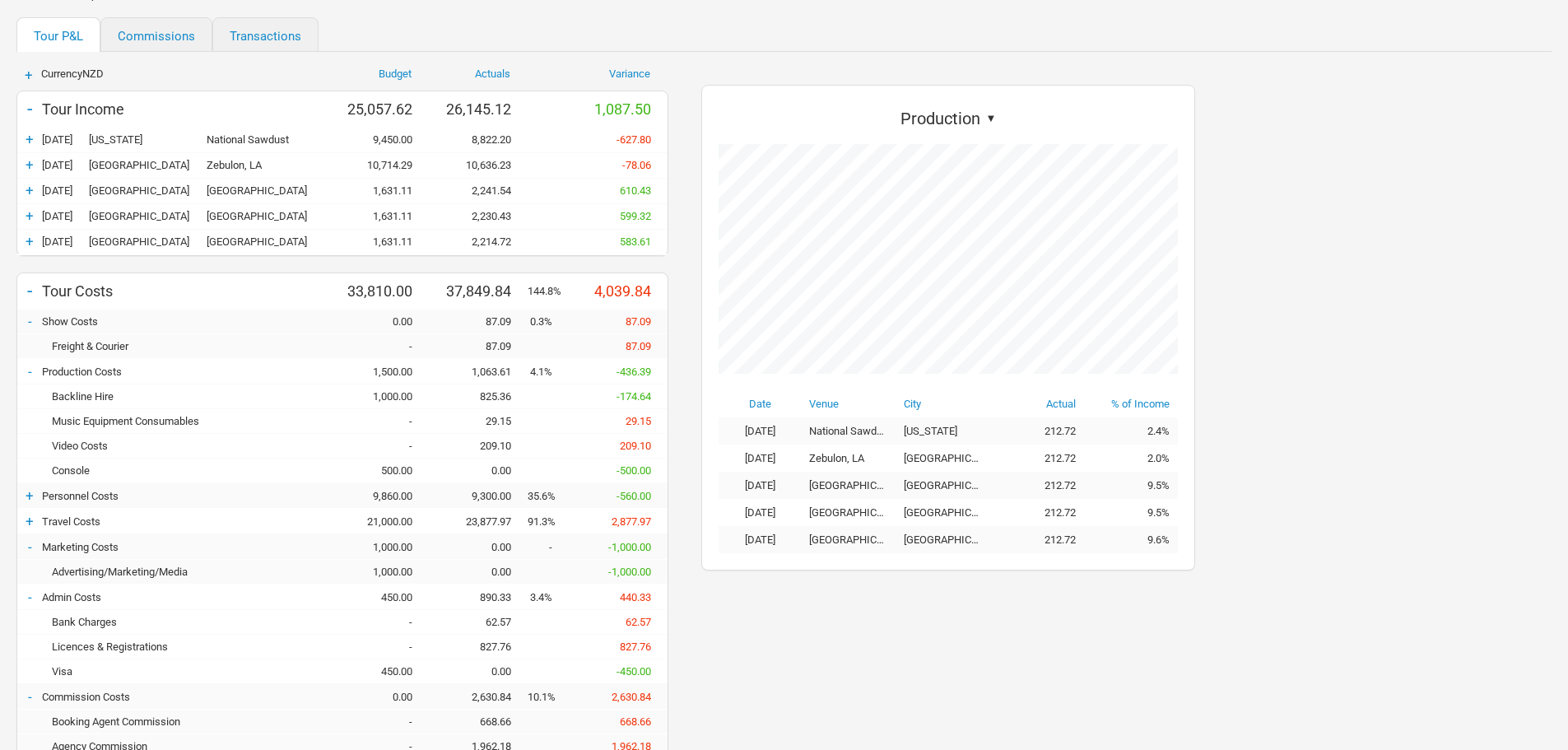
click at [34, 495] on div "+" at bounding box center [30, 496] width 25 height 17
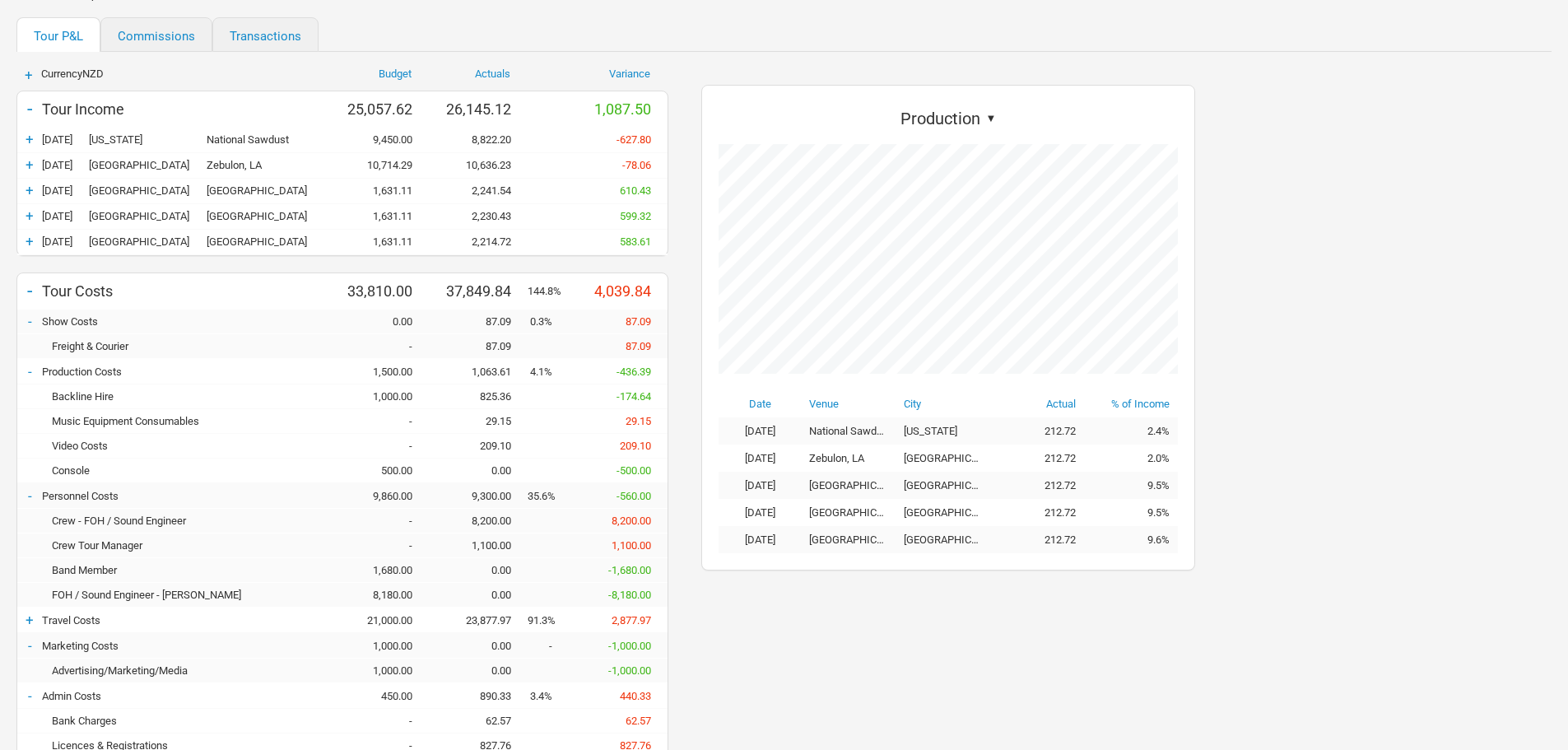
click at [30, 614] on div "+" at bounding box center [30, 620] width 25 height 17
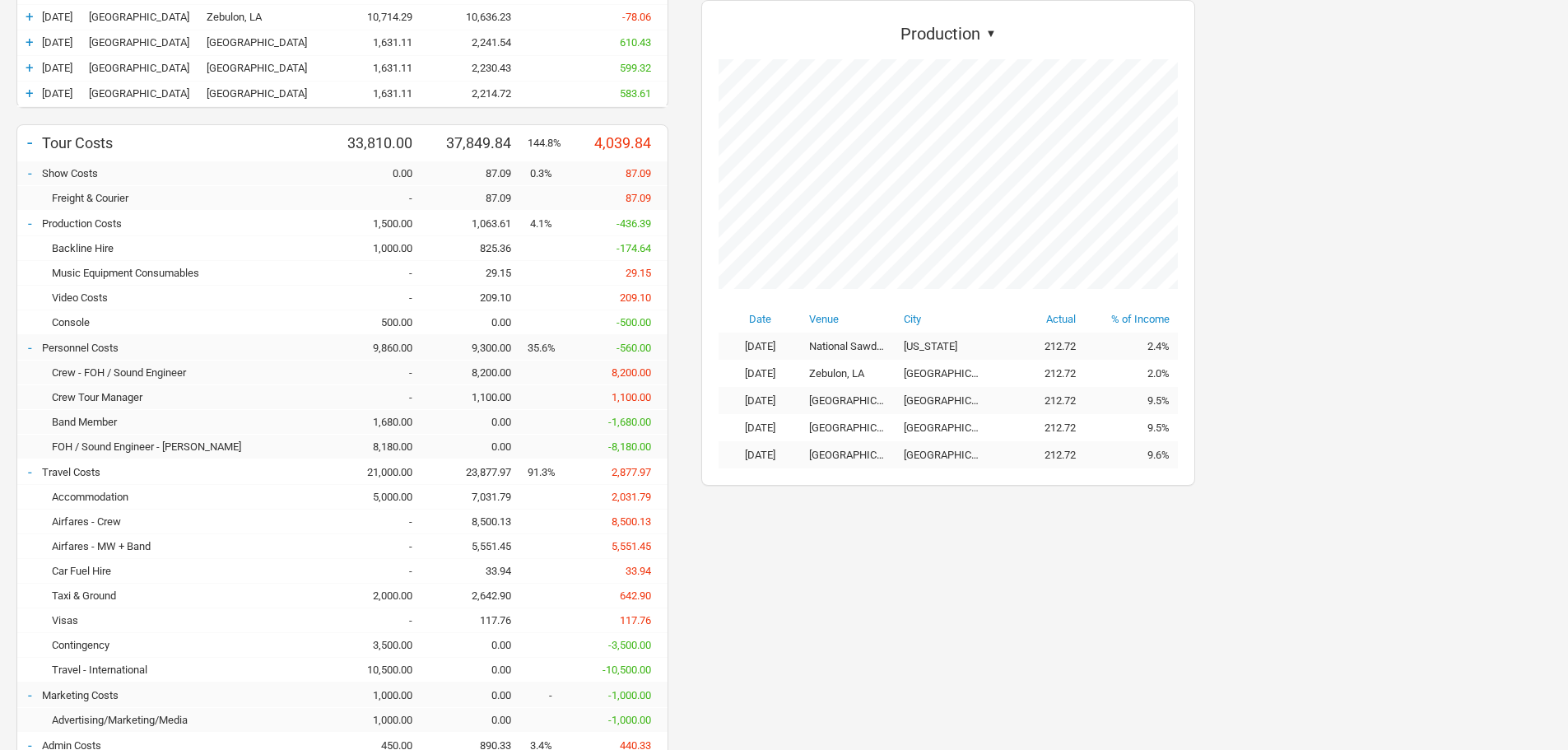
scroll to position [329, 0]
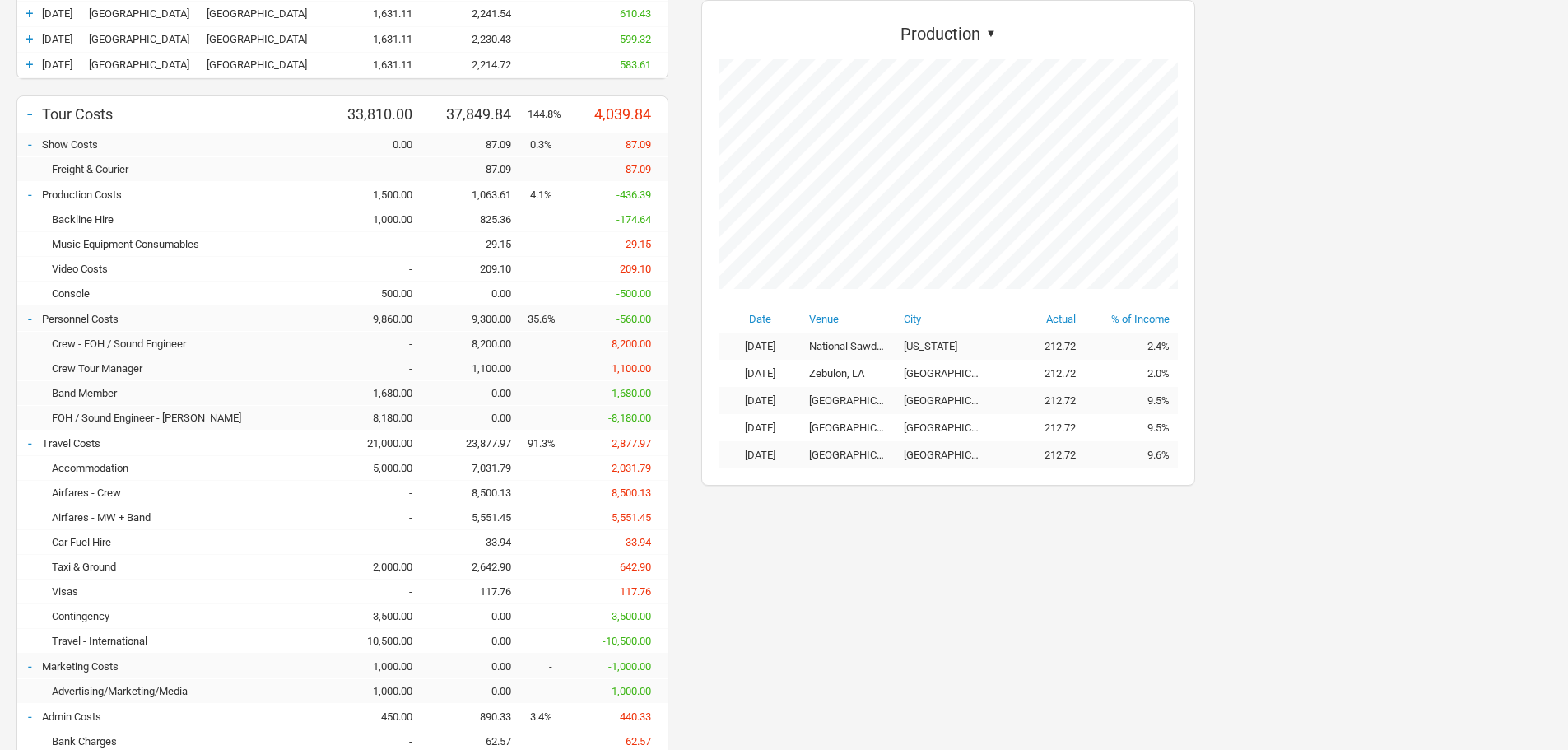
drag, startPoint x: 369, startPoint y: 402, endPoint x: 376, endPoint y: 417, distance: 16.6
click at [370, 406] on div "Crew - FOH / Sound Engineer - 8,200.00 8,200.00 Crew Tour Manager - 1,100.00 1,…" at bounding box center [342, 381] width 650 height 99
click at [377, 422] on div "8,180.00" at bounding box center [380, 417] width 99 height 12
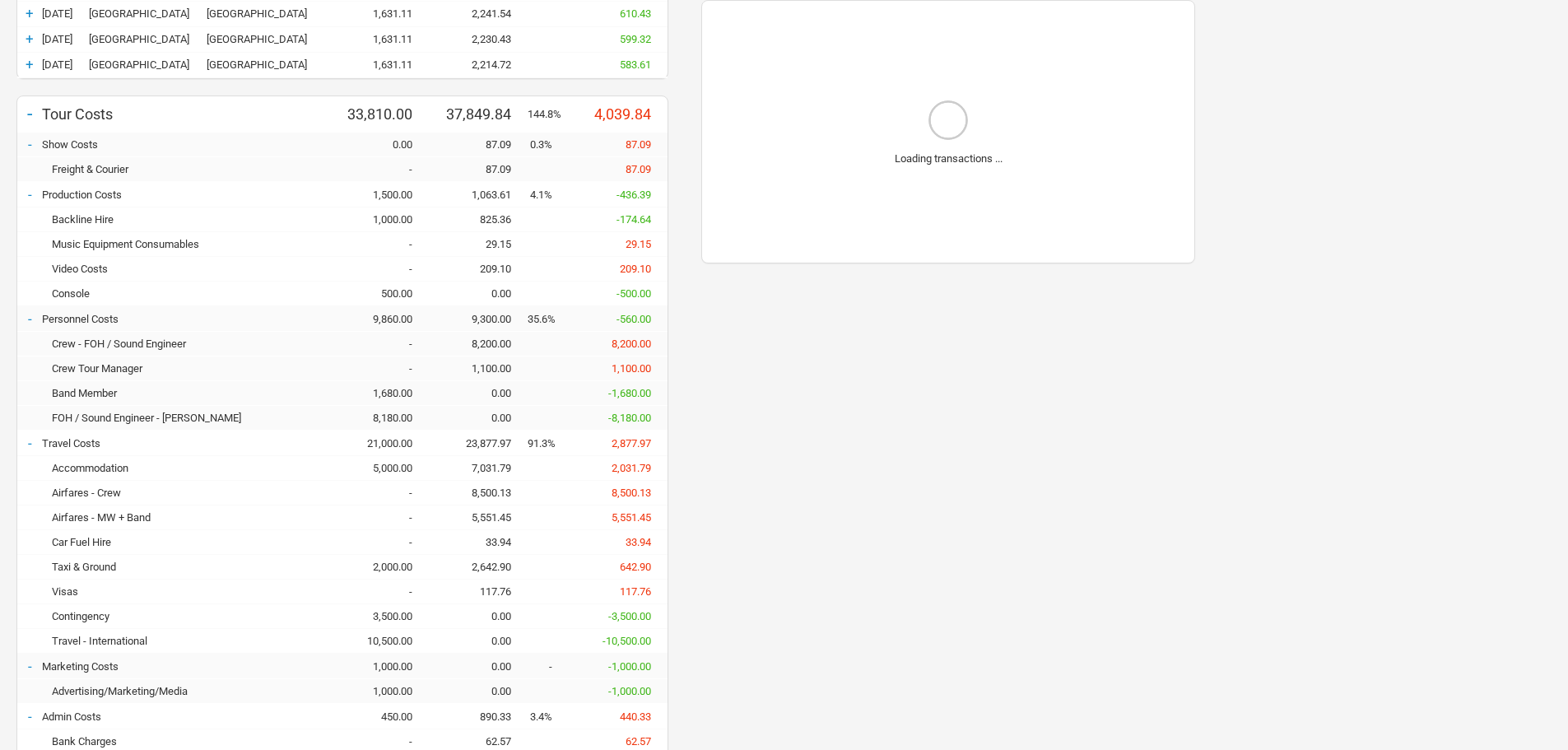
click at [377, 421] on div "8,180.00" at bounding box center [380, 417] width 99 height 12
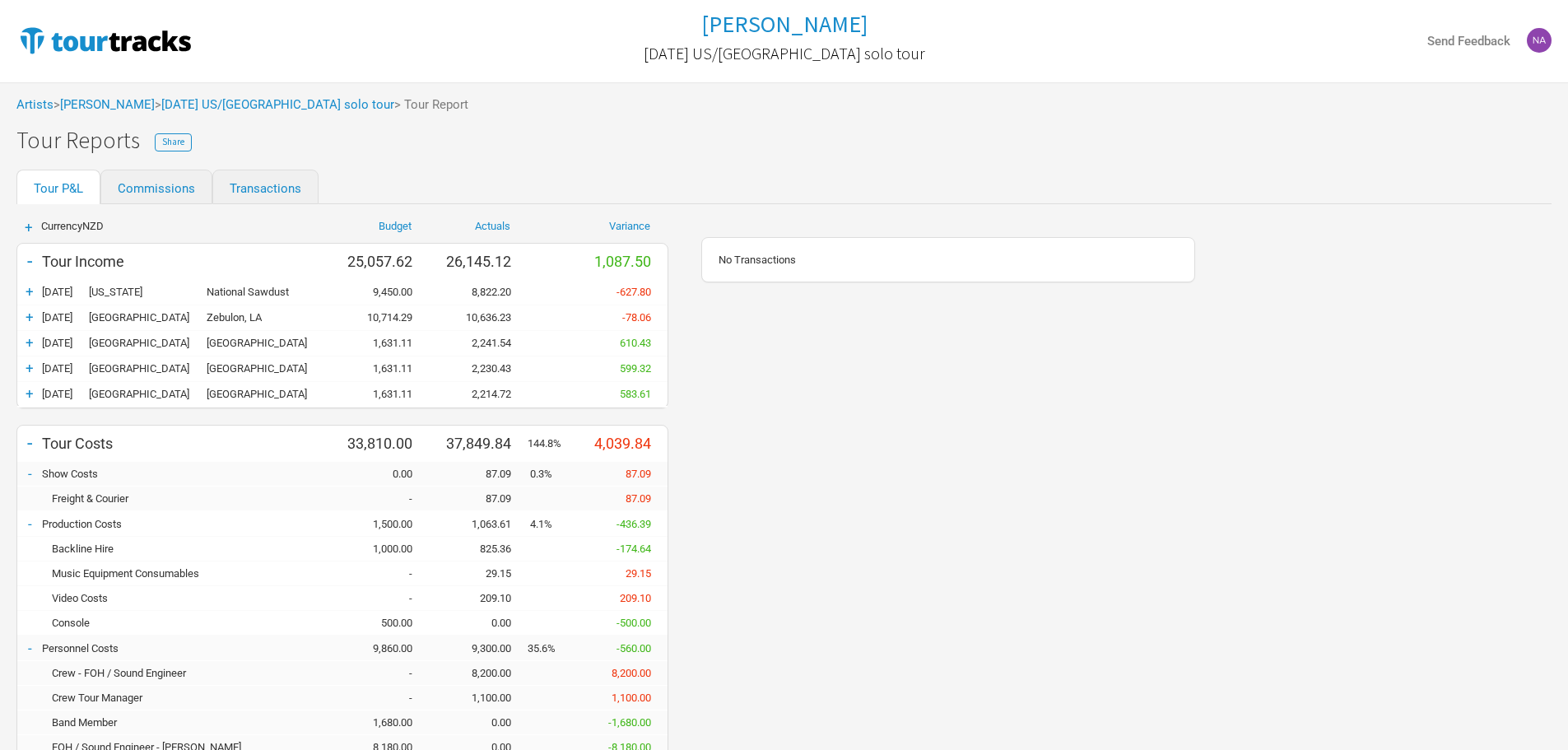
click at [342, 184] on div at bounding box center [934, 186] width 1233 height 34
click at [225, 184] on link "Transactions" at bounding box center [265, 186] width 106 height 34
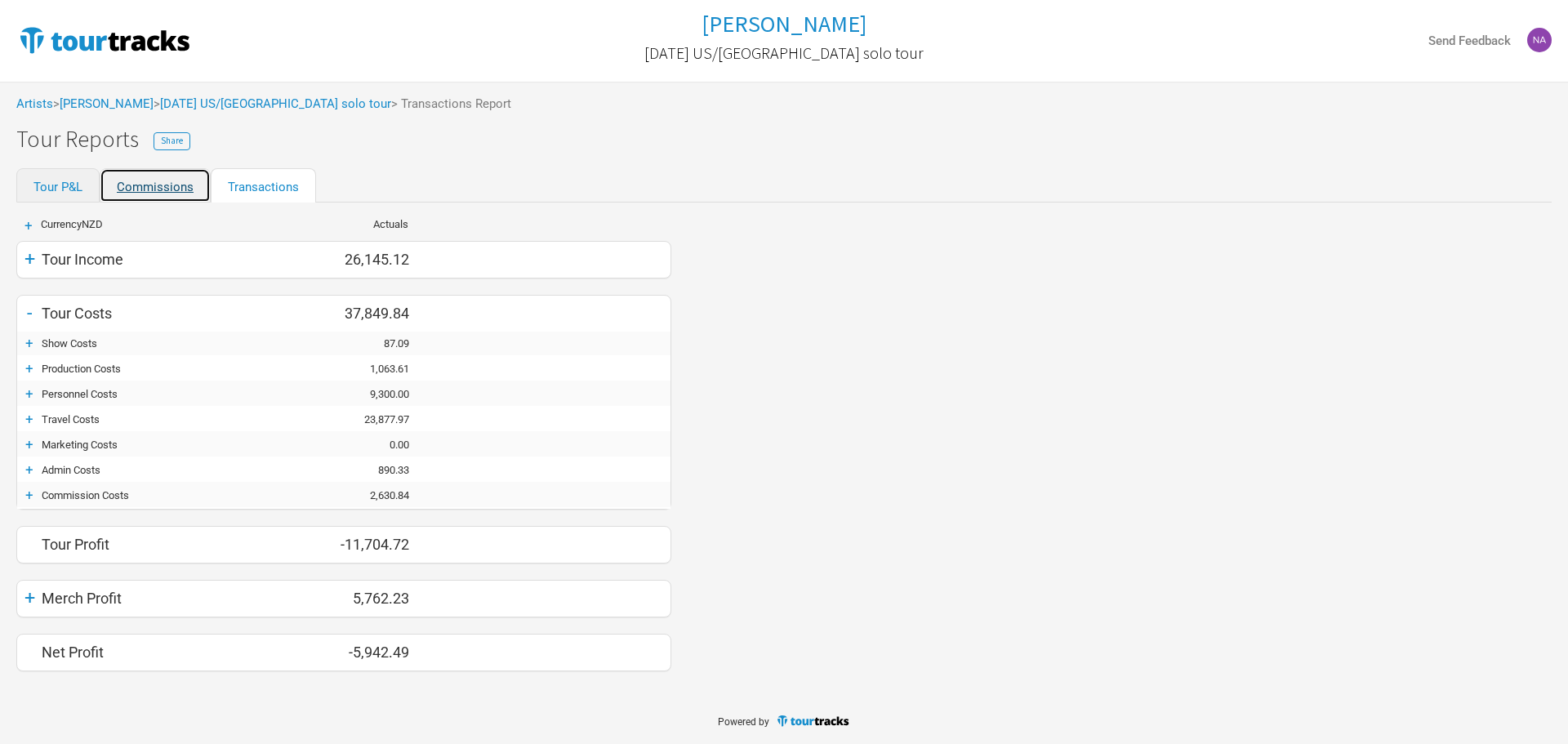
click at [135, 183] on link "Commissions" at bounding box center [155, 185] width 111 height 34
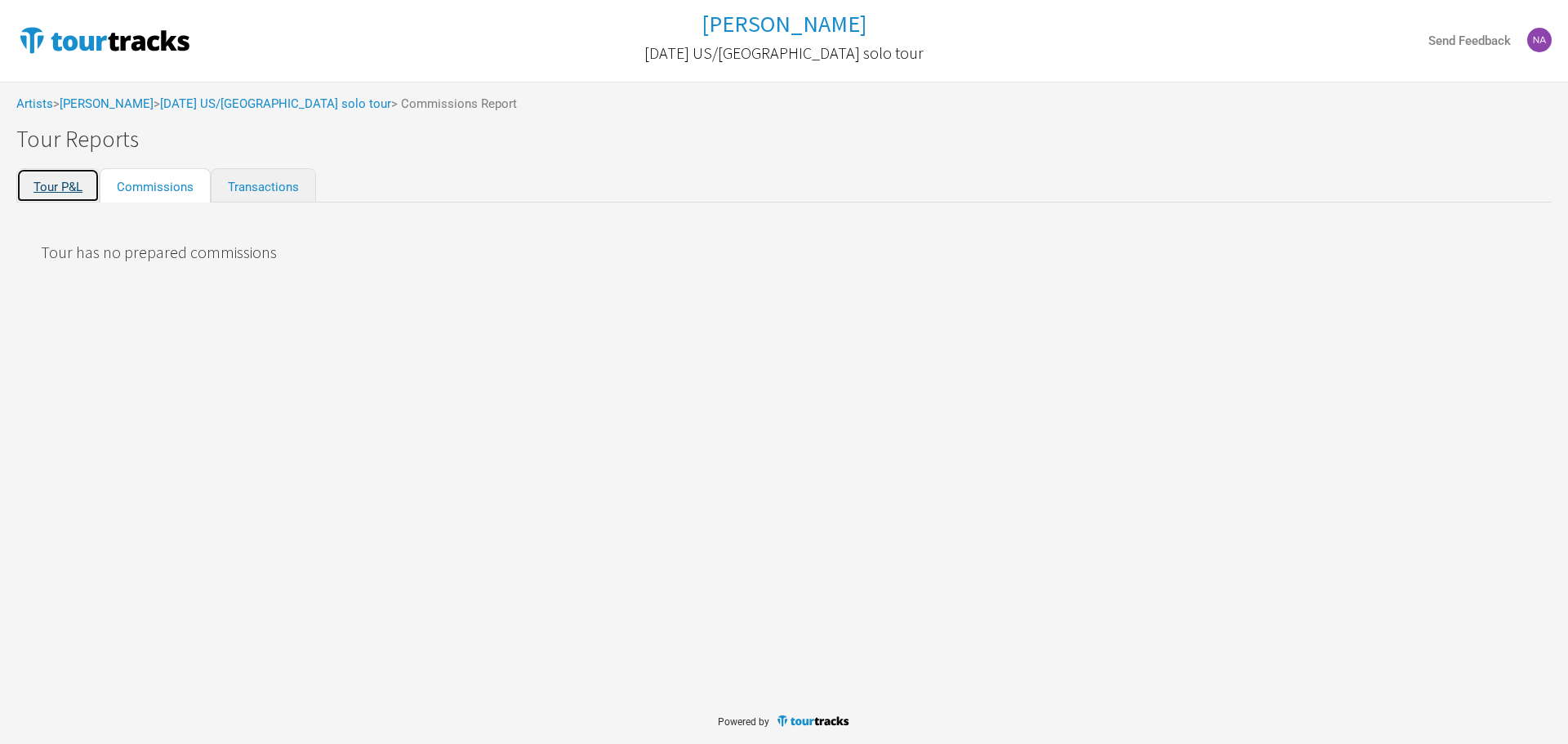
click at [75, 183] on link "Tour P&L" at bounding box center [58, 185] width 83 height 34
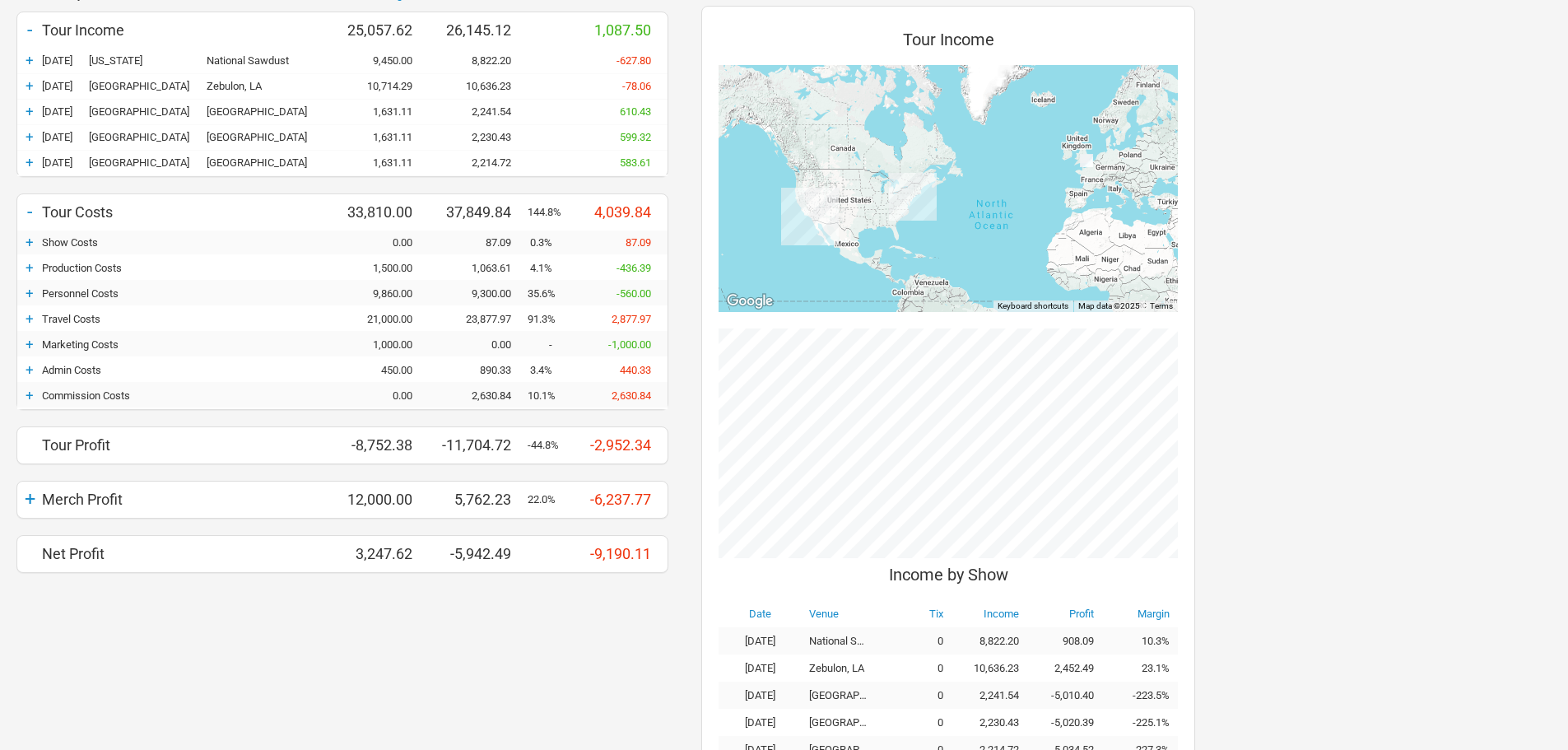
scroll to position [153, 0]
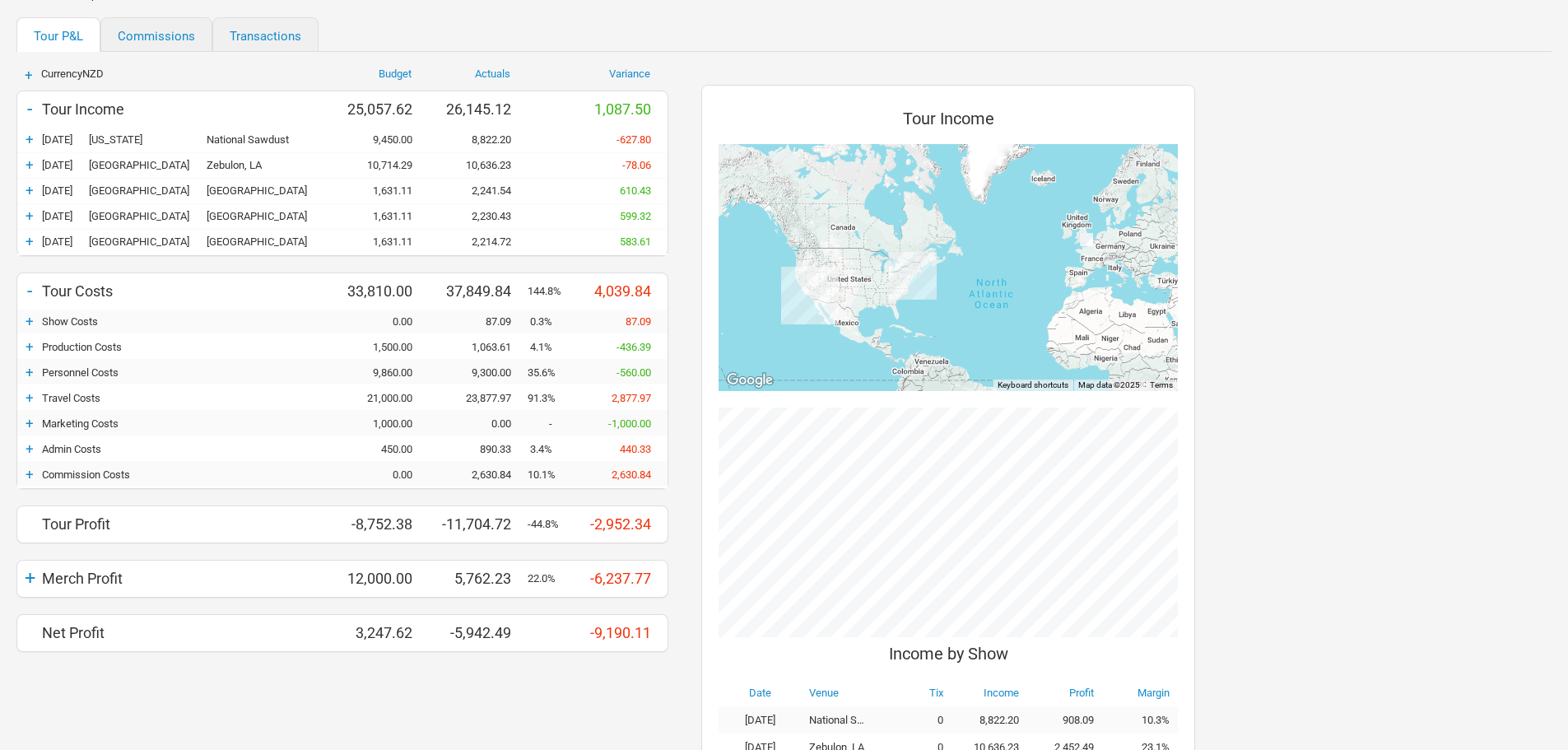
click at [36, 375] on div "+" at bounding box center [30, 372] width 25 height 17
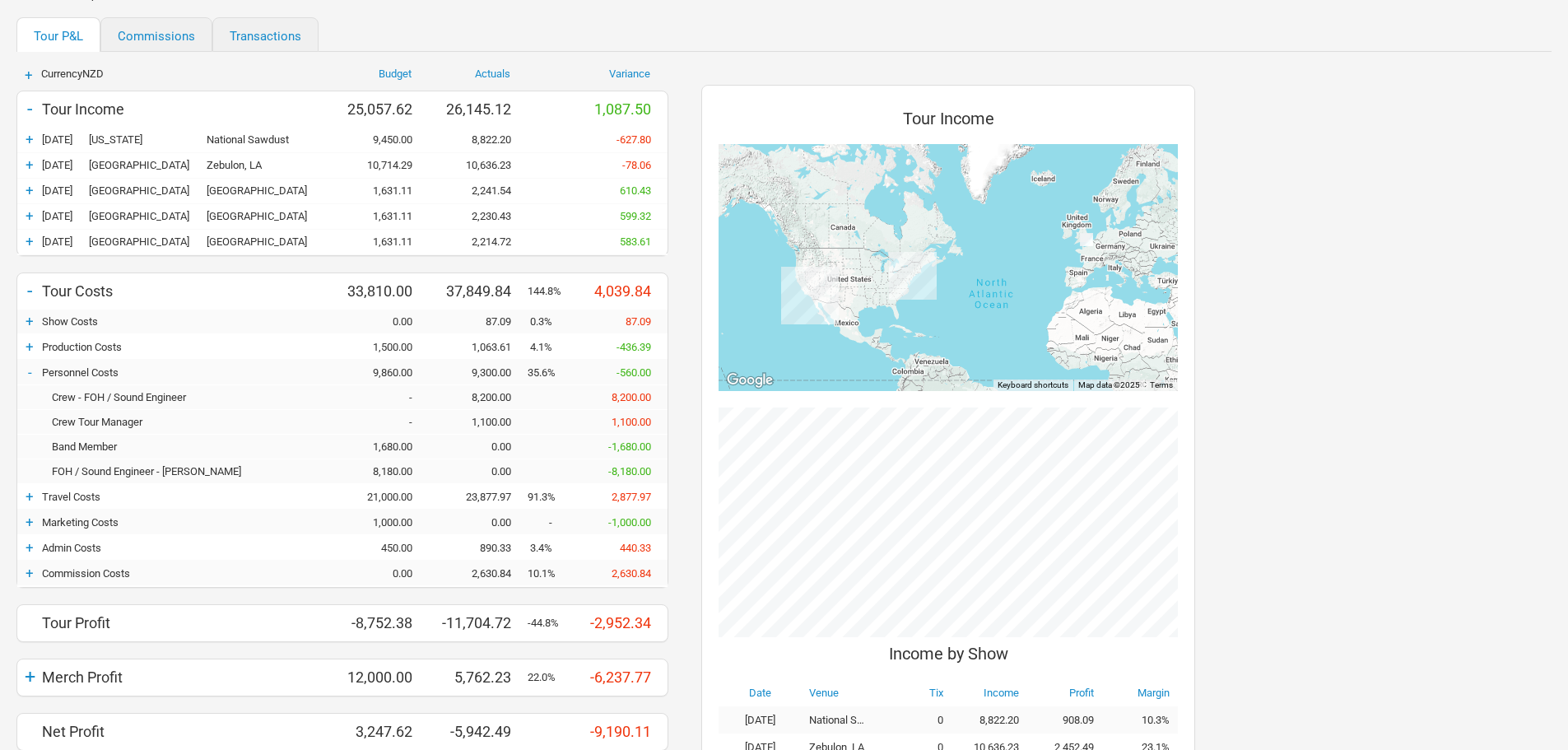
click at [20, 378] on div "-" at bounding box center [30, 372] width 25 height 17
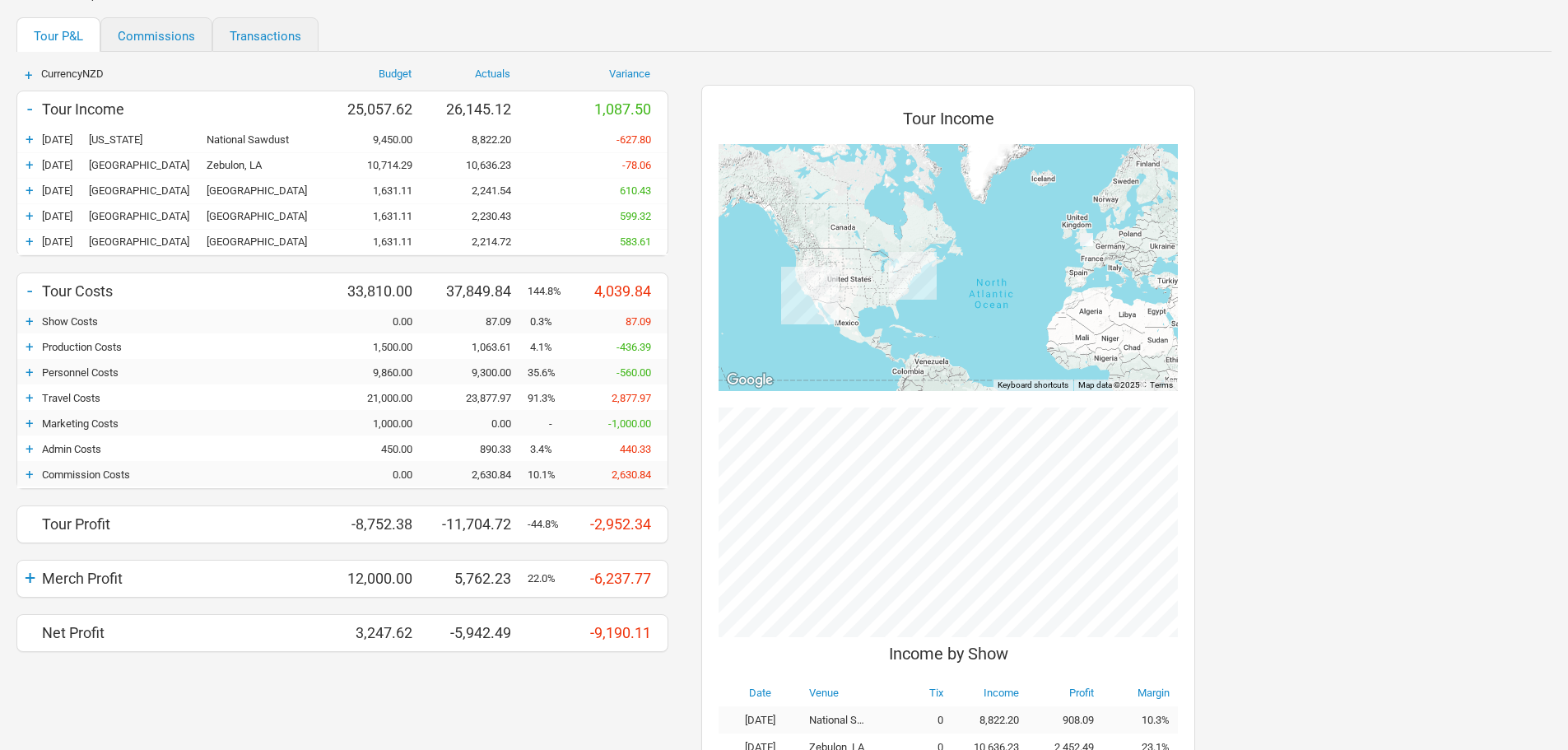
click at [37, 374] on div "+" at bounding box center [30, 372] width 25 height 17
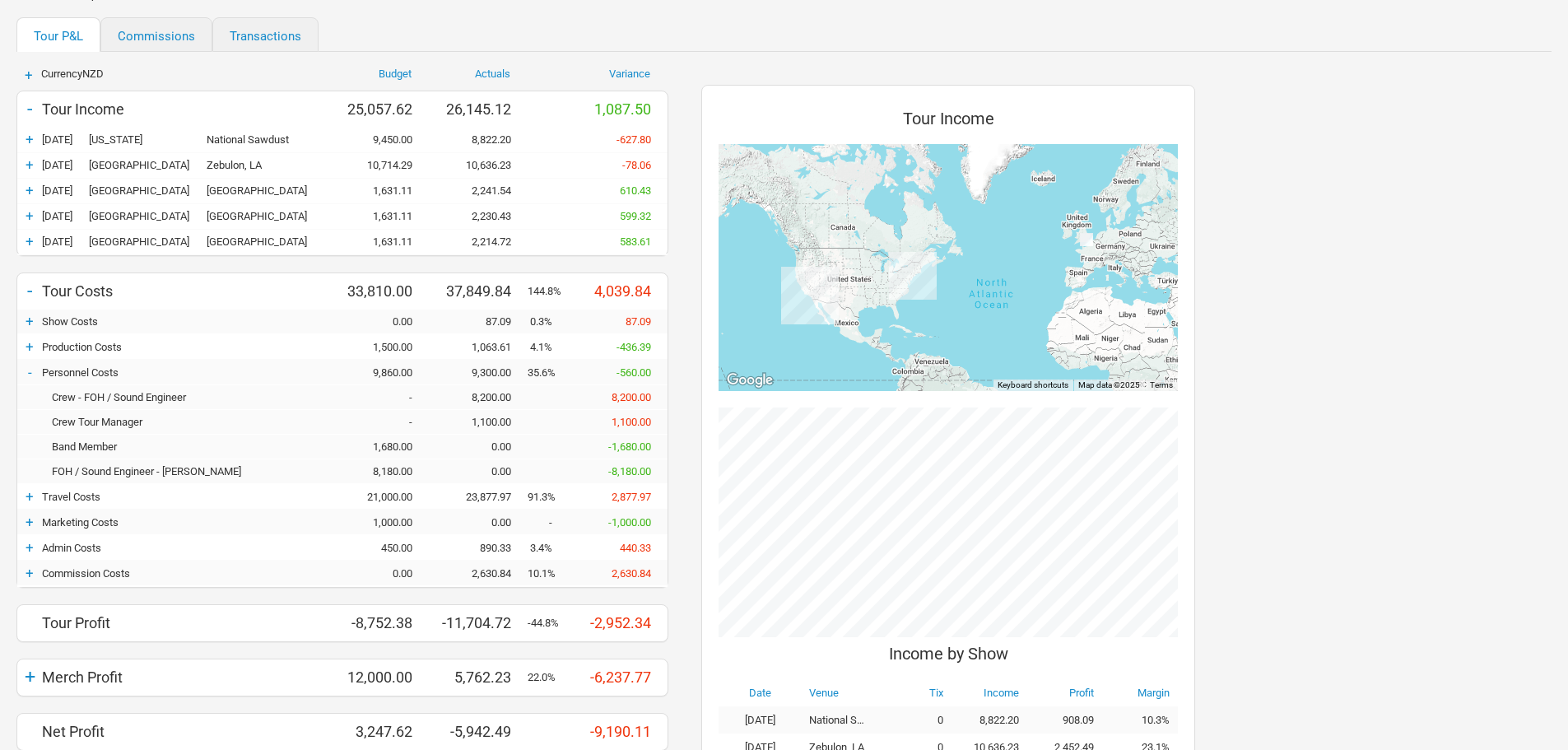
click at [32, 500] on div "+" at bounding box center [30, 496] width 25 height 17
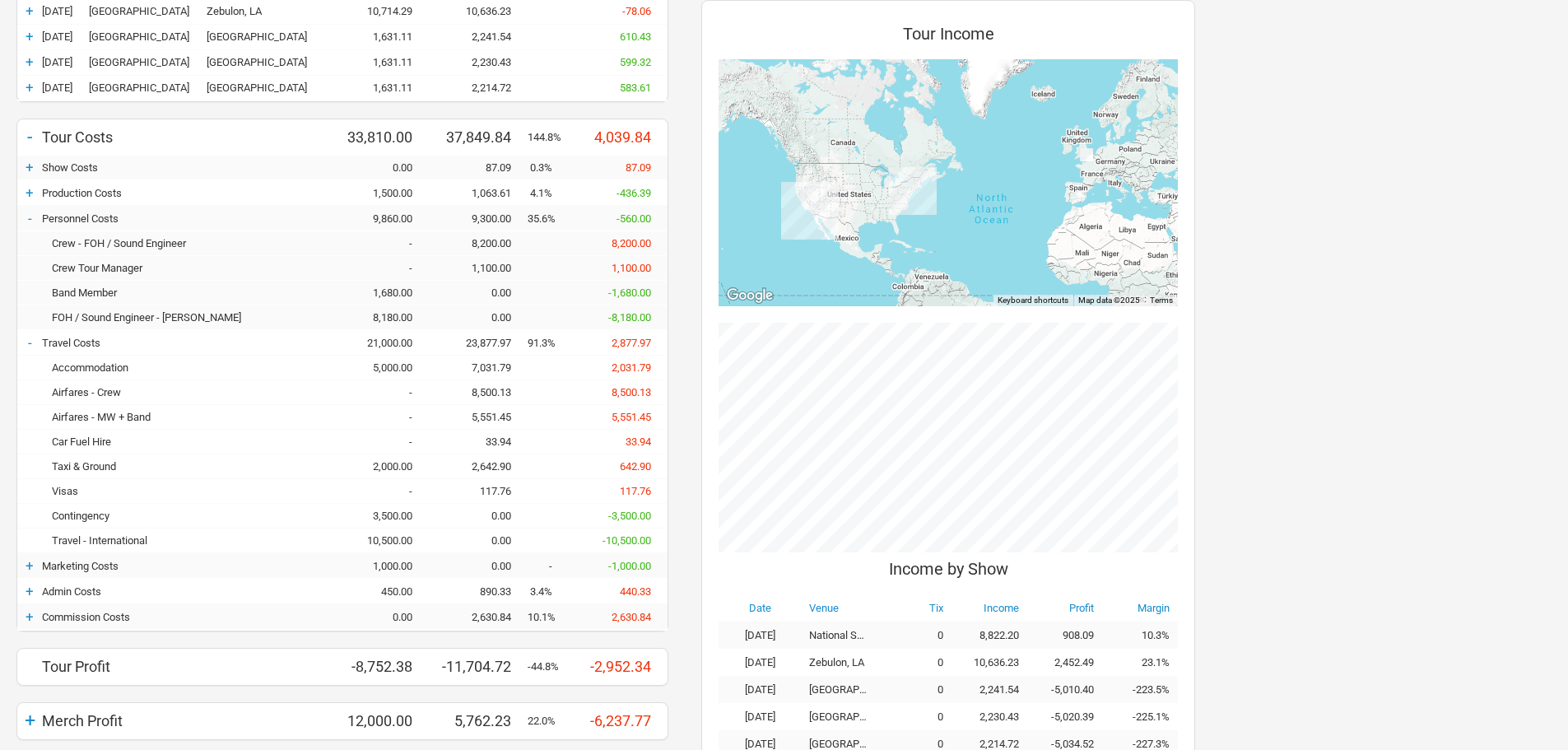
scroll to position [316, 0]
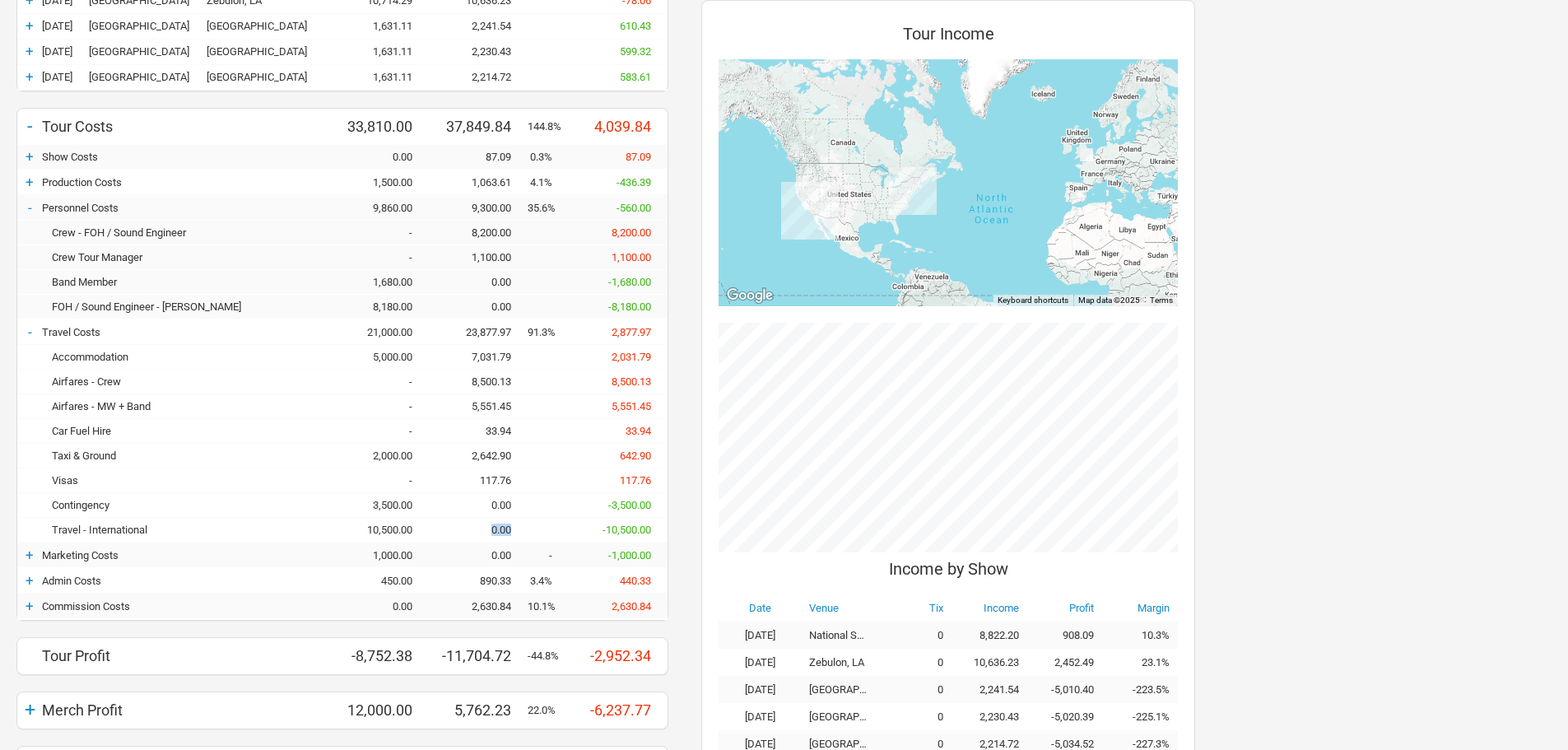
drag, startPoint x: 509, startPoint y: 529, endPoint x: 457, endPoint y: 529, distance: 52.0
click at [457, 529] on div "0.00" at bounding box center [478, 529] width 99 height 12
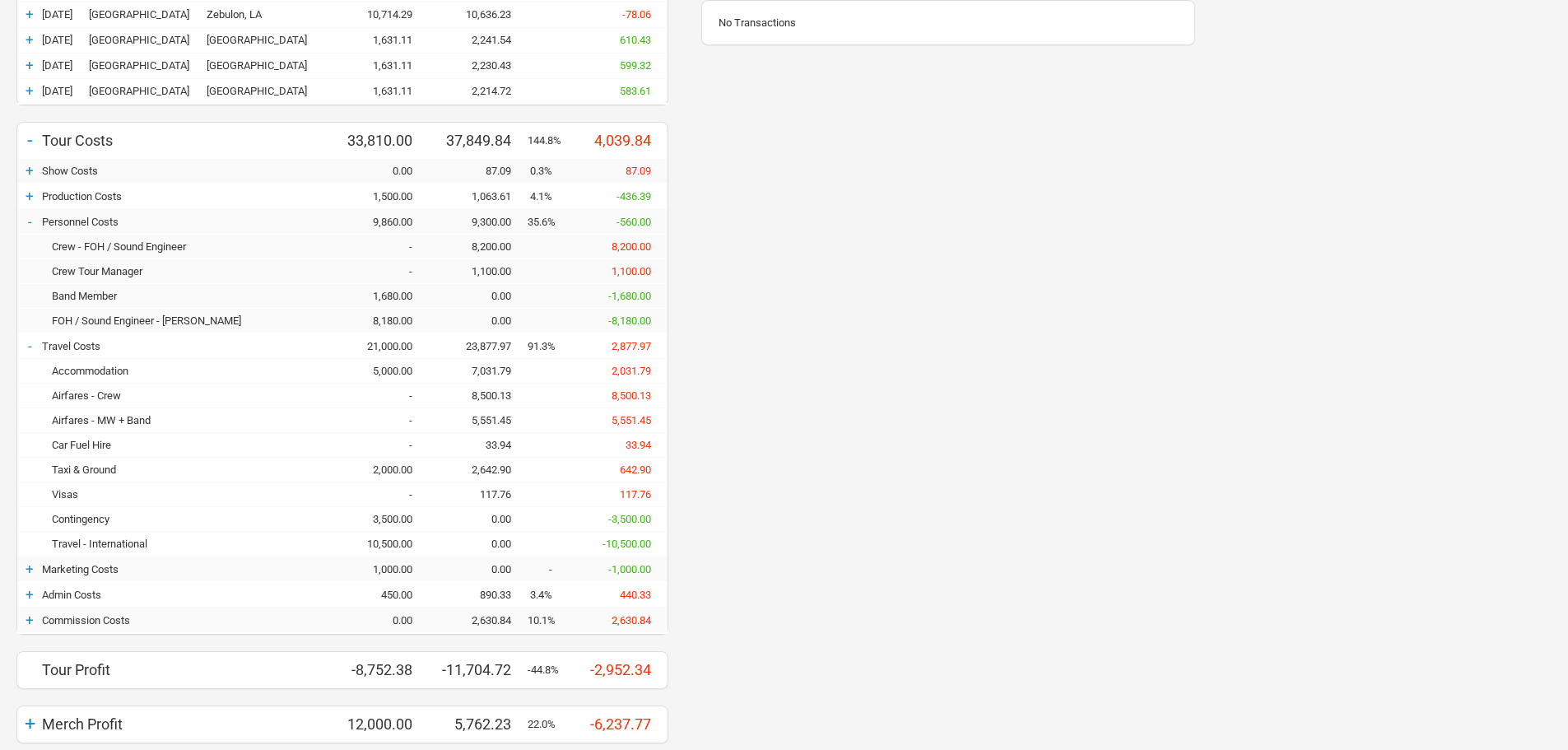
scroll to position [329, 0]
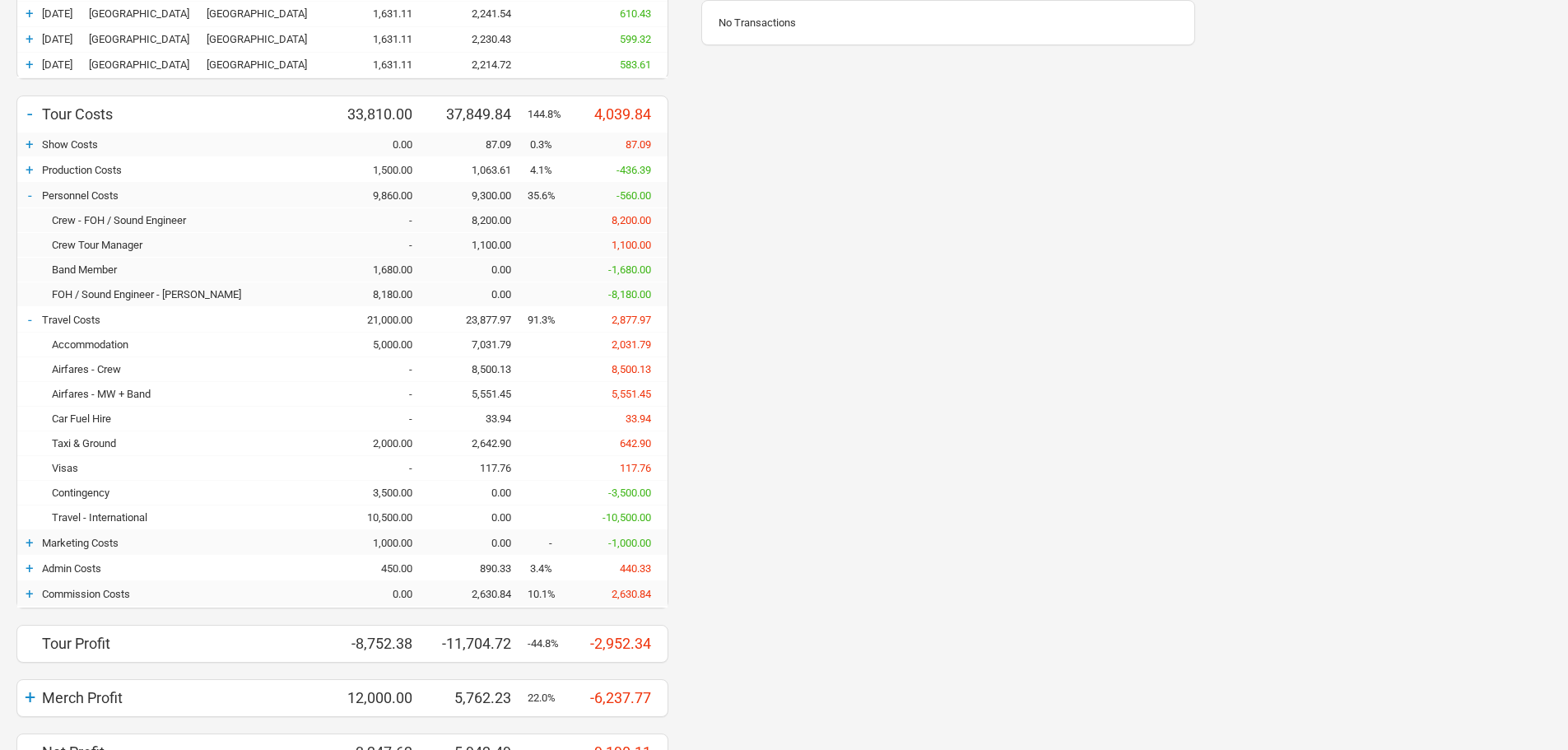
click at [935, 410] on div "No Transactions" at bounding box center [948, 331] width 527 height 913
click at [168, 174] on div "Production Costs" at bounding box center [186, 169] width 288 height 12
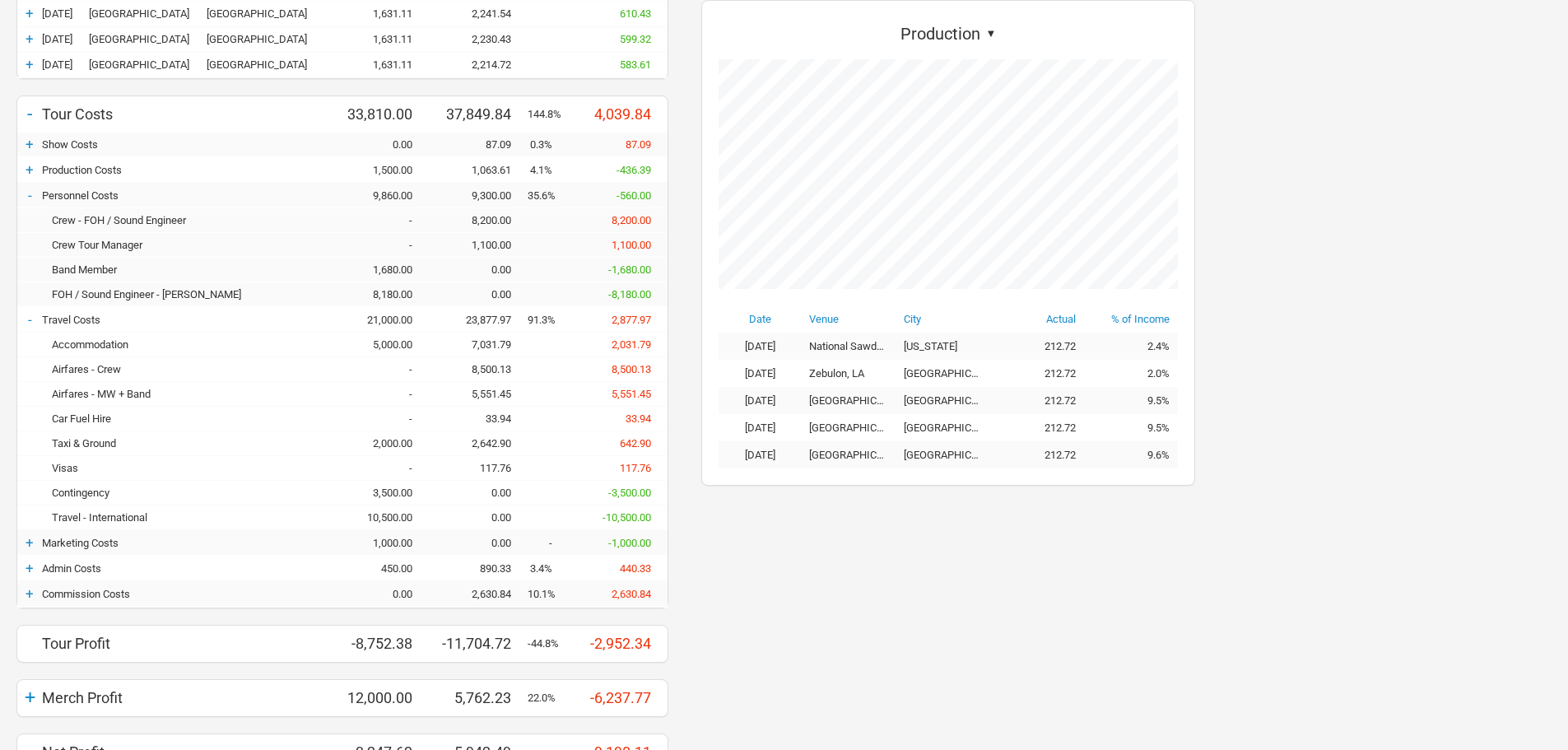
scroll to position [486, 527]
click at [132, 179] on div "+ Production Costs 1,500.00 1,063.61 4.1% -436.39" at bounding box center [342, 170] width 650 height 25
click at [49, 164] on div "Production Costs" at bounding box center [186, 169] width 288 height 12
click at [33, 172] on div "+" at bounding box center [30, 169] width 25 height 17
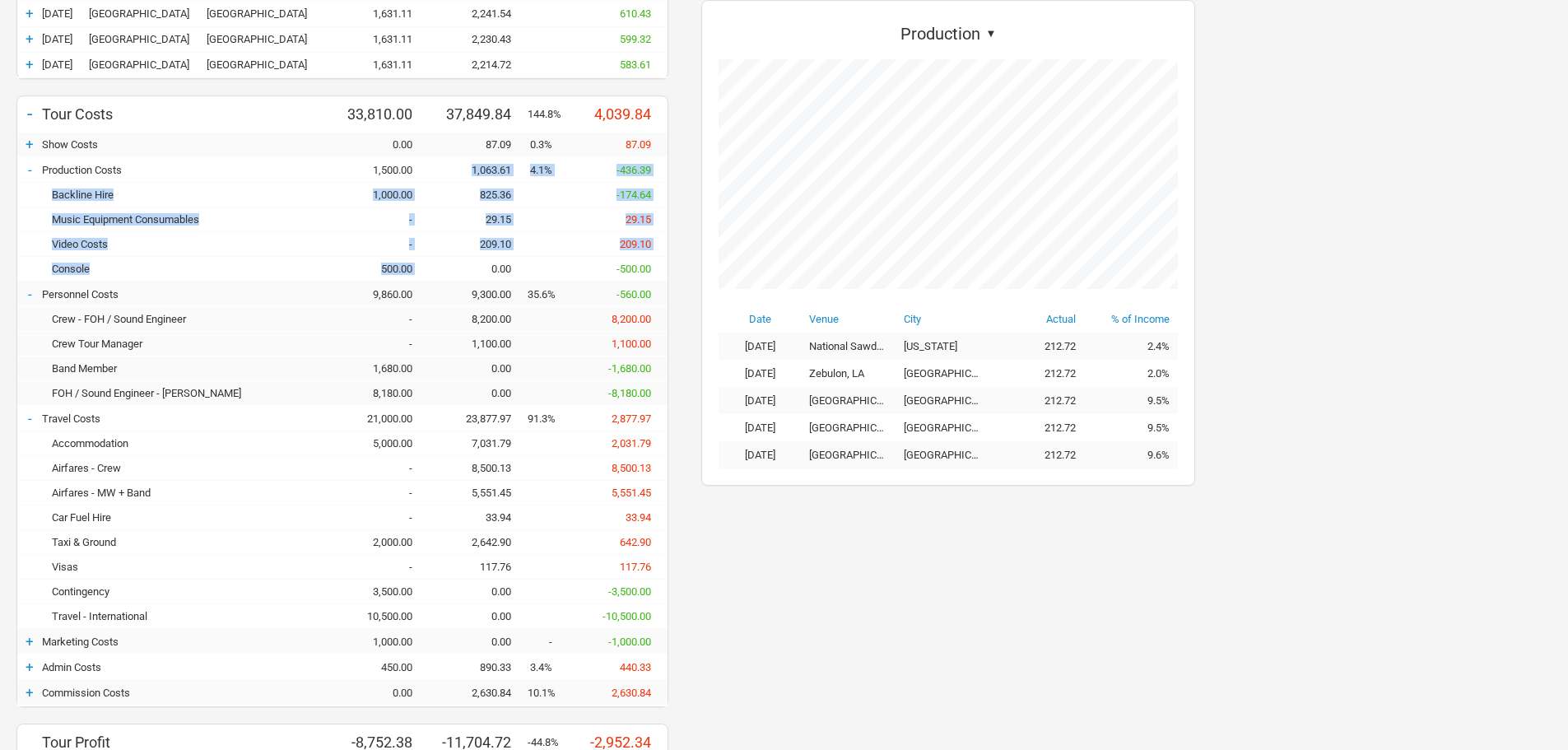
drag, startPoint x: 446, startPoint y: 191, endPoint x: 488, endPoint y: 275, distance: 93.9
click at [488, 275] on div "- Production Costs 1,500.00 1,063.61 4.1% -436.39 Backline Hire 1,000.00 825.36…" at bounding box center [342, 221] width 650 height 125
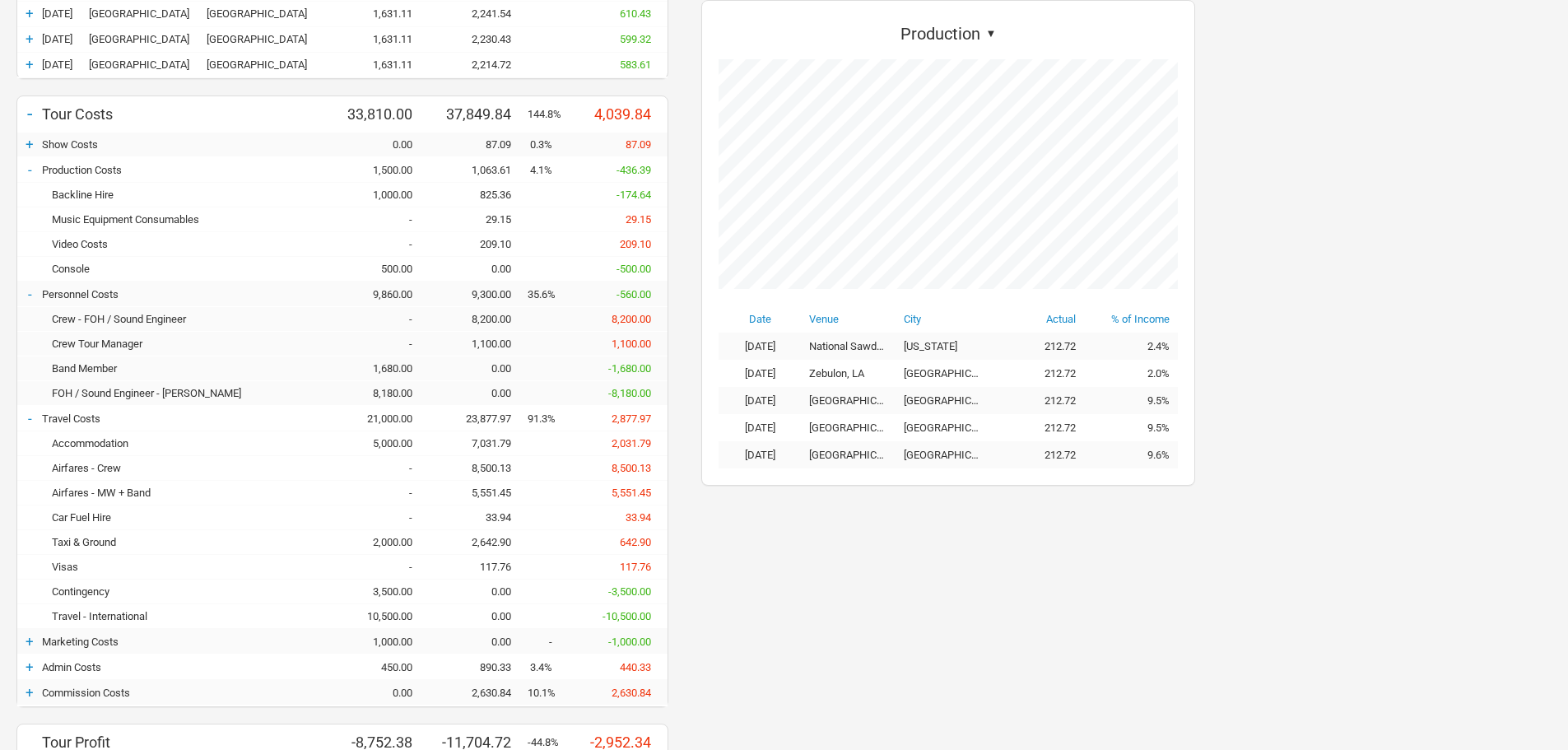
click at [503, 288] on div "9,300.00" at bounding box center [478, 294] width 99 height 12
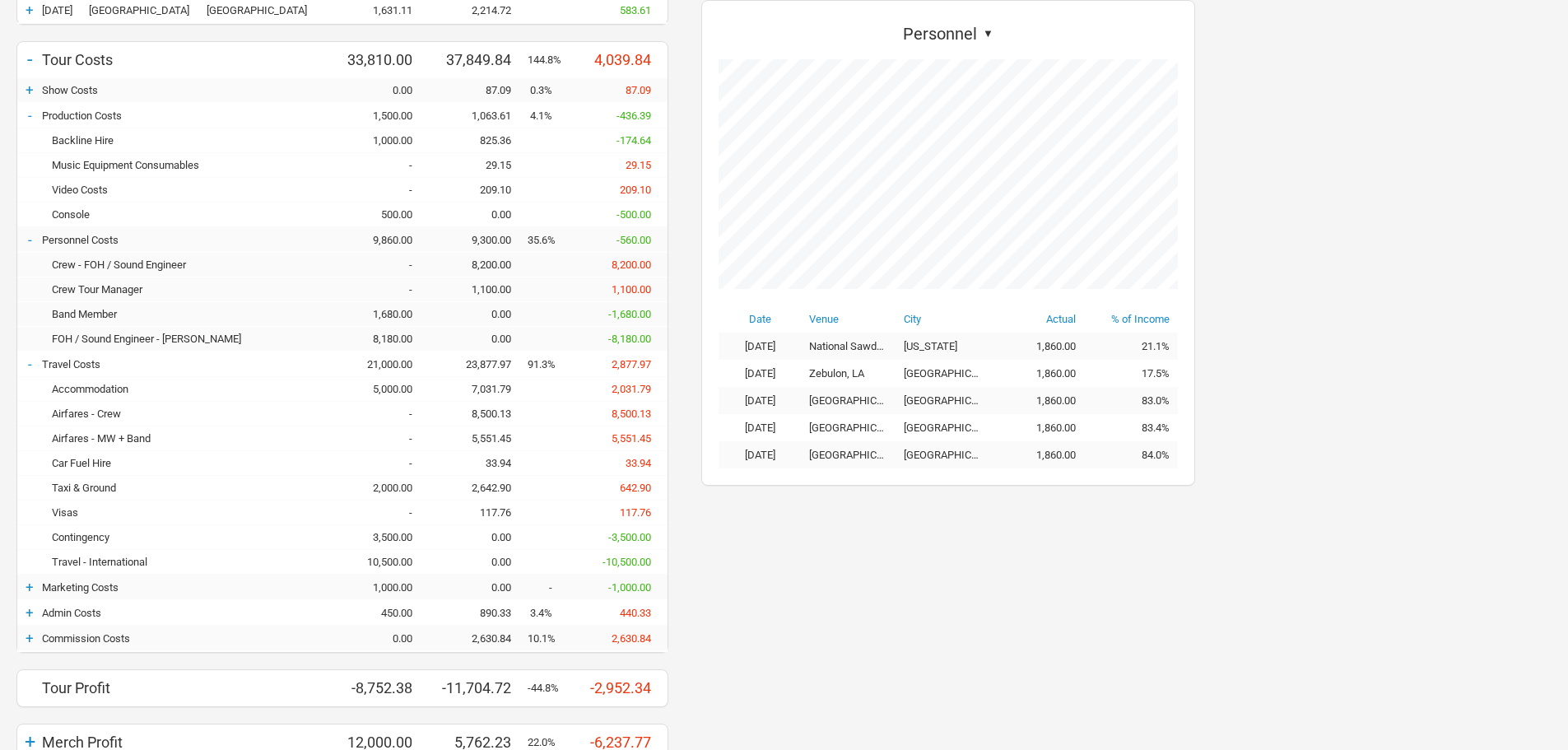
scroll to position [411, 0]
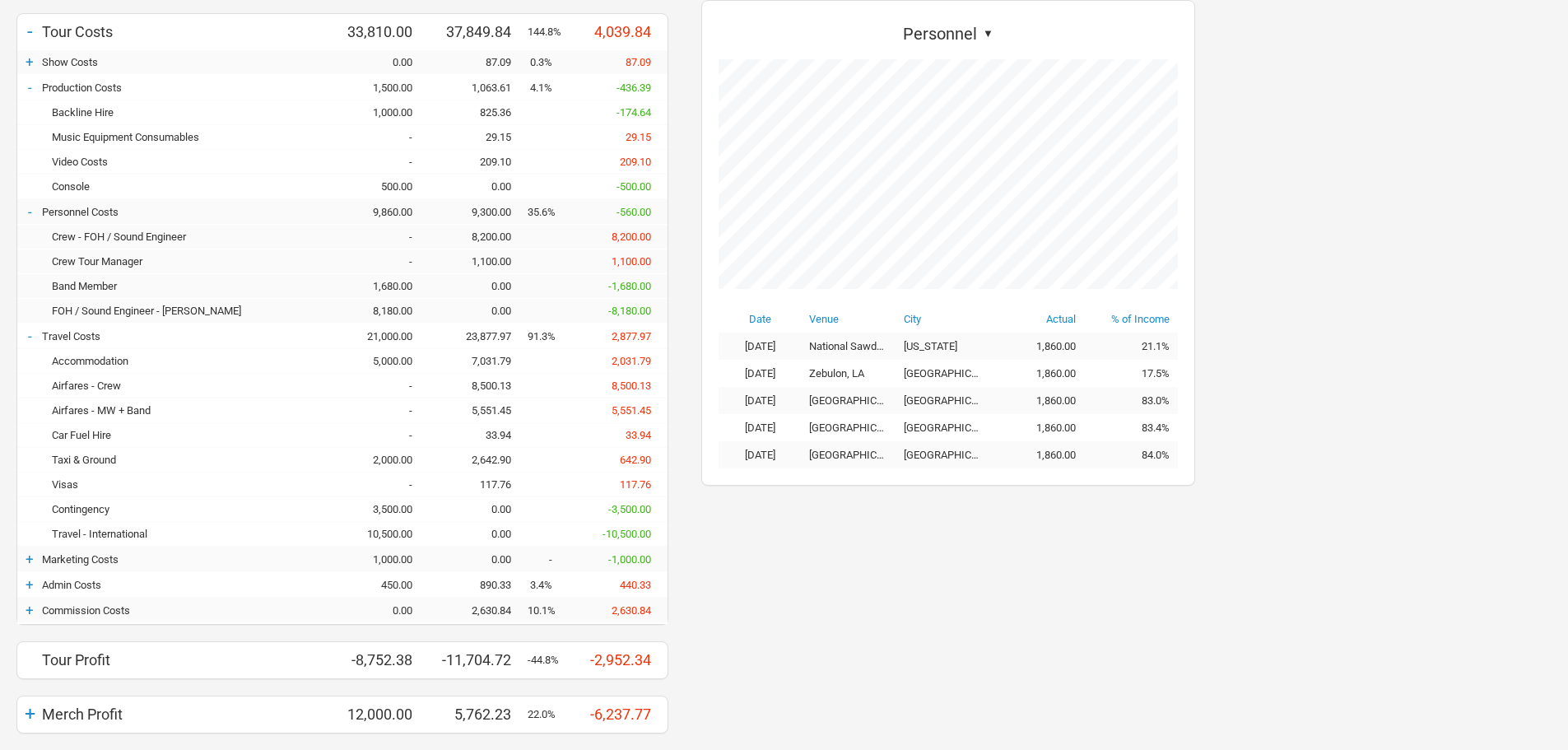
click at [489, 372] on div "Accommodation 5,000.00 7,031.79 2,031.79" at bounding box center [342, 361] width 650 height 25
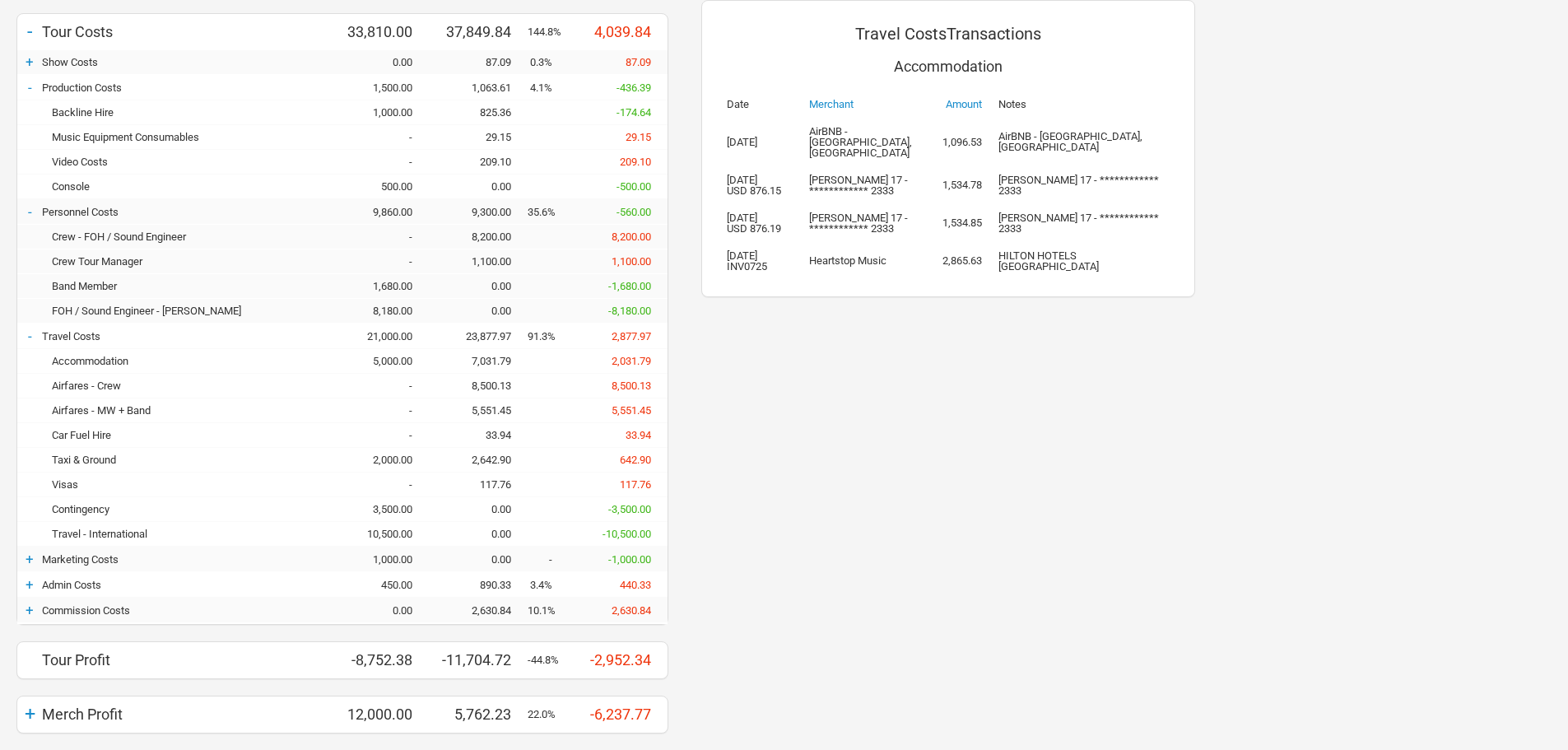
click at [489, 372] on div "Accommodation 5,000.00 7,031.79 2,031.79" at bounding box center [342, 361] width 650 height 25
click at [468, 260] on div "1,100.00" at bounding box center [478, 261] width 99 height 12
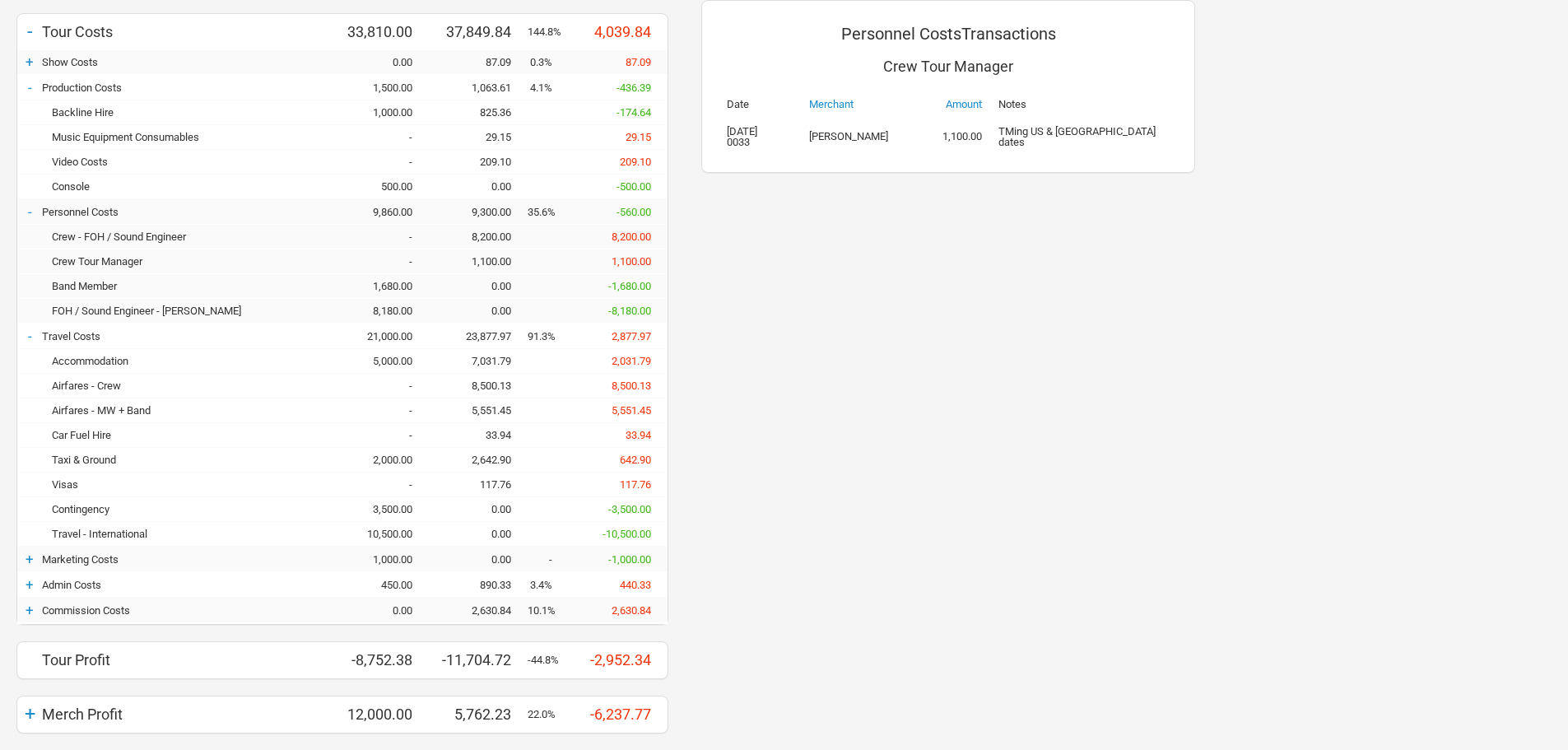
click at [356, 261] on div "-" at bounding box center [380, 261] width 99 height 12
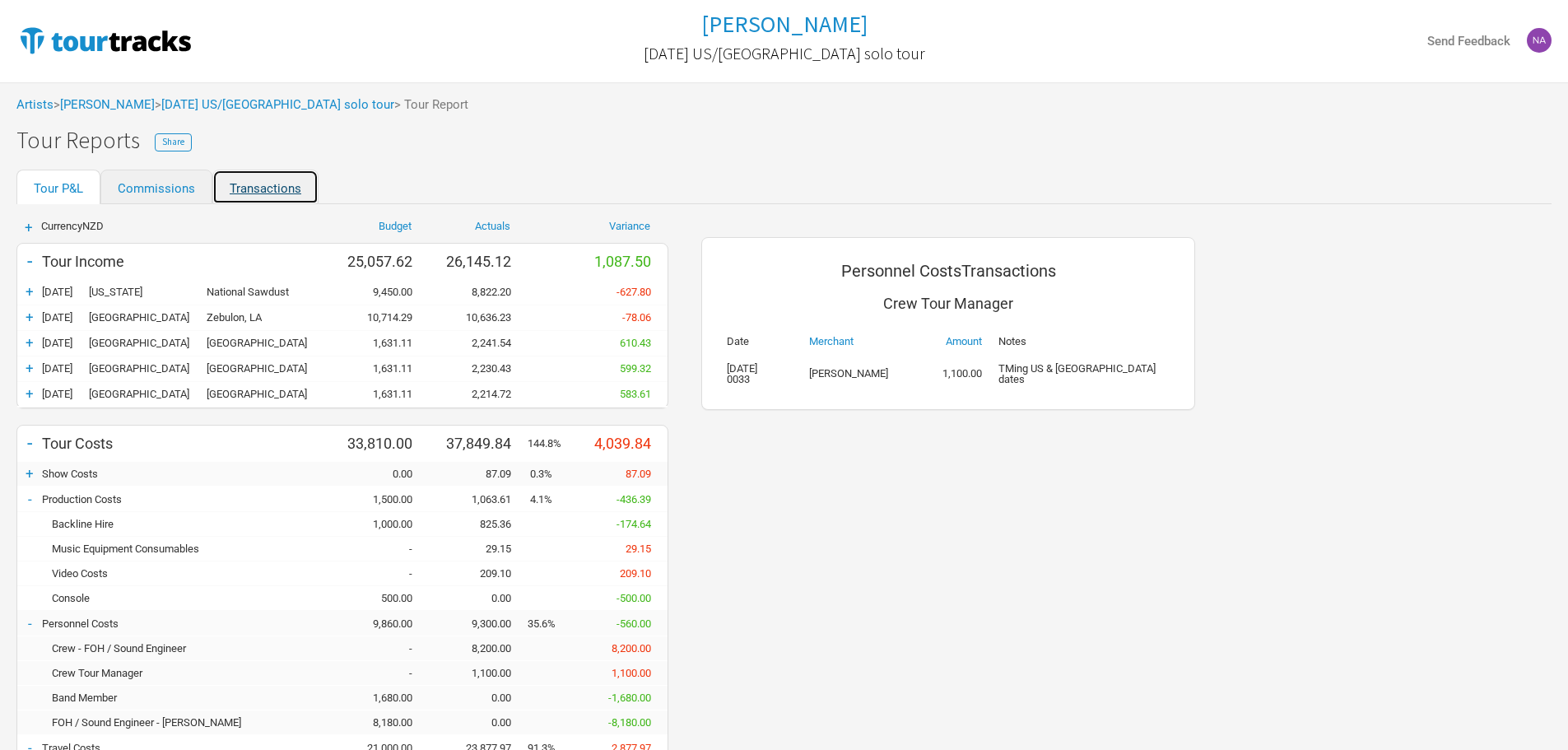
click at [299, 189] on link "Transactions" at bounding box center [265, 186] width 106 height 34
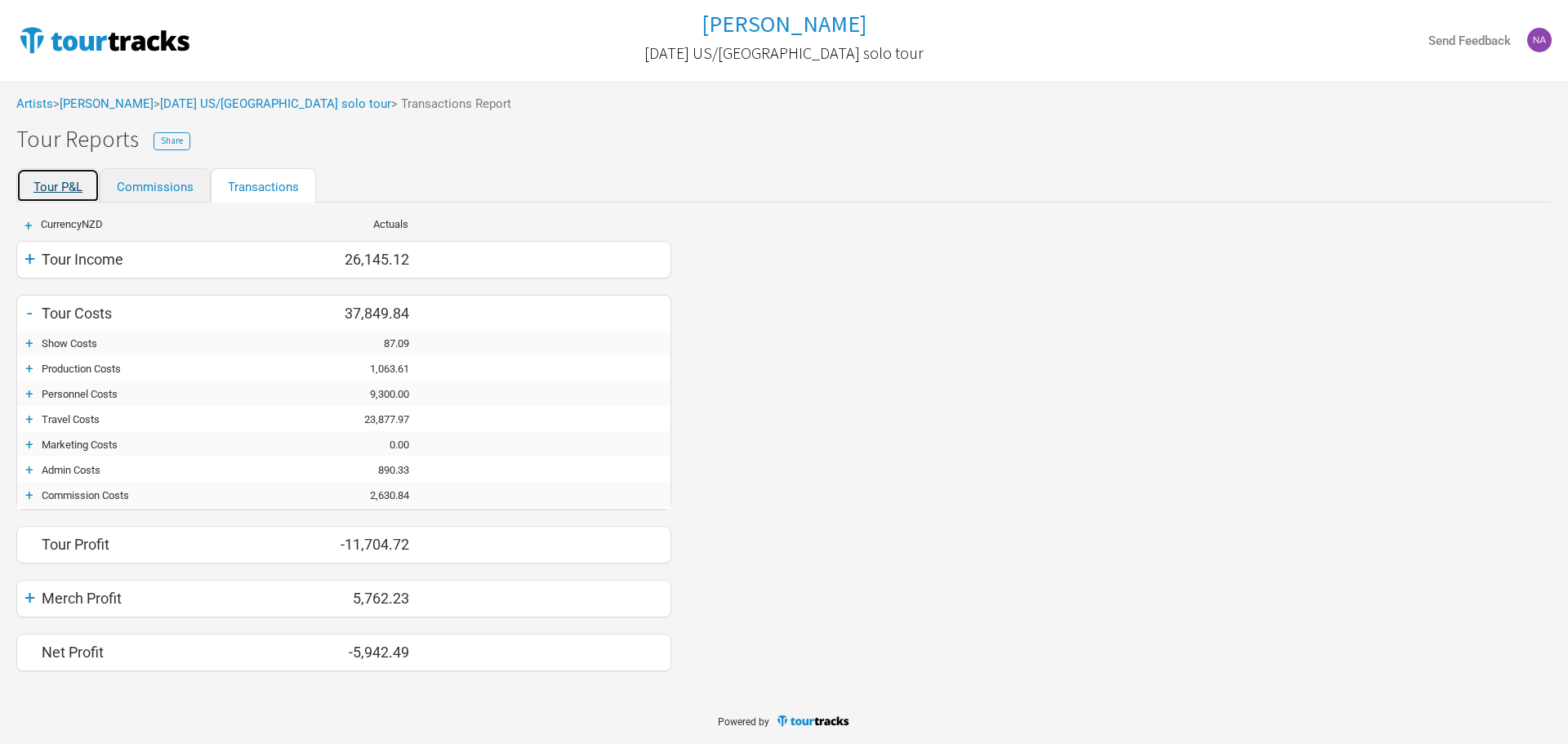
click at [71, 184] on link "Tour P&L" at bounding box center [58, 185] width 83 height 34
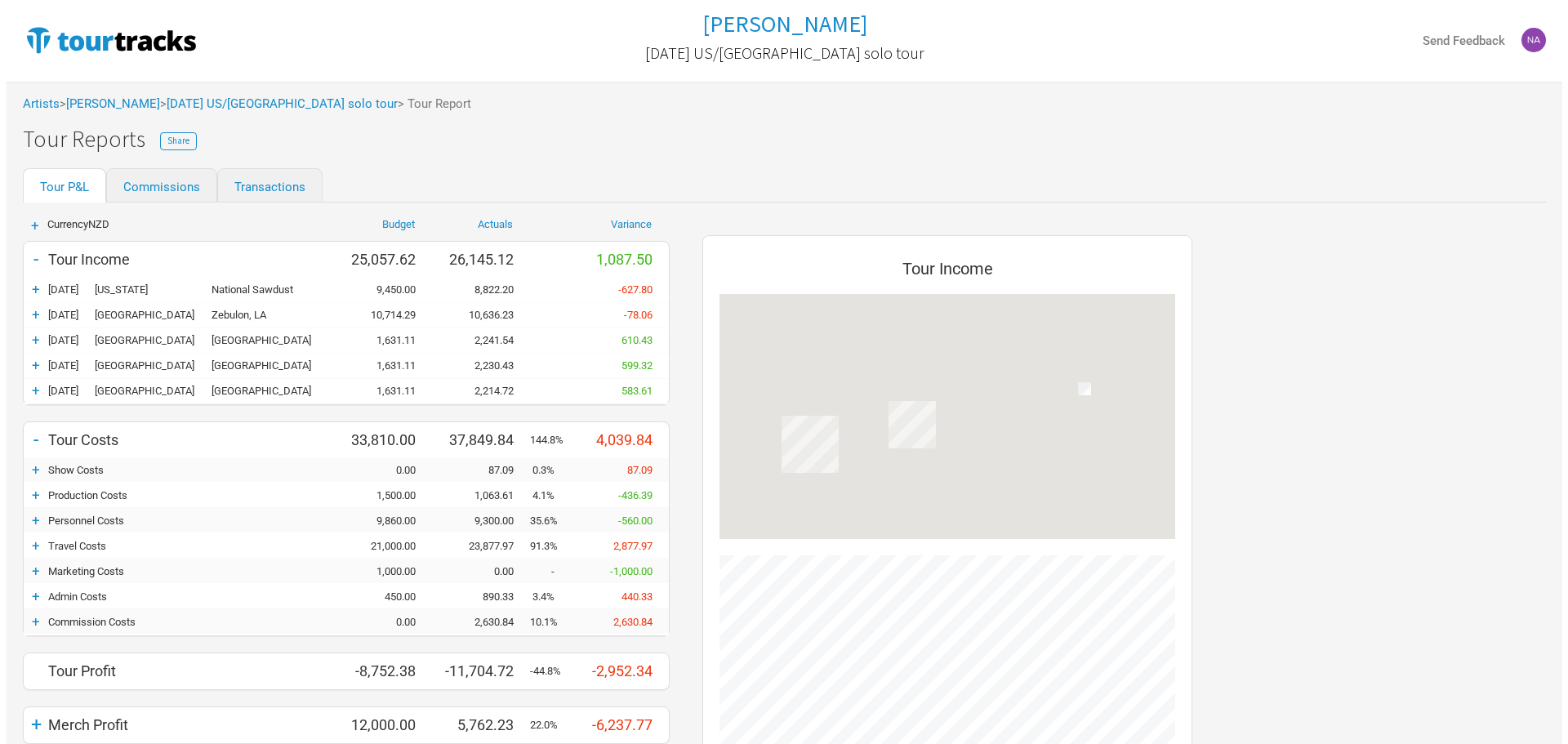
scroll to position [768, 523]
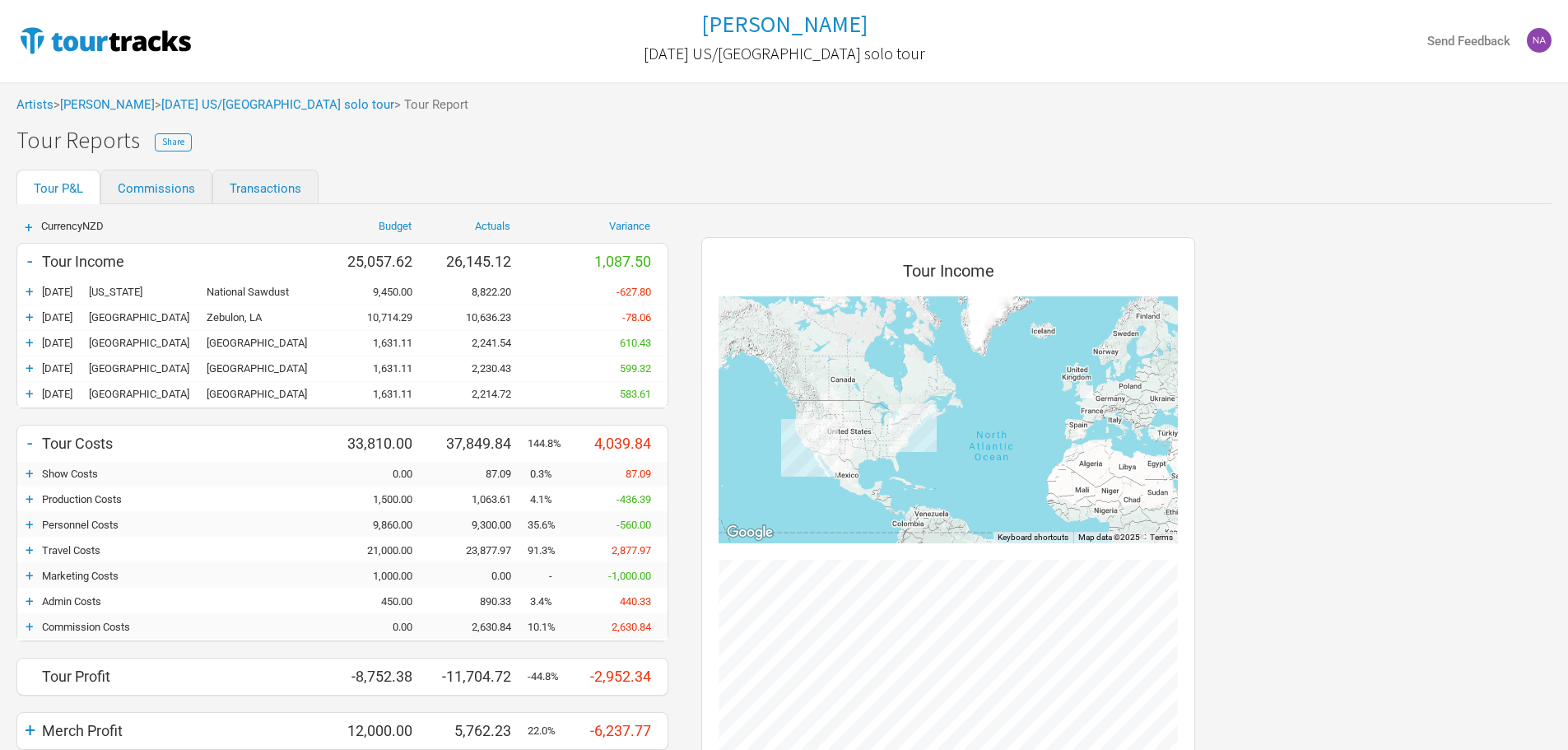
click at [238, 118] on div "Artists > [PERSON_NAME] > [DATE] [GEOGRAPHIC_DATA]/[GEOGRAPHIC_DATA] solo tour …" at bounding box center [784, 104] width 1568 height 46
click at [243, 104] on link "[DATE] US/[GEOGRAPHIC_DATA] solo tour" at bounding box center [277, 104] width 233 height 15
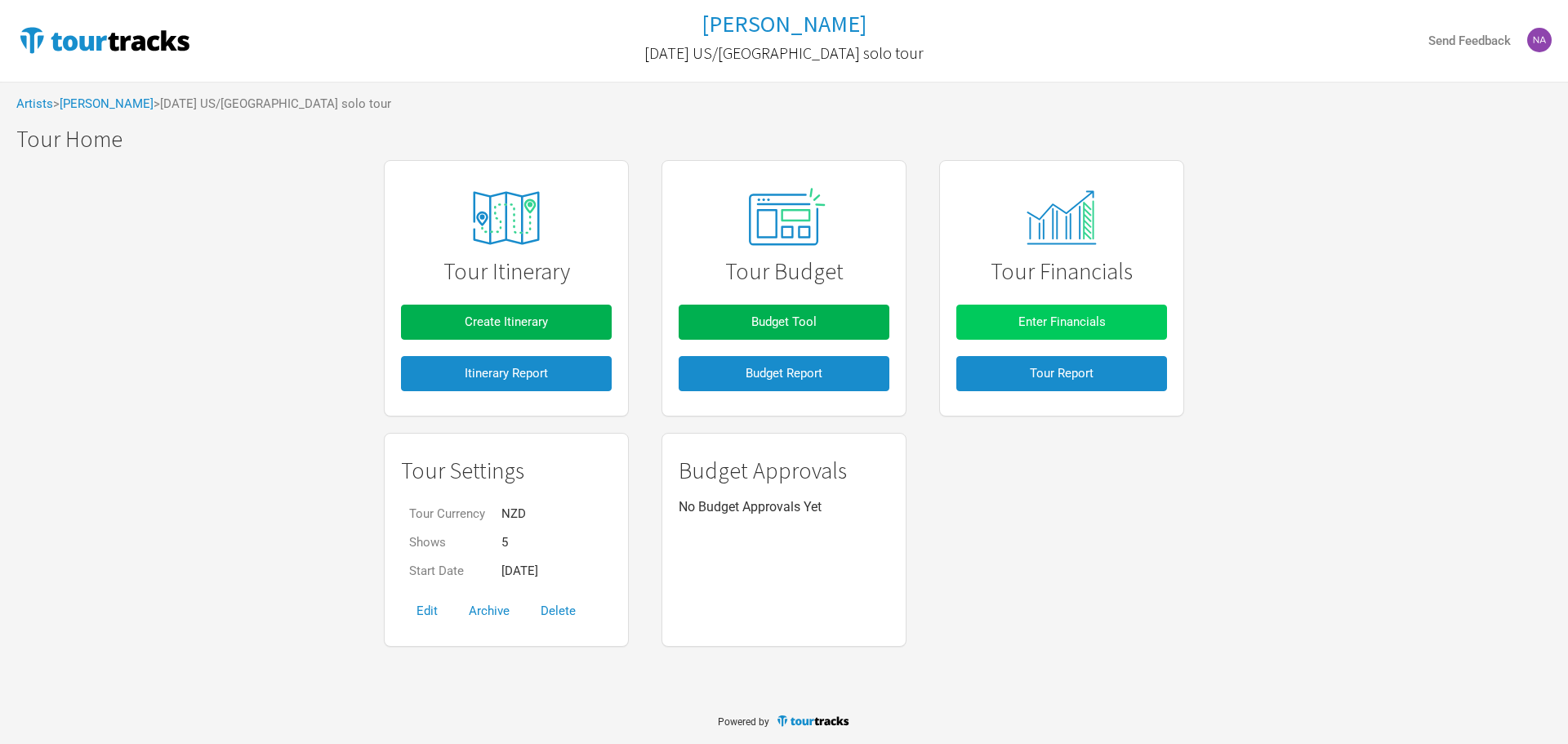
click at [1098, 330] on button "Enter Financials" at bounding box center [1062, 322] width 211 height 35
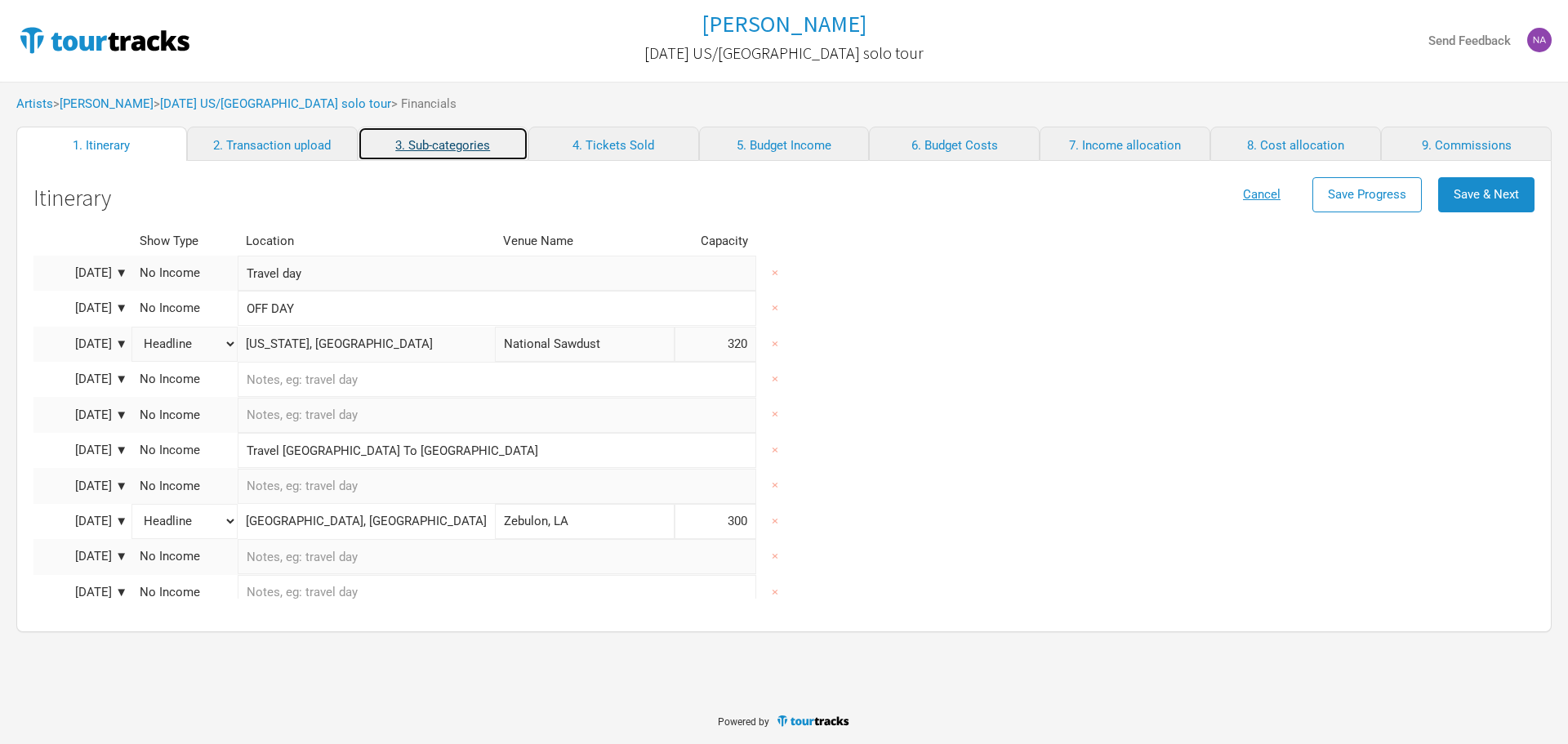
click at [502, 129] on link "3. Sub-categories" at bounding box center [442, 143] width 171 height 34
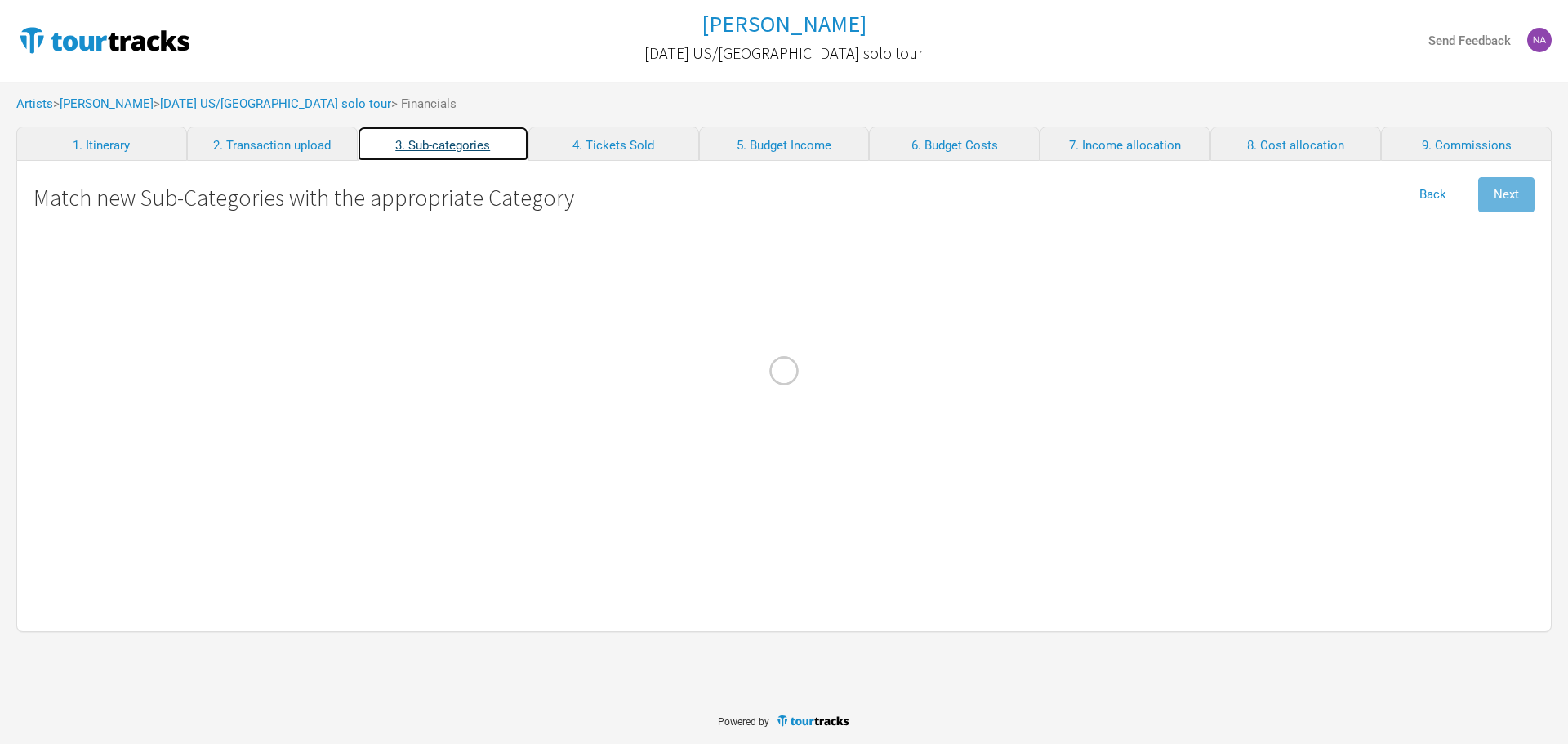
select select "Travel"
select Commission "Commissions"
select Crew "Travel"
select Band "Travel"
select Hire "Production"
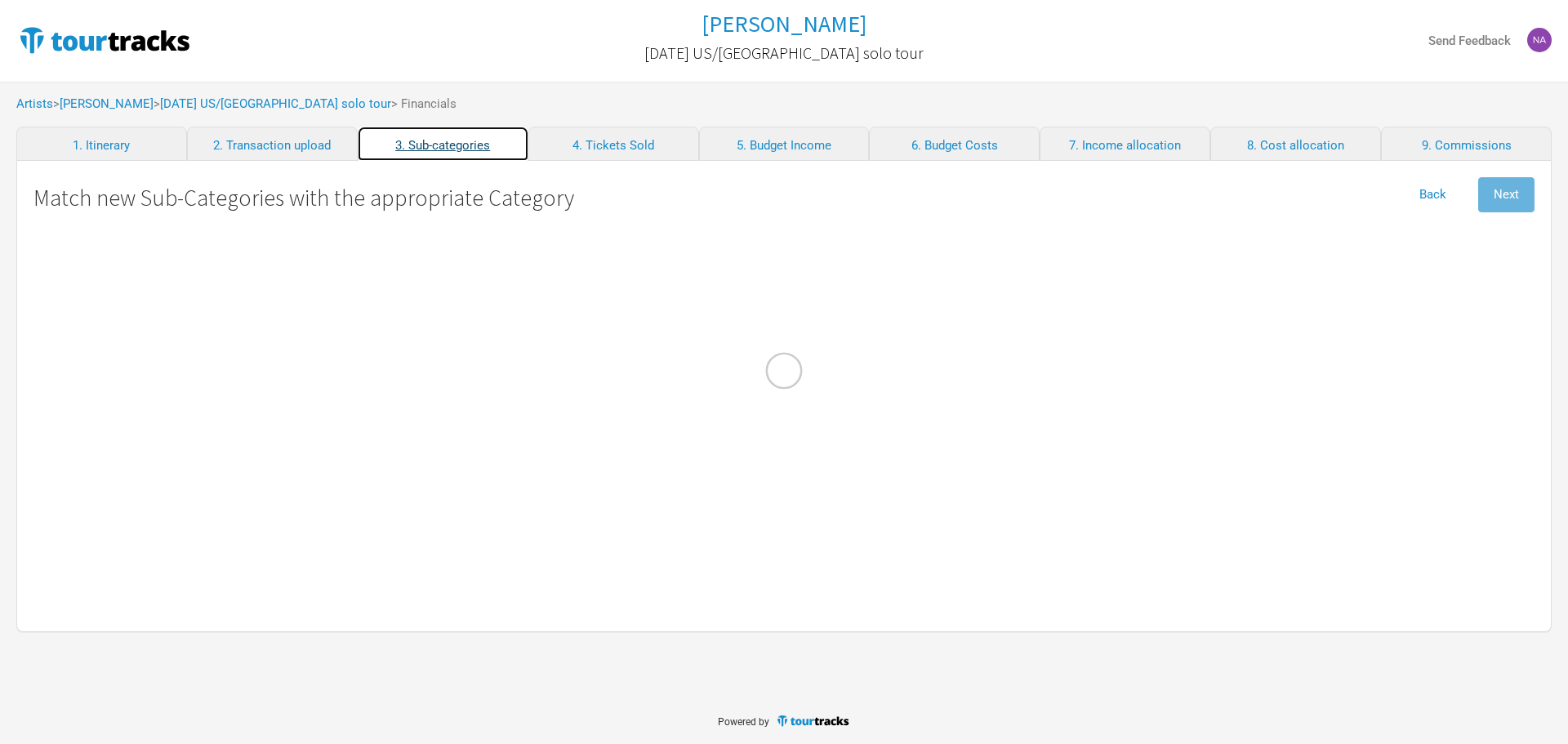
select Charges "Admin"
select Commission "Commissions"
select Hire "Travel"
select Engineer "Personnel"
select Manager "Personnel"
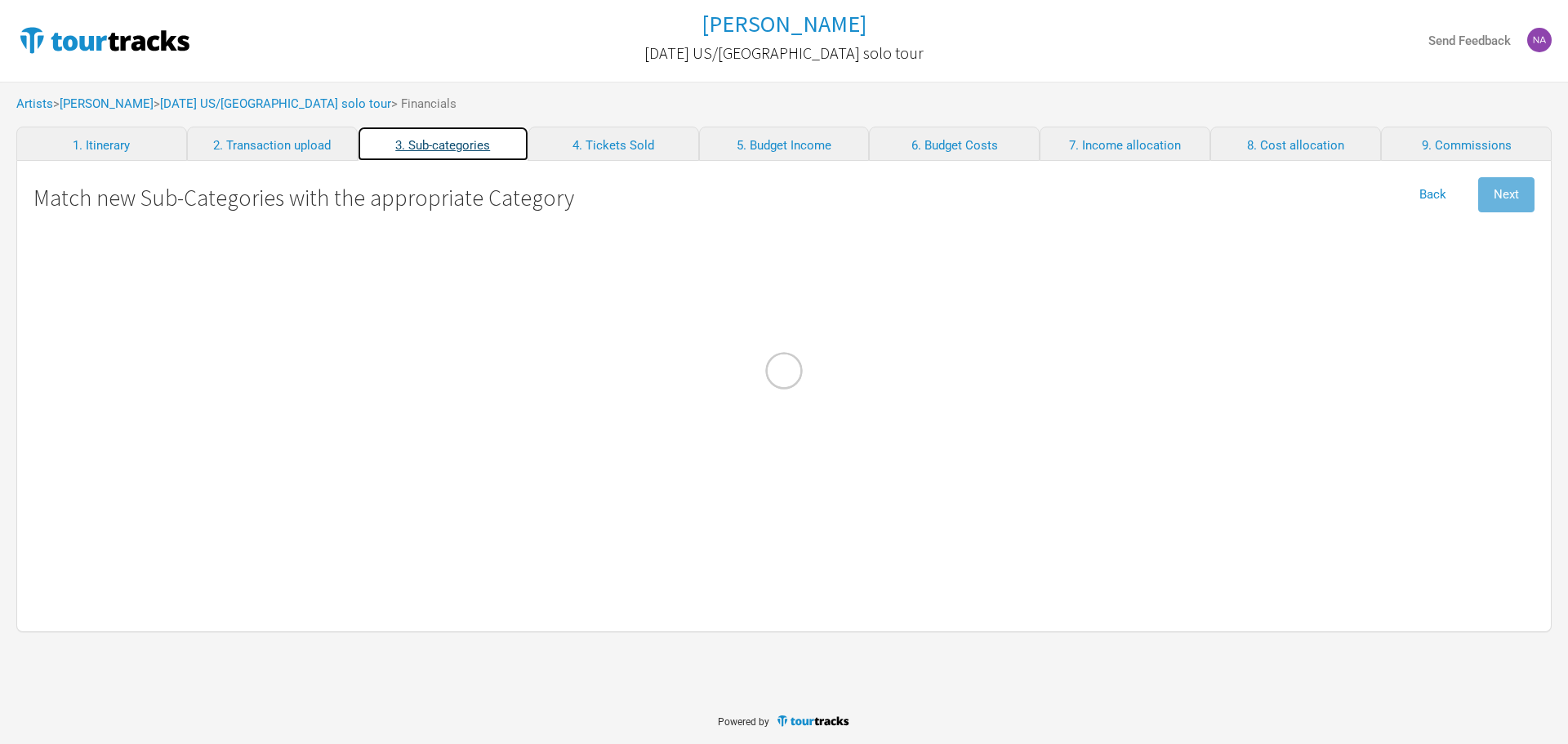
select Courier "Show Costs"
select Registrations "Admin"
select Freight "Merch Costs"
select Fees "Merch Costs"
select Expenses "Merch Costs"
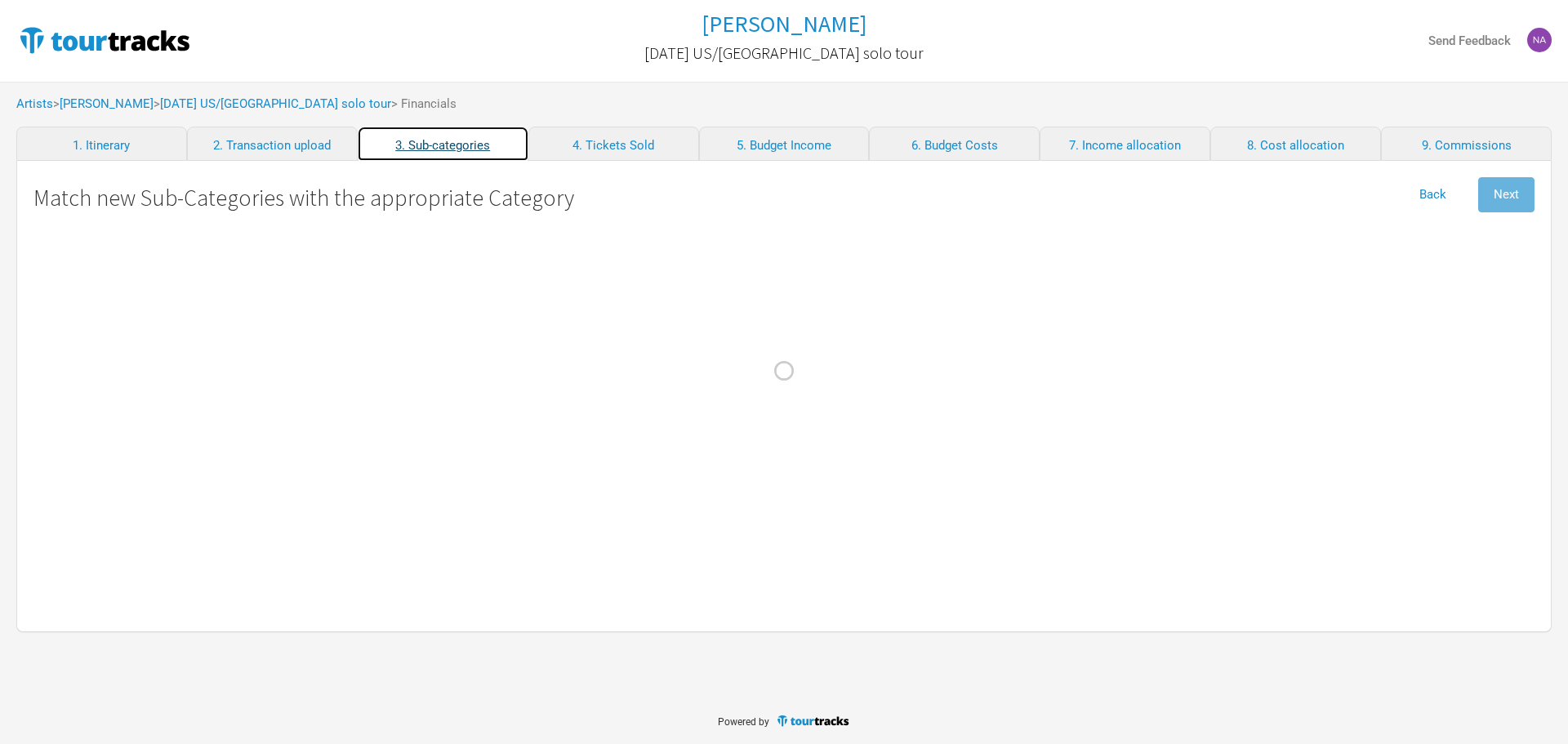
select Income "Merch Income"
select Consumables "Production"
select Income "Performance"
select Ground "Travel"
select Costs "Production"
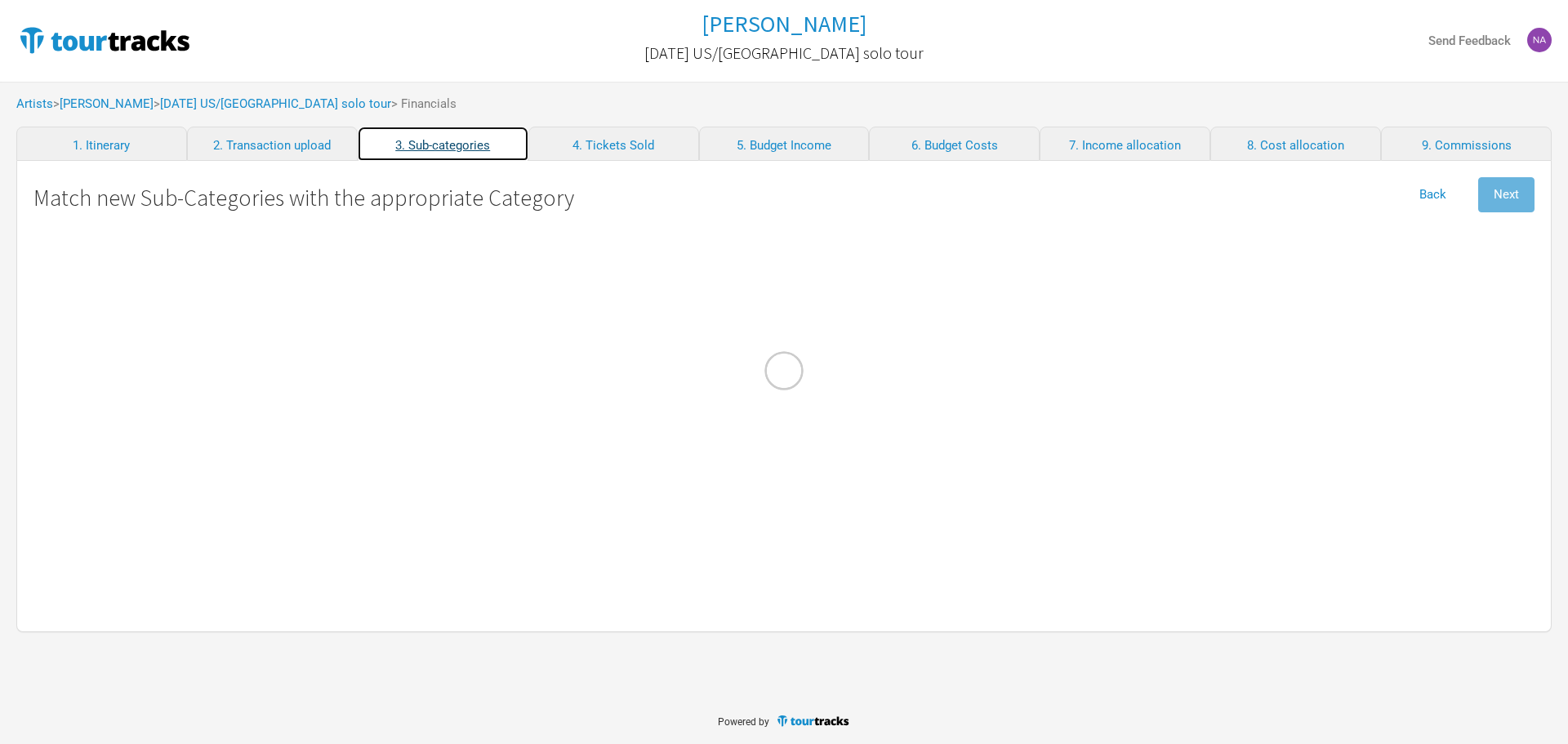
select select "Travel"
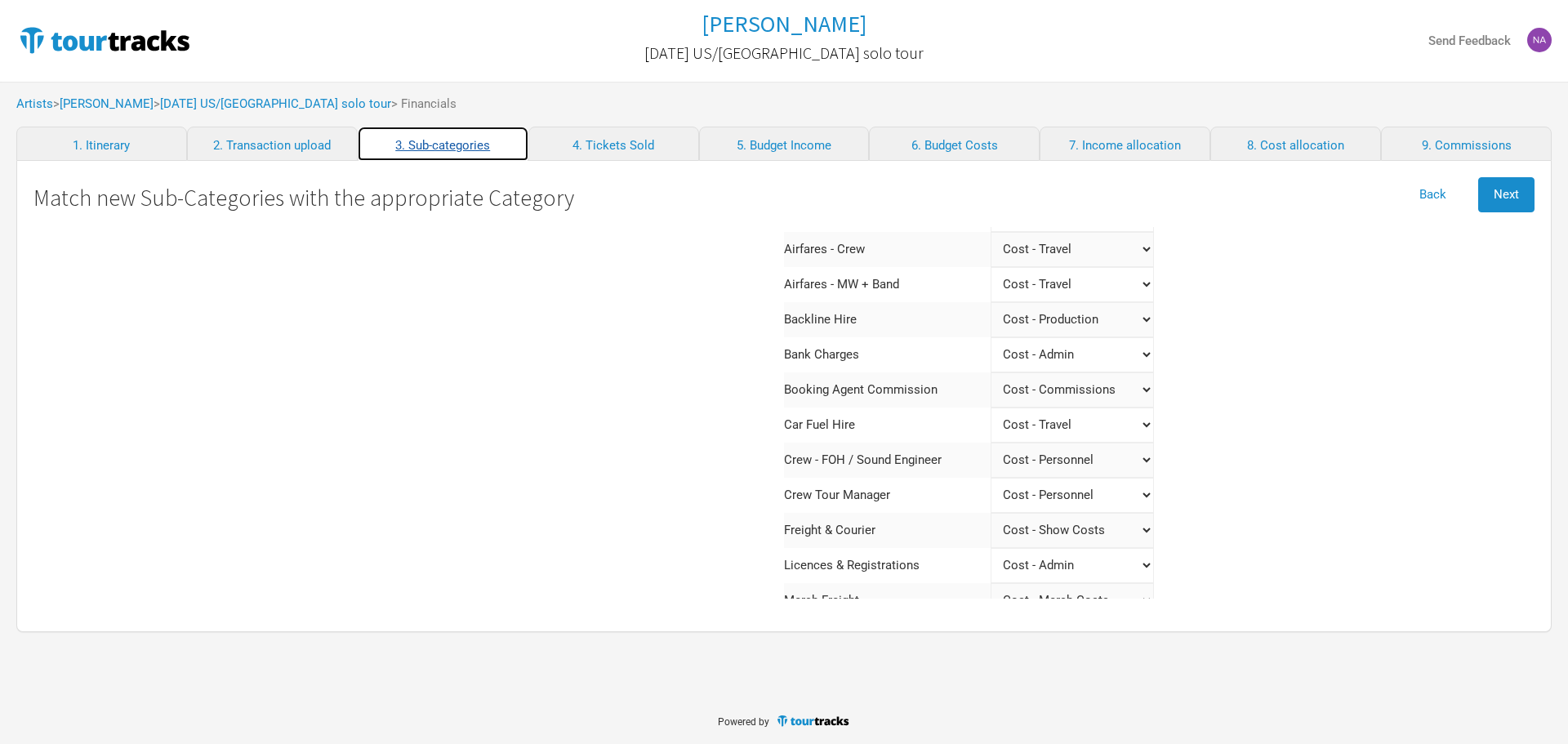
scroll to position [81, 0]
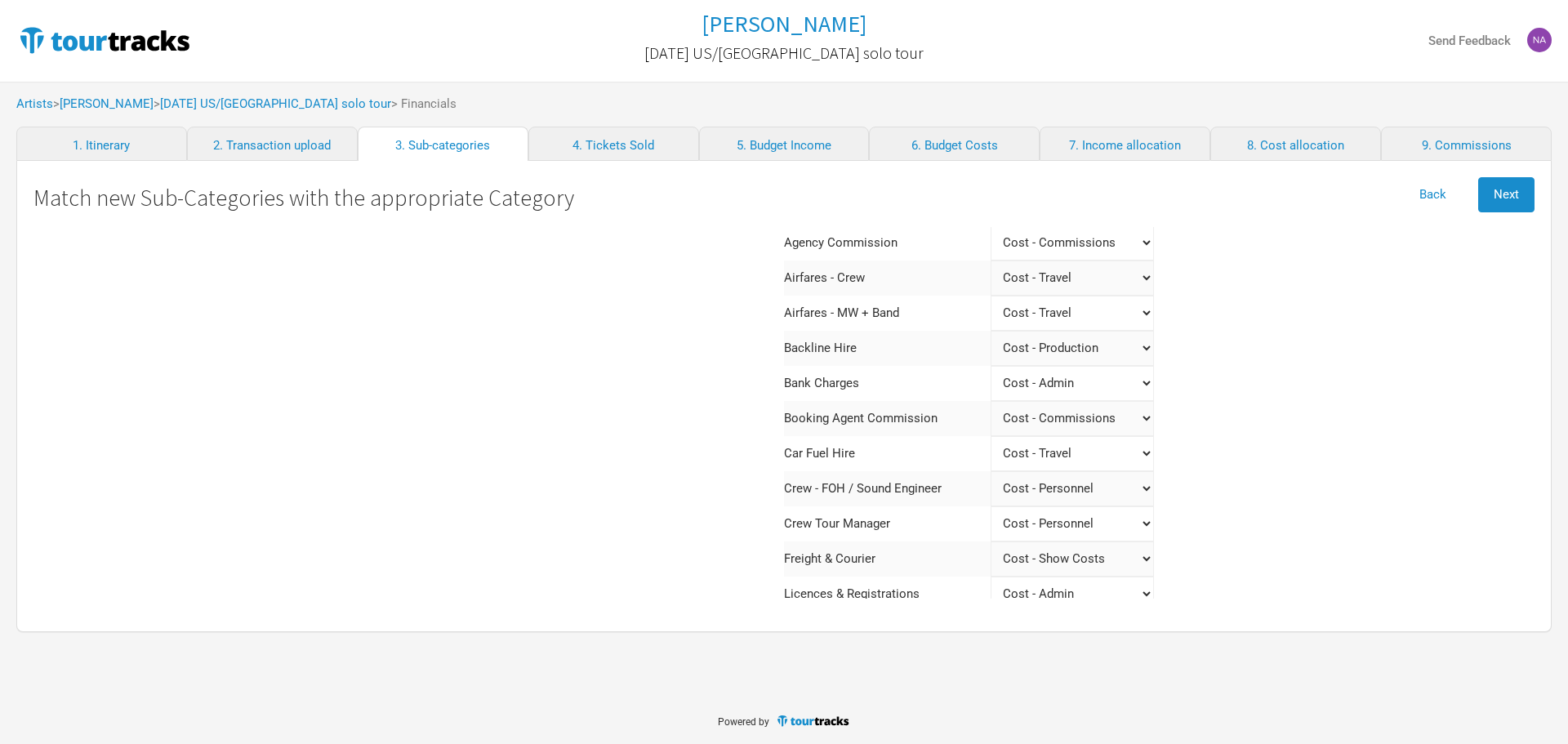
click at [1066, 482] on Engineer "Select a category Income - Performance Income - Other Income Cost - Show Costs …" at bounding box center [1072, 488] width 163 height 35
click at [1324, 450] on div "Matched Accommodation Select a category Income - Performance Income - Other Inc…" at bounding box center [1159, 535] width 751 height 782
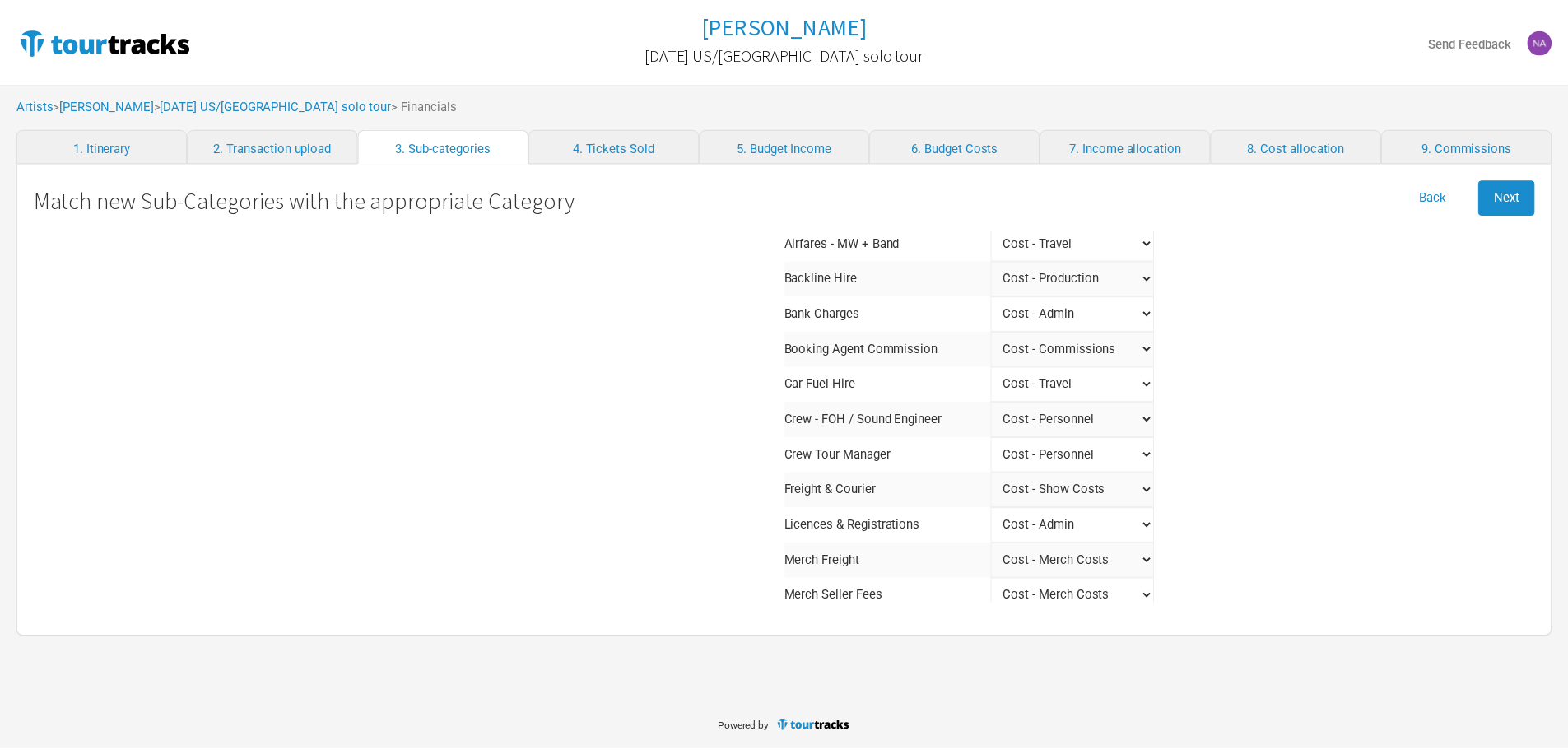
scroll to position [3, 0]
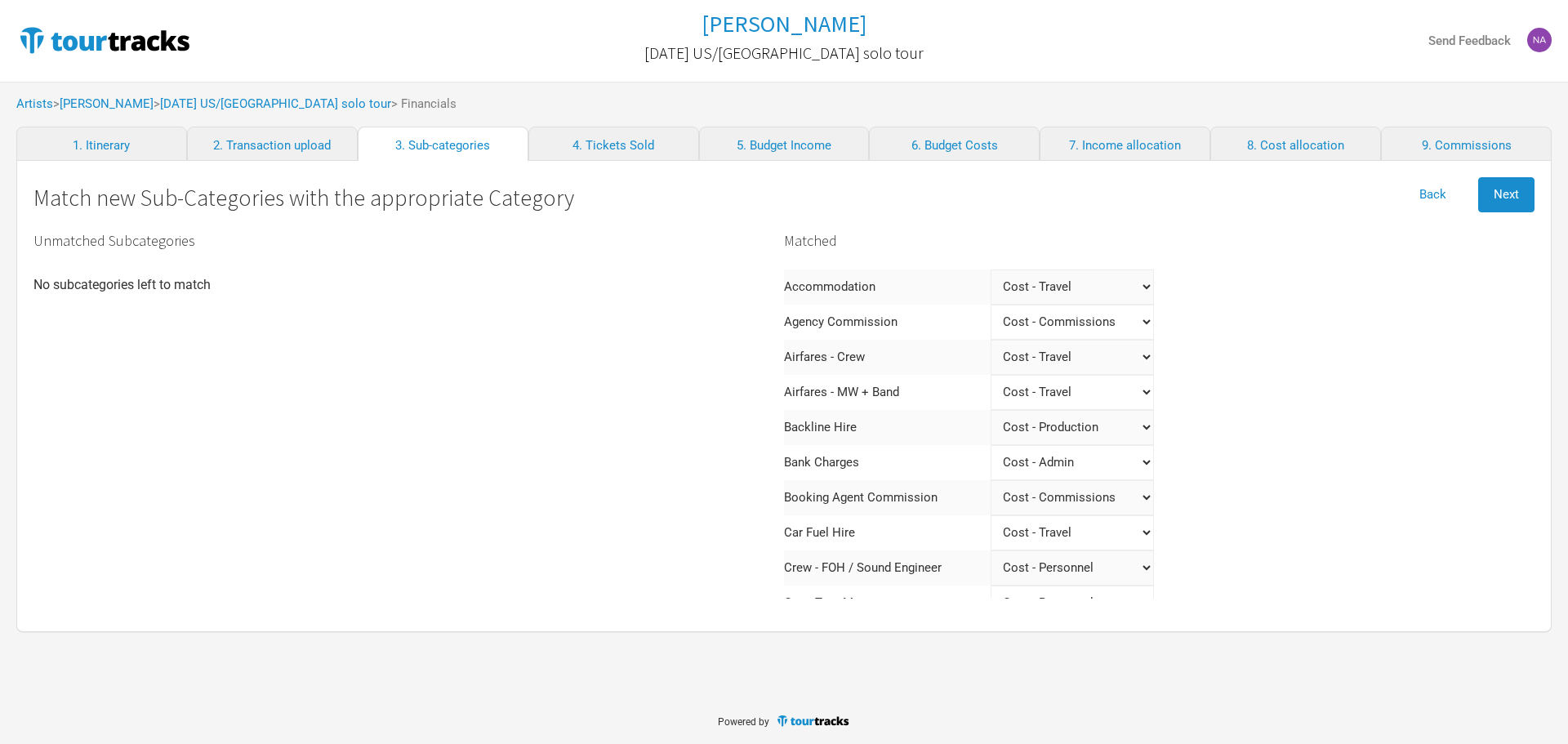
click at [260, 121] on div "Artists > [PERSON_NAME] > [DATE] [GEOGRAPHIC_DATA]/[GEOGRAPHIC_DATA] solo tour …" at bounding box center [784, 103] width 1568 height 45
click at [262, 128] on link "2. Transaction upload" at bounding box center [272, 143] width 171 height 34
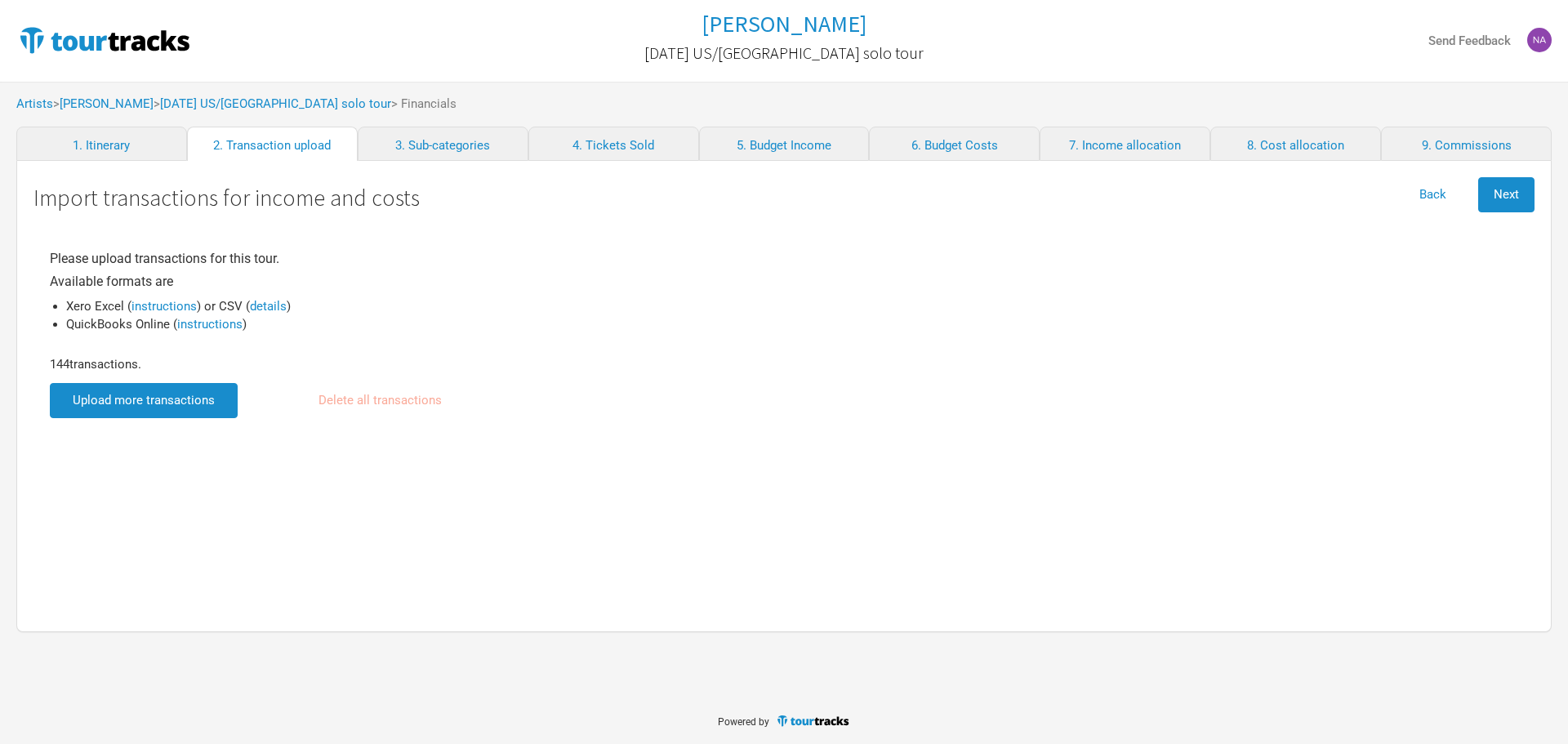
click at [244, 112] on div "Artists > [PERSON_NAME] > [DATE] [GEOGRAPHIC_DATA]/[GEOGRAPHIC_DATA] solo tour …" at bounding box center [784, 103] width 1568 height 45
click at [247, 102] on link "[DATE] US/[GEOGRAPHIC_DATA] solo tour" at bounding box center [275, 103] width 231 height 15
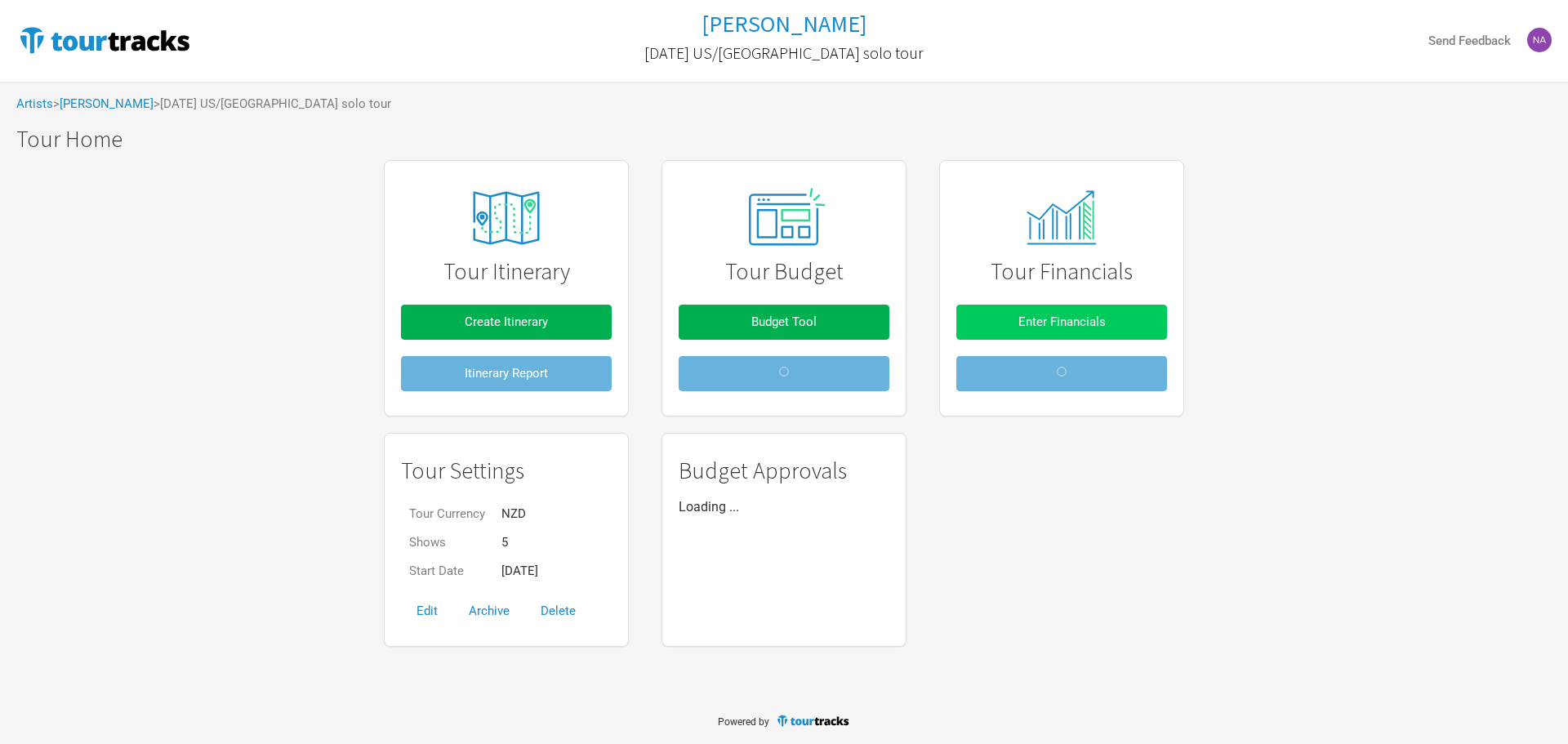
click at [1012, 321] on button "Enter Financials" at bounding box center [1062, 322] width 211 height 35
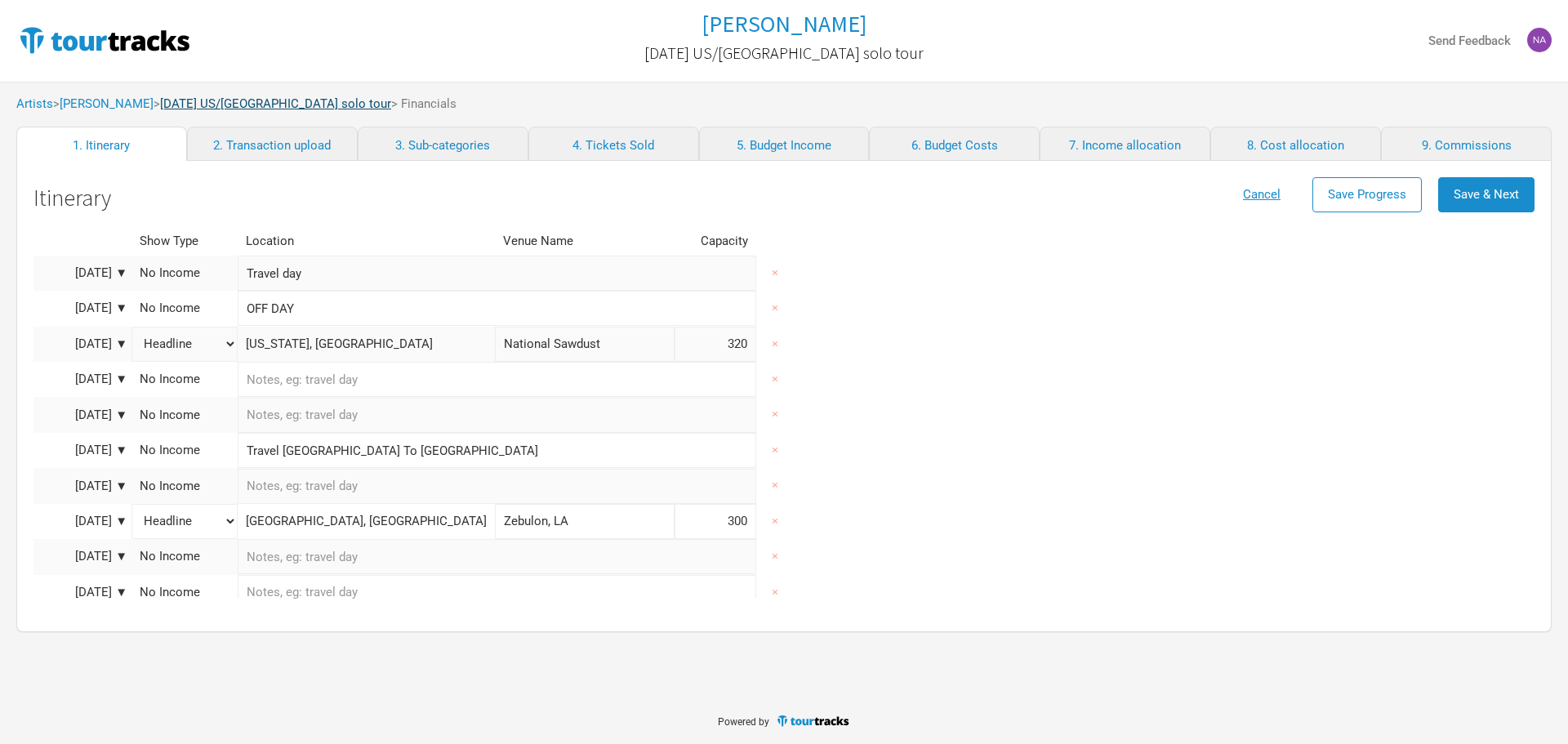
click at [276, 96] on div "Artists > [PERSON_NAME] > [DATE] [GEOGRAPHIC_DATA]/[GEOGRAPHIC_DATA] solo tour …" at bounding box center [784, 103] width 1568 height 45
click at [277, 102] on link "[DATE] US/[GEOGRAPHIC_DATA] solo tour" at bounding box center [275, 103] width 231 height 15
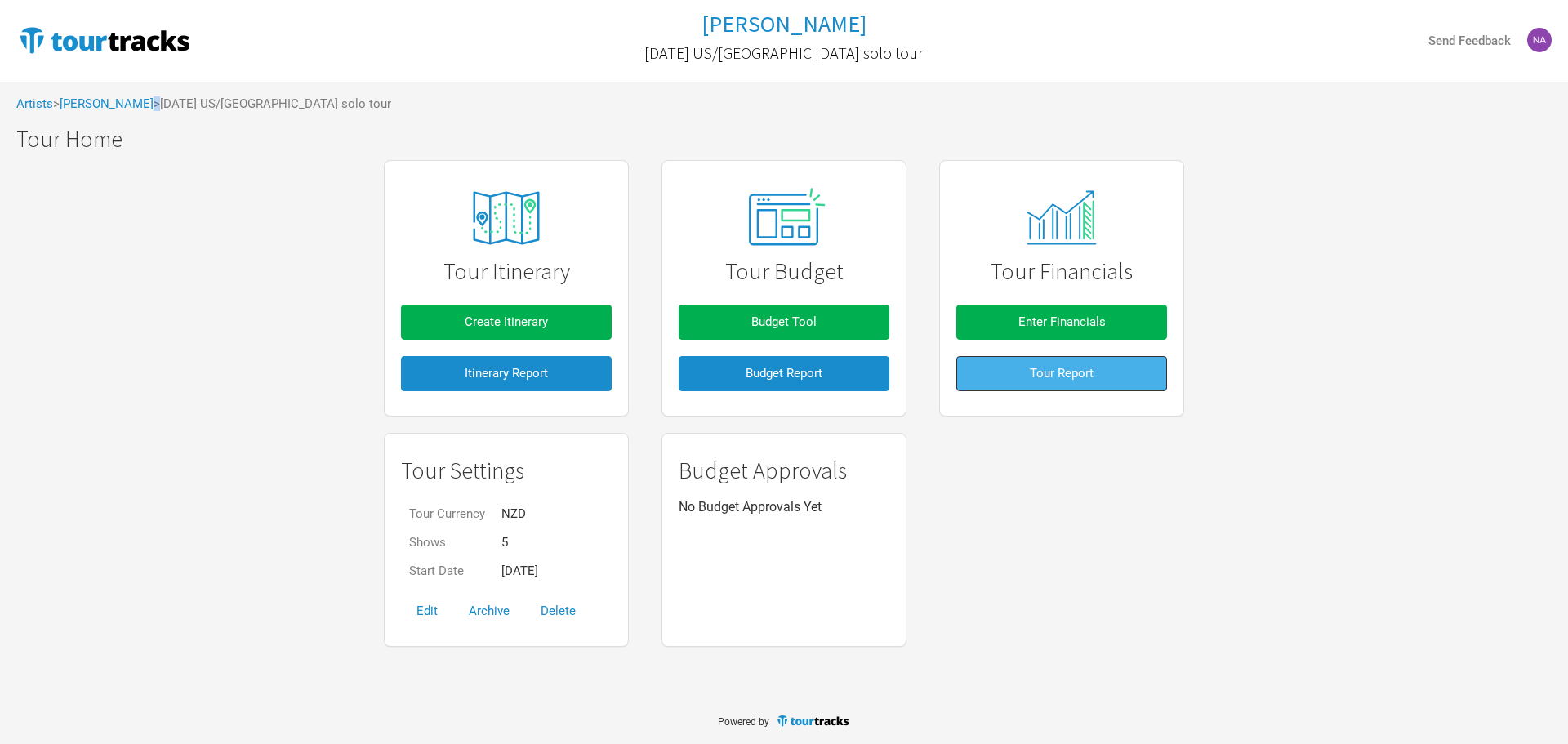
click at [1056, 362] on button "Tour Report" at bounding box center [1062, 374] width 211 height 35
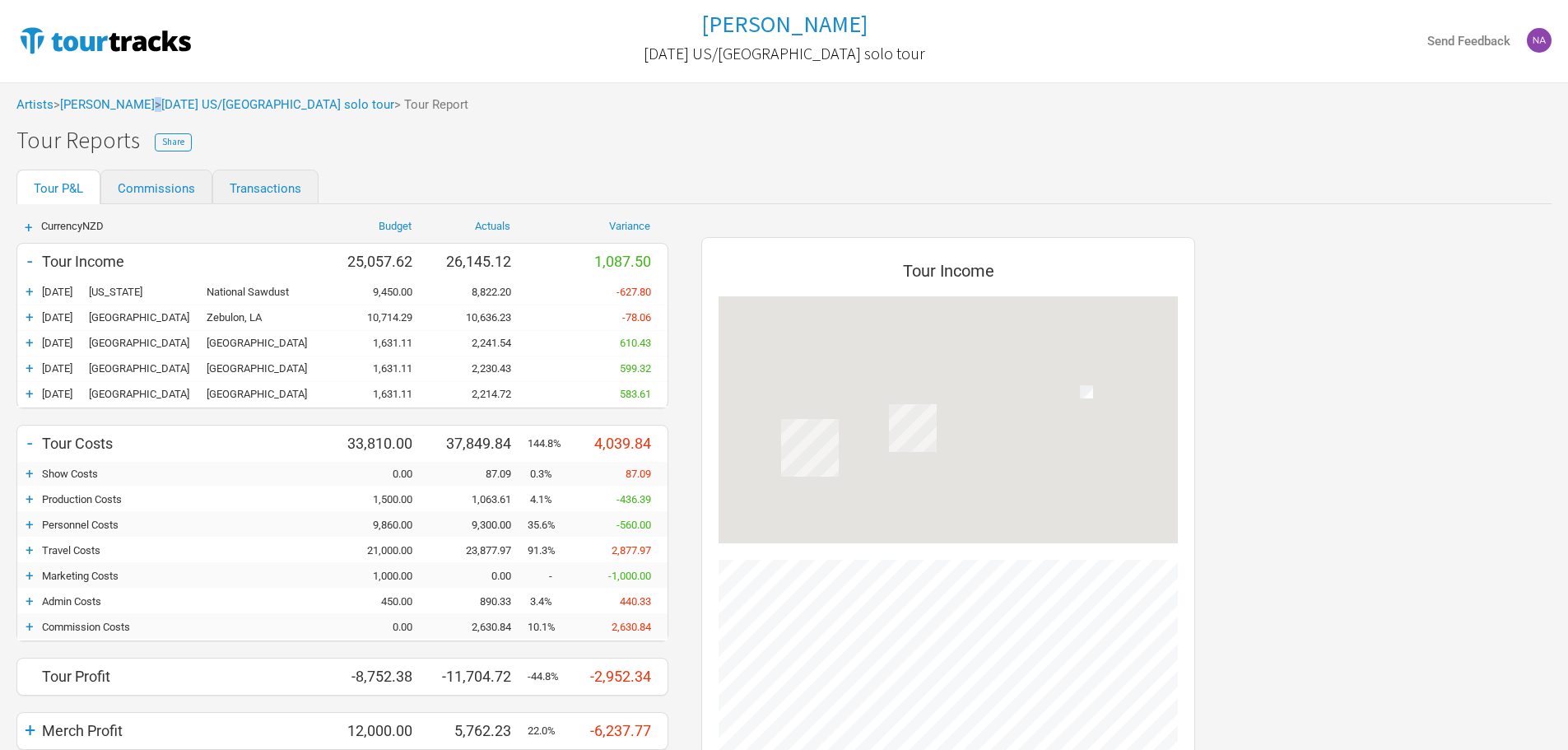
scroll to position [774, 527]
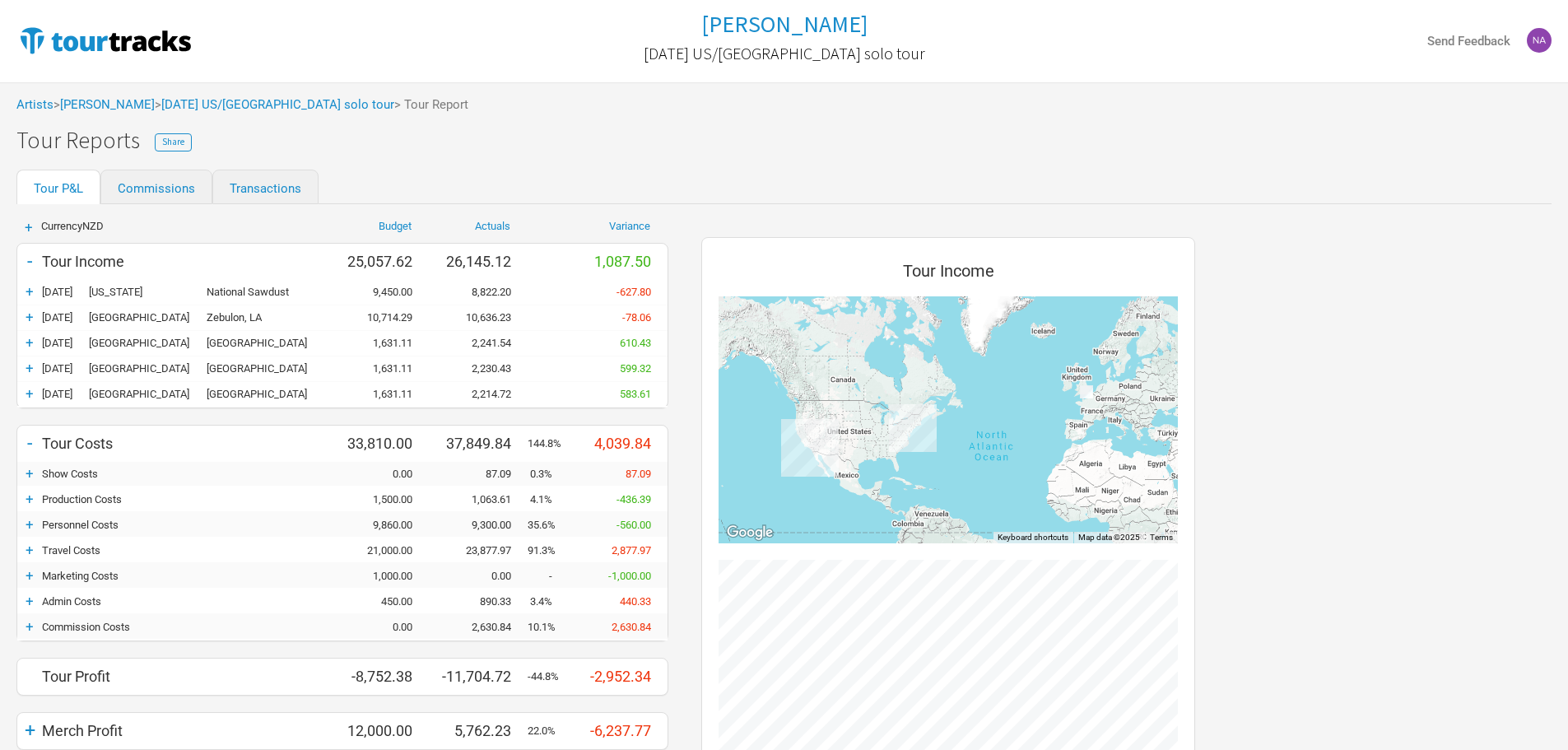
click at [48, 529] on div "Personnel Costs" at bounding box center [186, 524] width 288 height 12
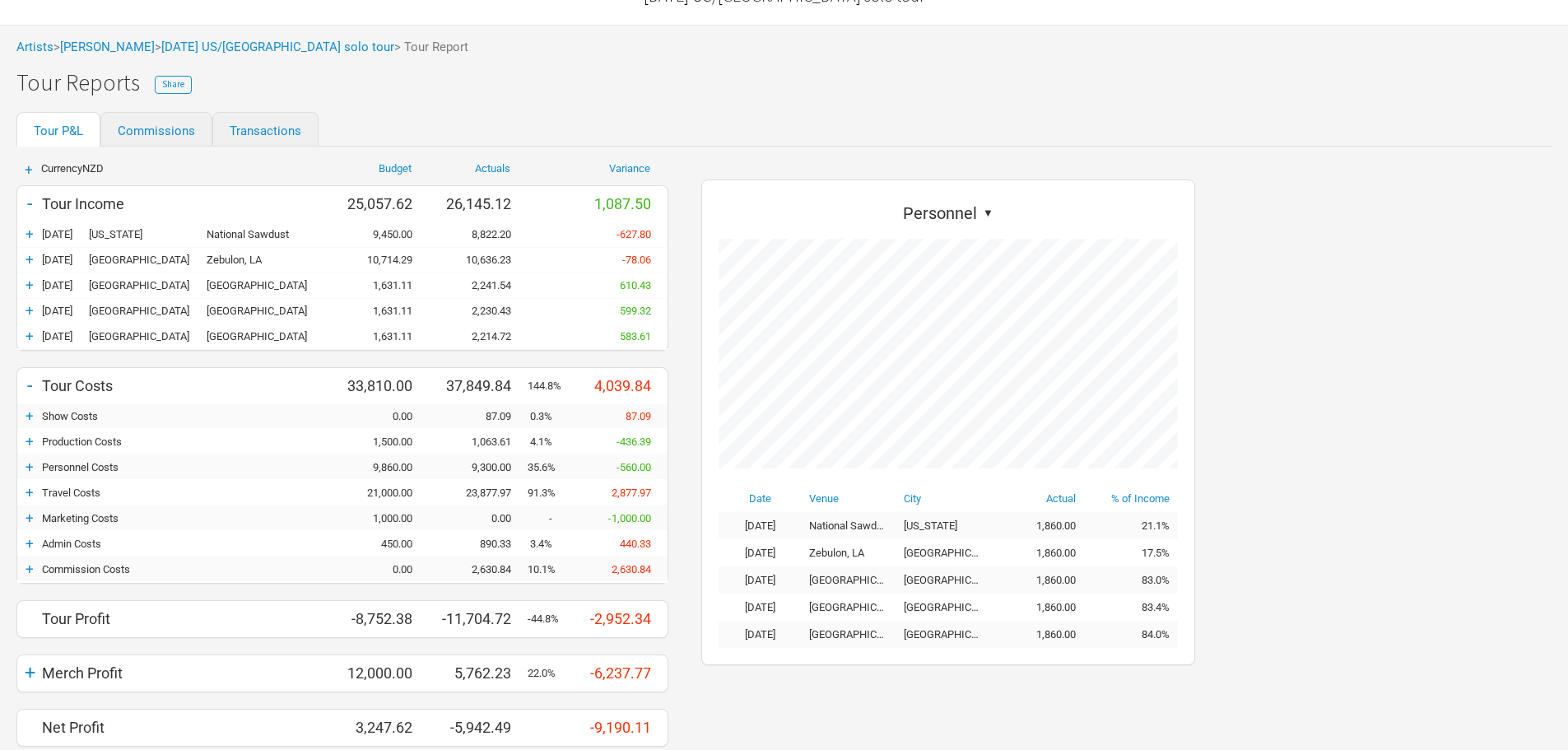
scroll to position [117, 0]
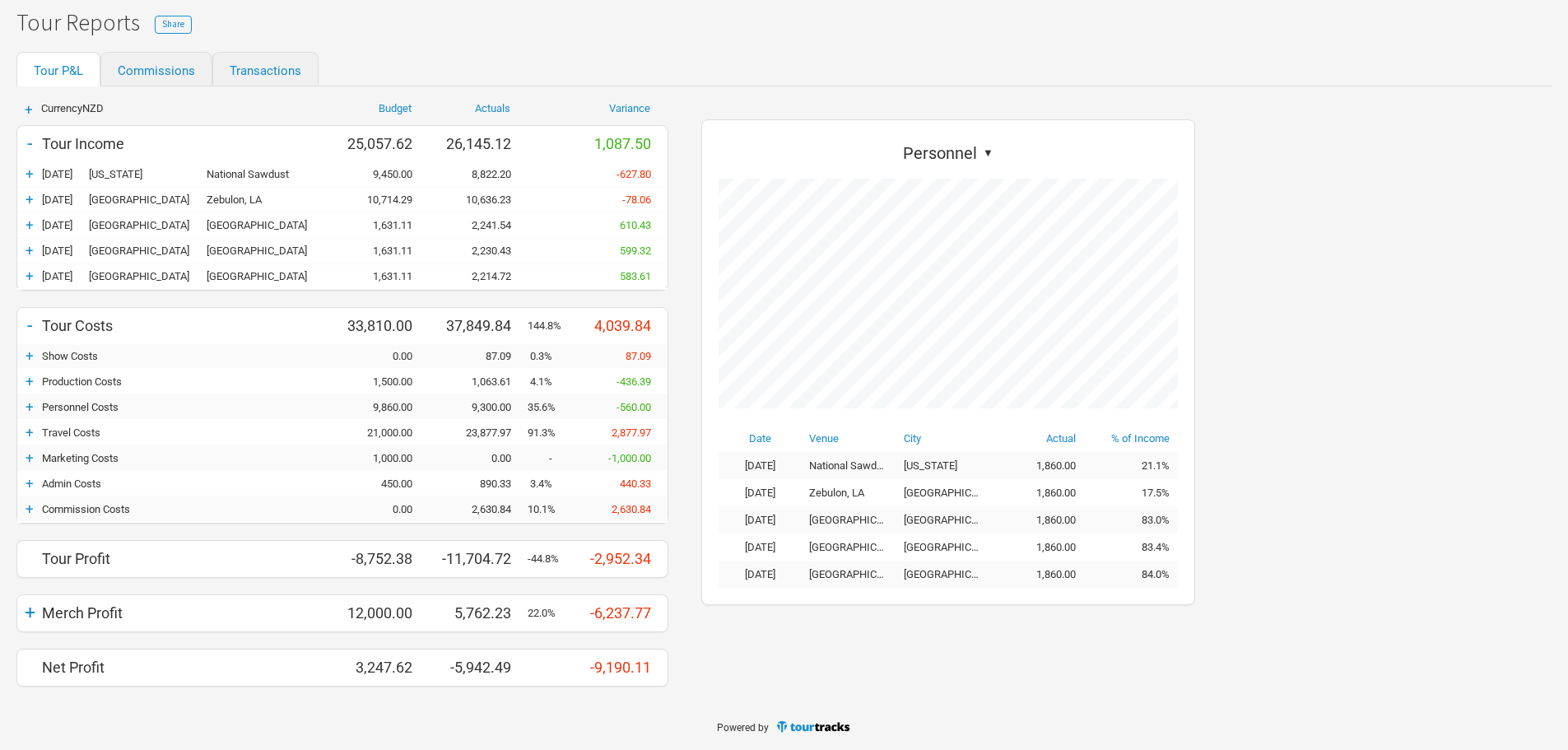
click at [28, 408] on div "+" at bounding box center [30, 407] width 25 height 17
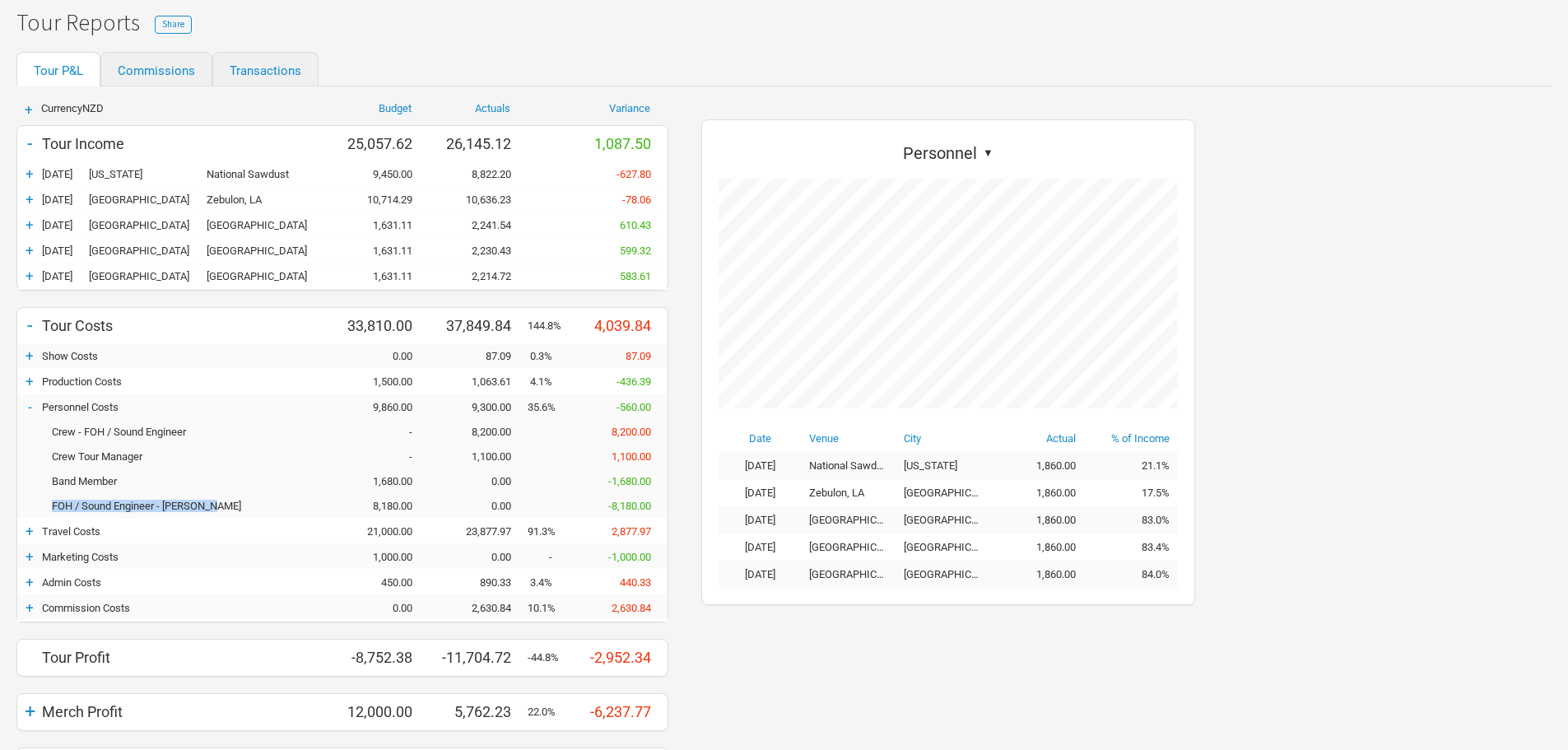
drag, startPoint x: 218, startPoint y: 509, endPoint x: 50, endPoint y: 515, distance: 168.1
click at [50, 515] on div "FOH / Sound Engineer - [PERSON_NAME] 8,180.00 0.00 -8,180.00" at bounding box center [342, 506] width 650 height 25
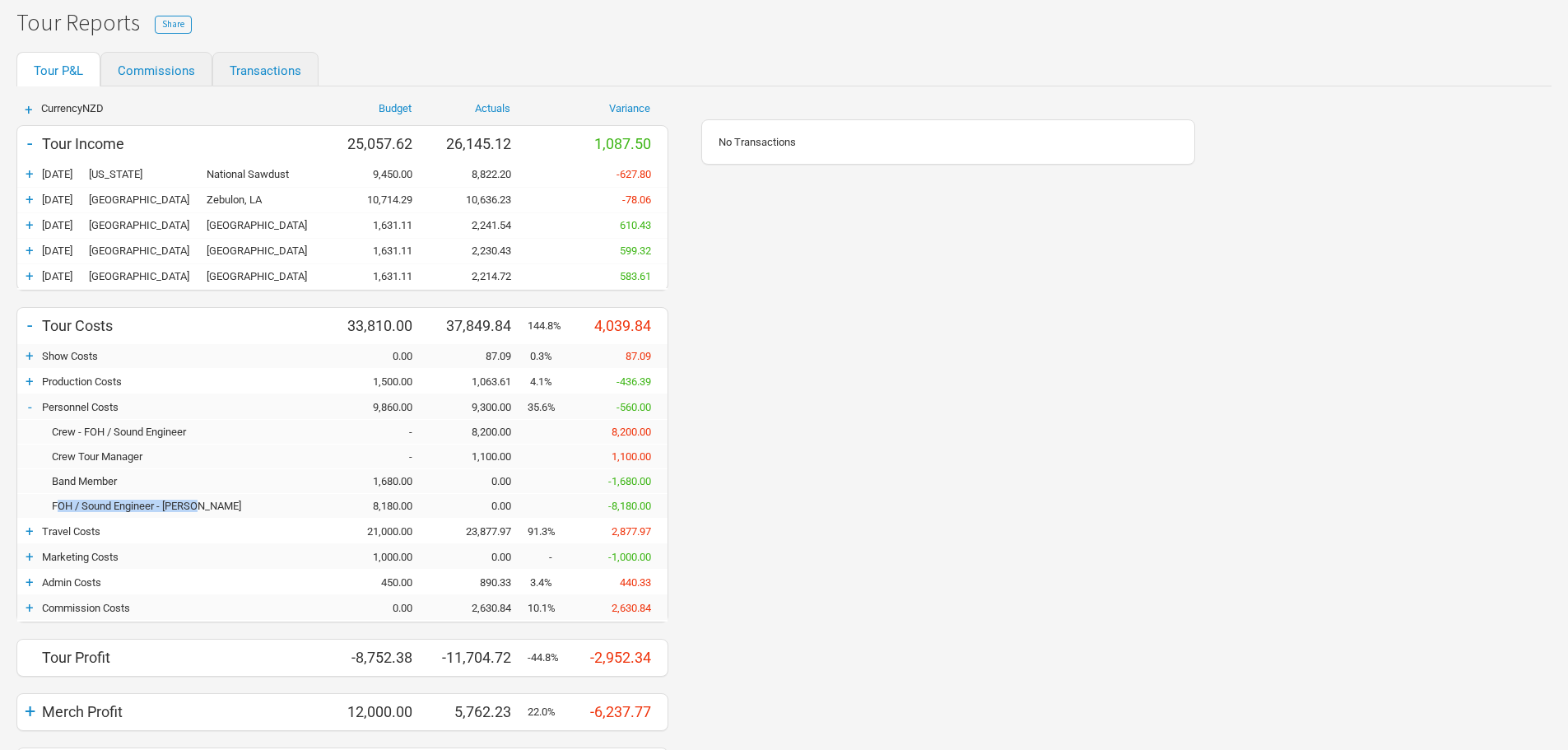
drag, startPoint x: 55, startPoint y: 503, endPoint x: 197, endPoint y: 512, distance: 142.3
click at [197, 512] on div "FOH / Sound Engineer - [PERSON_NAME] 8,180.00 0.00 -8,180.00" at bounding box center [342, 506] width 650 height 25
click at [221, 511] on div "FOH / Sound Engineer - [PERSON_NAME]" at bounding box center [186, 505] width 288 height 12
click at [21, 511] on div "FOH / Sound Engineer - [PERSON_NAME] 8,180.00 0.00 -8,180.00" at bounding box center [342, 506] width 650 height 25
click at [57, 503] on div "FOH / Sound Engineer - [PERSON_NAME]" at bounding box center [186, 505] width 288 height 12
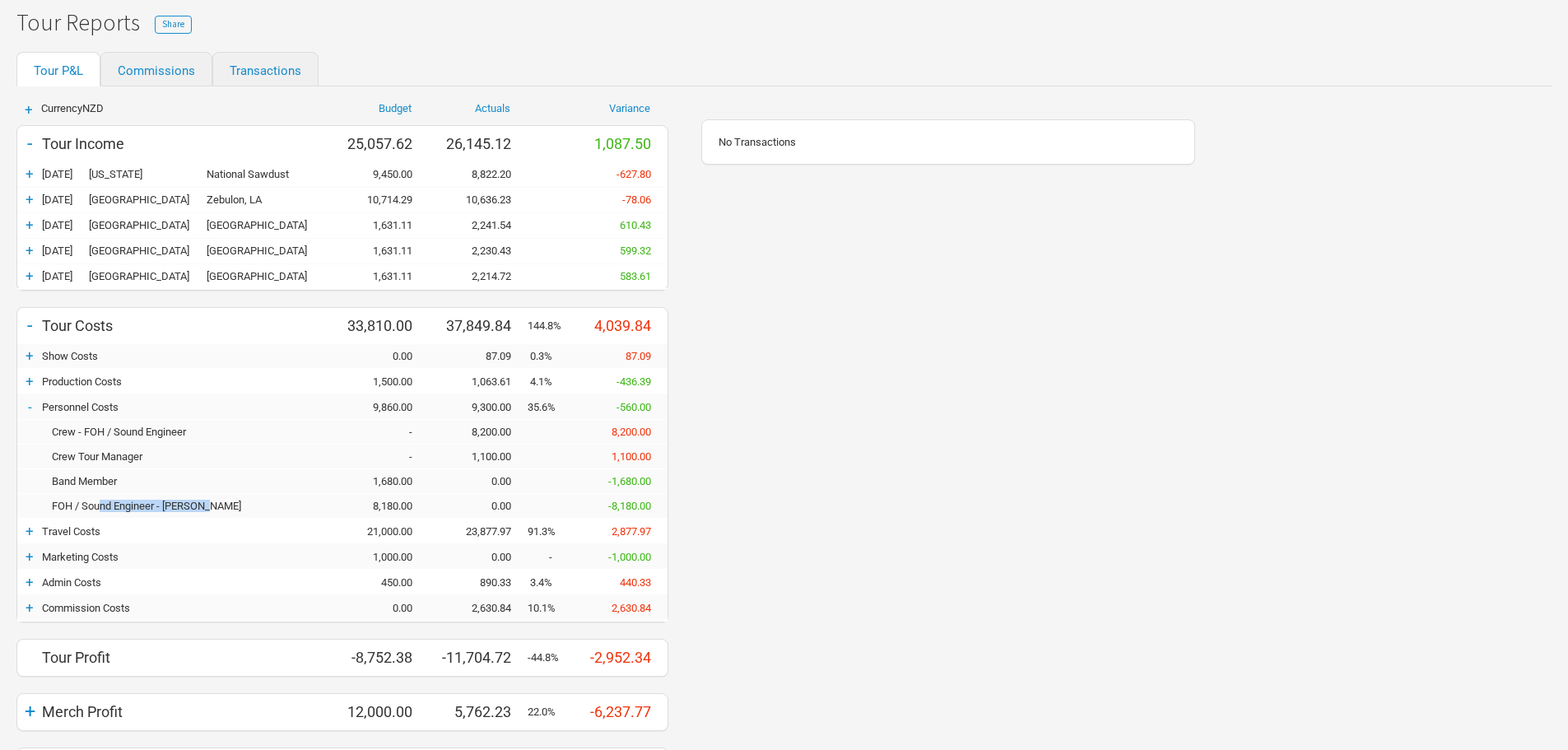
drag, startPoint x: 212, startPoint y: 505, endPoint x: 102, endPoint y: 513, distance: 110.3
click at [102, 513] on div "FOH / Sound Engineer - [PERSON_NAME] 8,180.00 0.00 -8,180.00" at bounding box center [342, 506] width 650 height 25
click at [251, 516] on div "FOH / Sound Engineer - [PERSON_NAME] 8,180.00 0.00 -8,180.00" at bounding box center [342, 506] width 650 height 25
drag, startPoint x: 216, startPoint y: 513, endPoint x: 51, endPoint y: 511, distance: 165.0
click at [51, 511] on div "FOH / Sound Engineer - [PERSON_NAME]" at bounding box center [186, 505] width 288 height 12
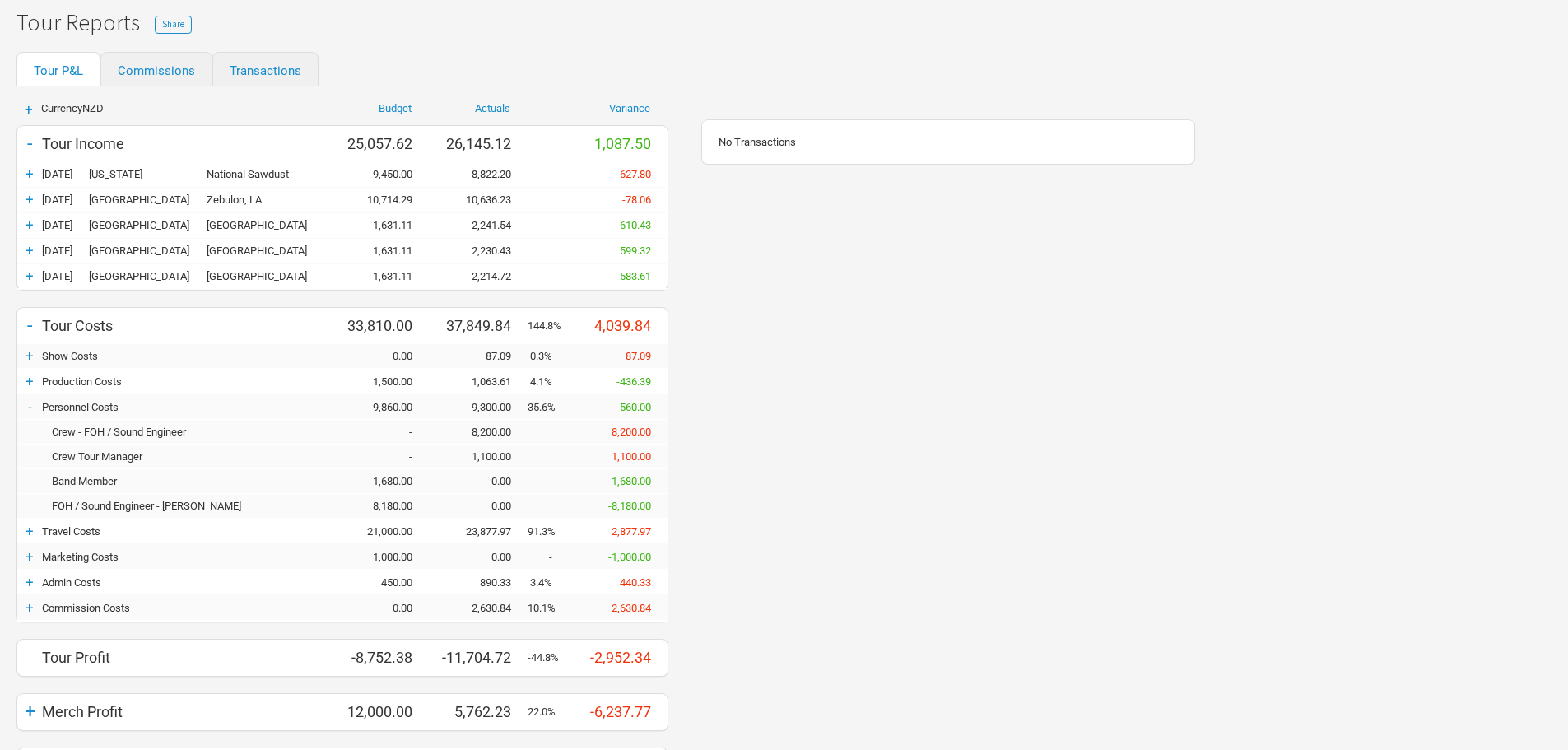
click at [47, 506] on div "FOH / Sound Engineer - [PERSON_NAME]" at bounding box center [186, 505] width 288 height 12
drag, startPoint x: 47, startPoint y: 506, endPoint x: 204, endPoint y: 506, distance: 157.0
click at [204, 506] on div "FOH / Sound Engineer - [PERSON_NAME]" at bounding box center [186, 505] width 288 height 12
